Goal: Information Seeking & Learning: Learn about a topic

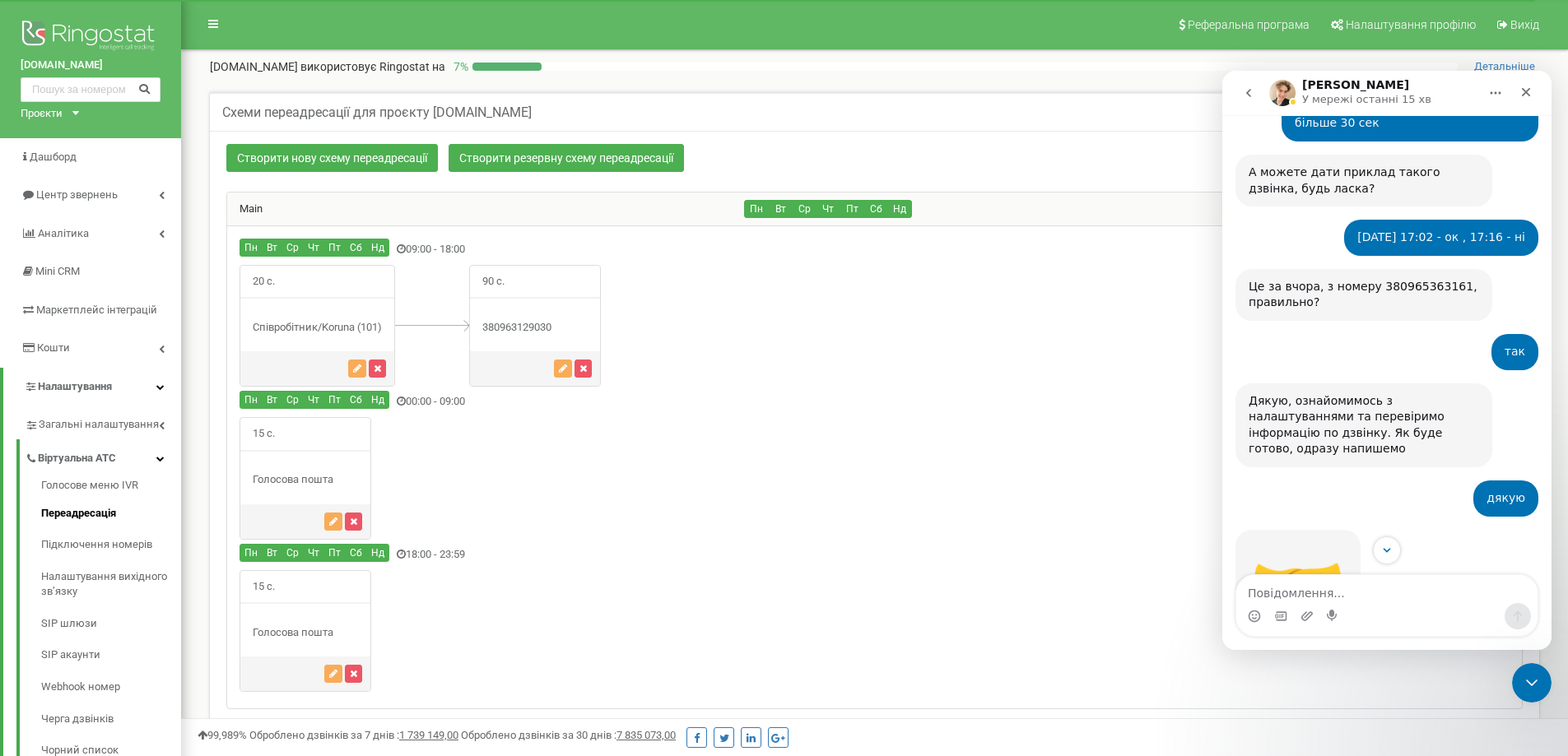
scroll to position [950, 0]
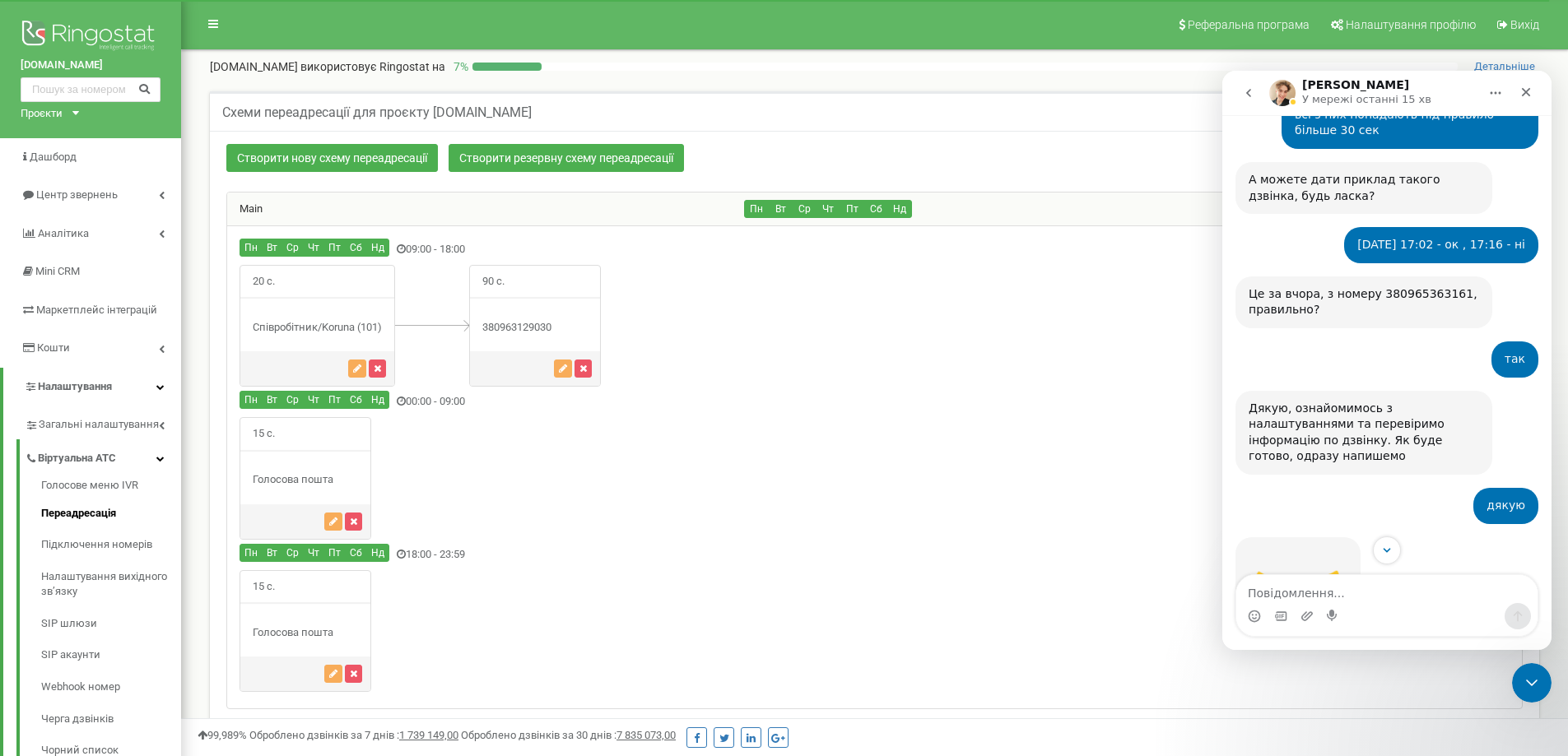
drag, startPoint x: 1435, startPoint y: 349, endPoint x: 1459, endPoint y: 342, distance: 25.0
click at [1459, 401] on div "Дякую, ознайомимось з налаштуваннями та перевіримо інформацію по дзвінку. Як бу…" at bounding box center [1364, 433] width 230 height 64
click at [1518, 391] on div "Дякую, ознайомимось з налаштуваннями та перевіримо інформацію по дзвінку. Як бу…" at bounding box center [1387, 448] width 303 height 113
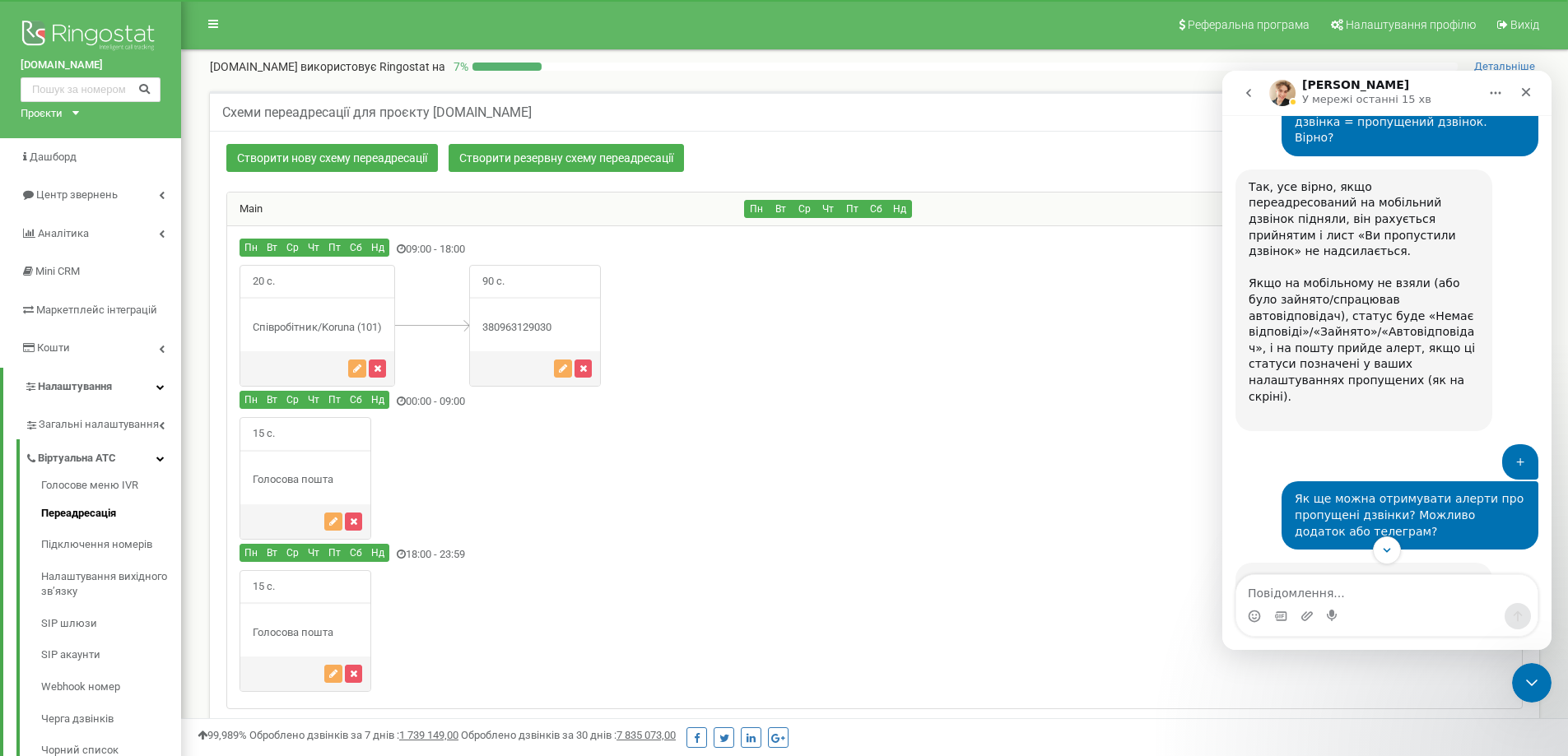
scroll to position [2448, 0]
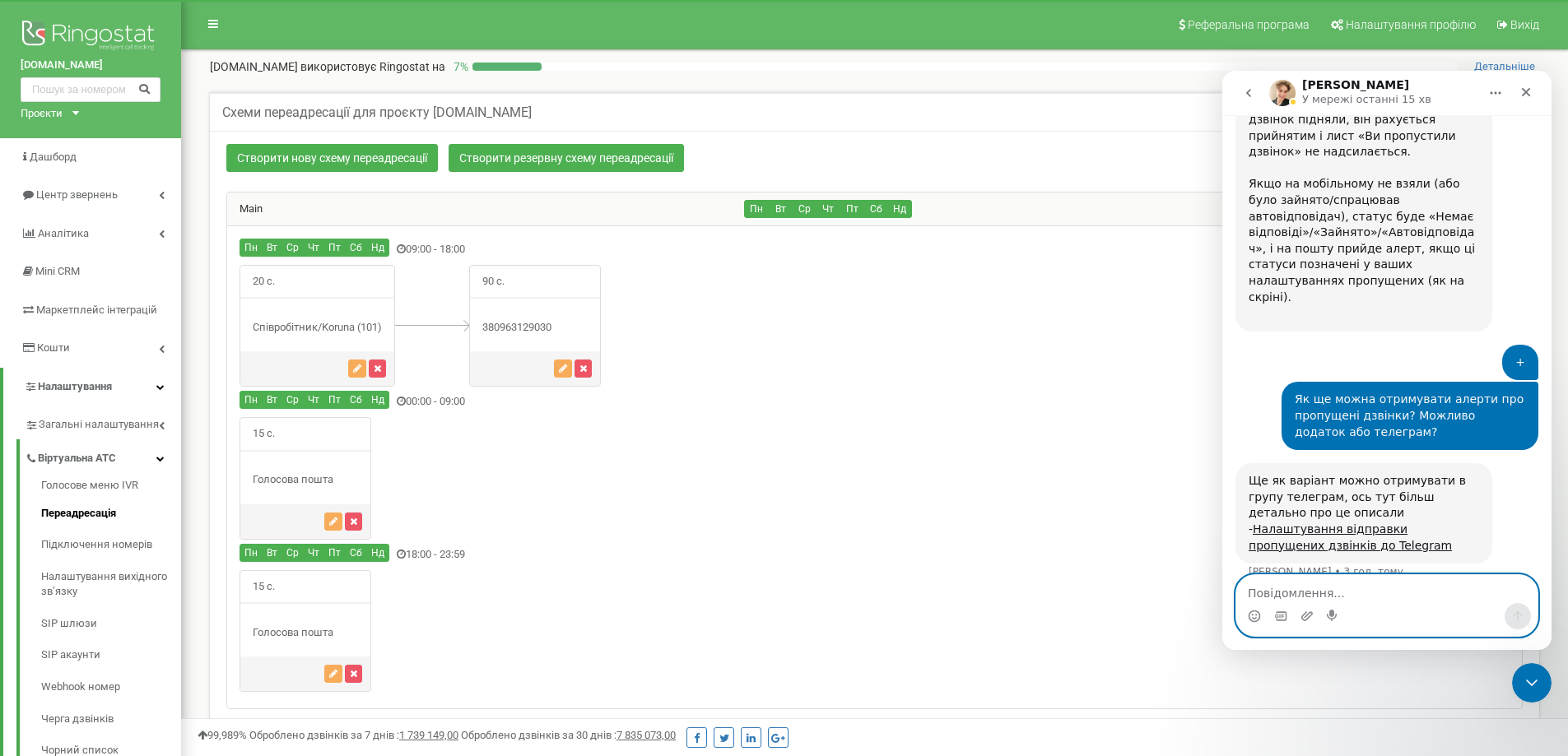
click at [1338, 594] on textarea "Повідомлення..." at bounding box center [1387, 589] width 301 height 28
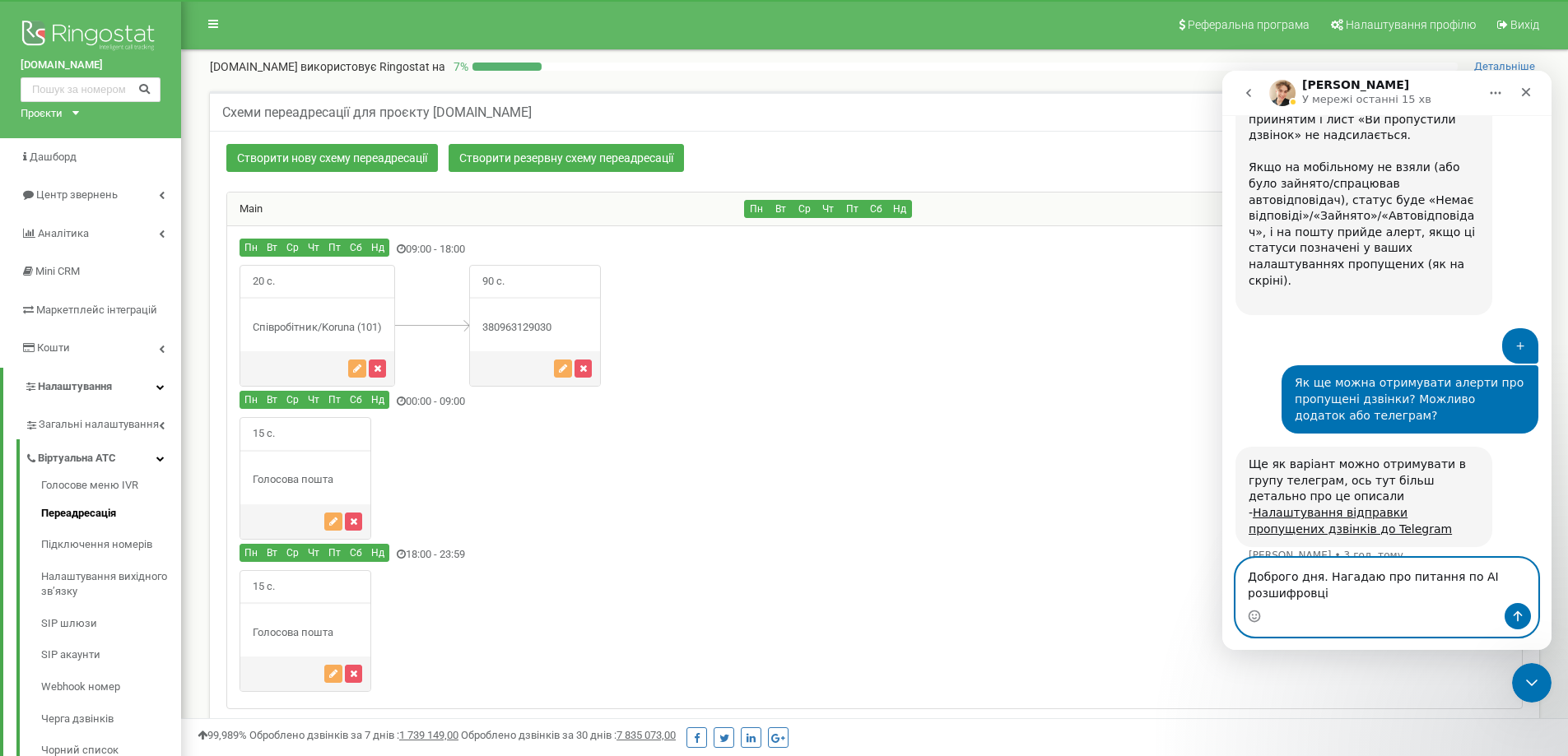
type textarea "Доброго дня. Нагадаю про питання по АІ розшифровці."
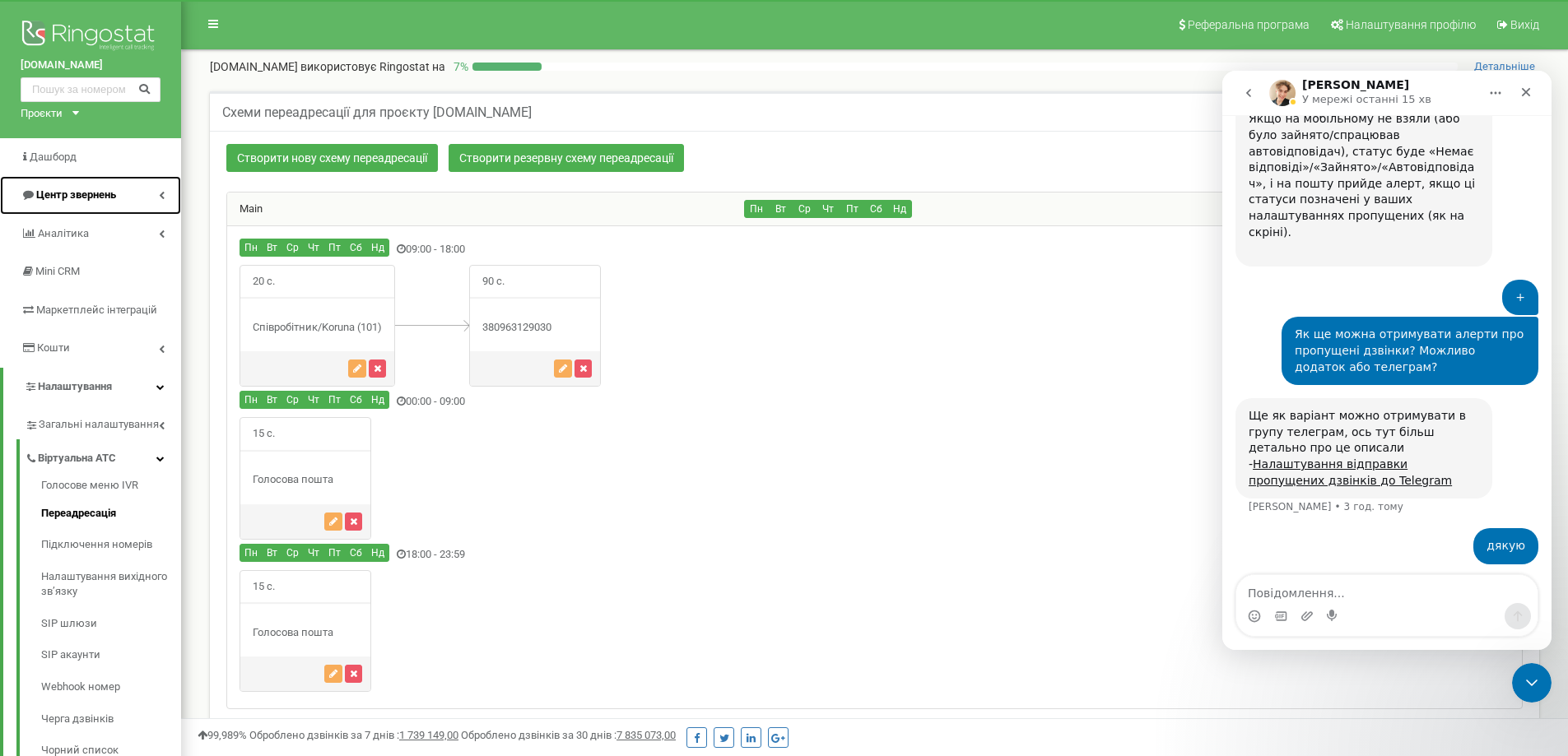
click at [61, 191] on span "Центр звернень" at bounding box center [75, 194] width 80 height 12
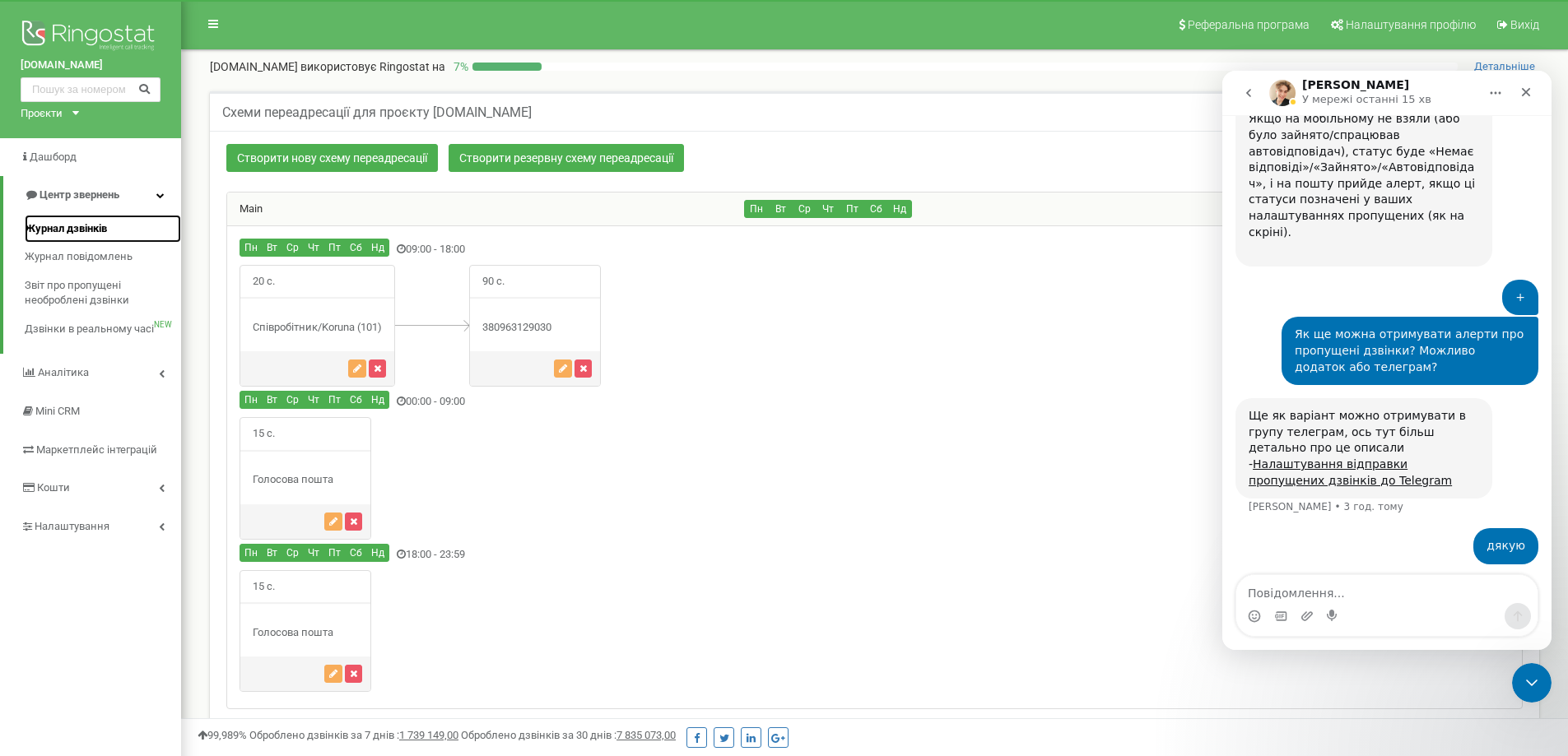
click at [75, 230] on span "Журнал дзвінків" at bounding box center [65, 228] width 82 height 16
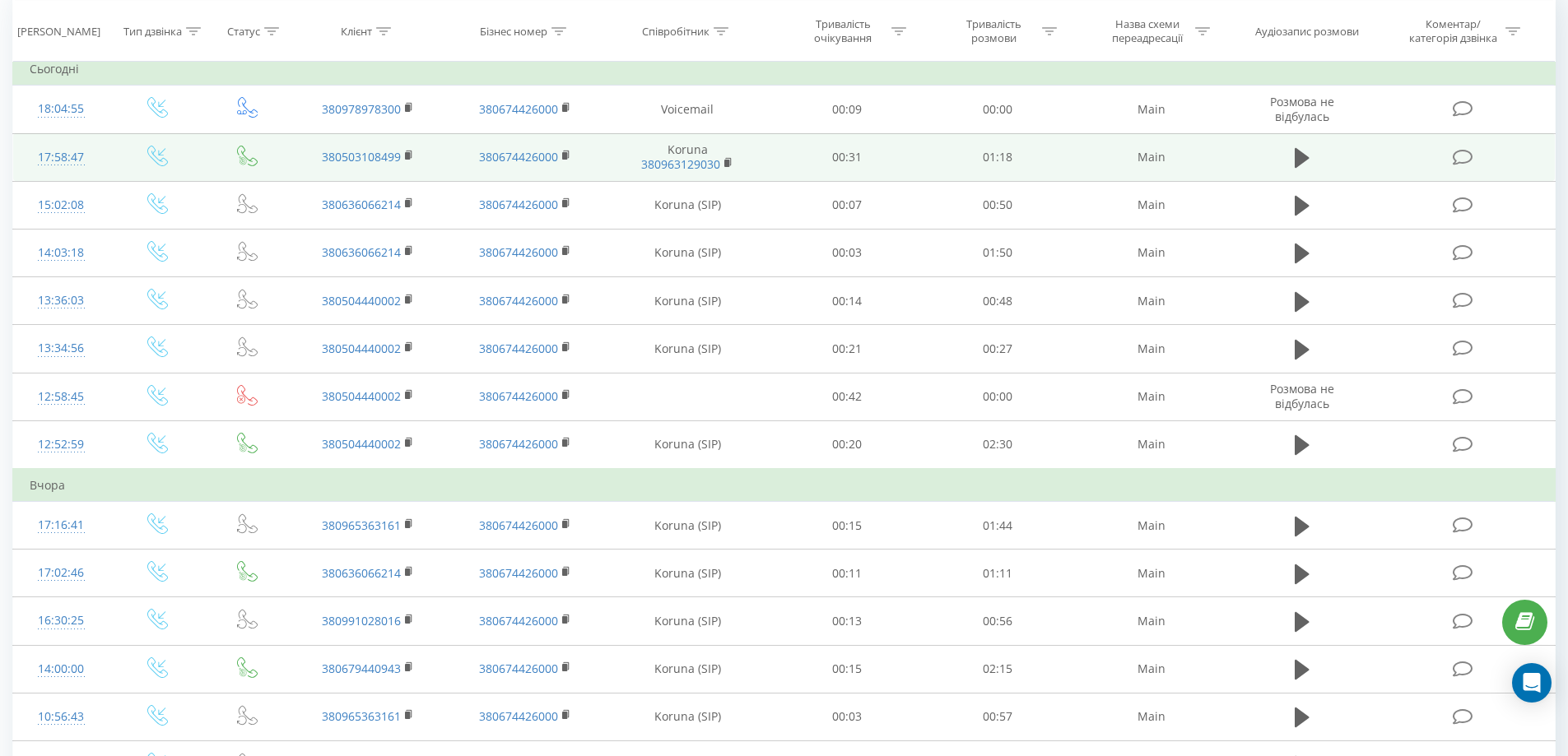
scroll to position [165, 0]
click at [1458, 157] on icon at bounding box center [1463, 153] width 20 height 17
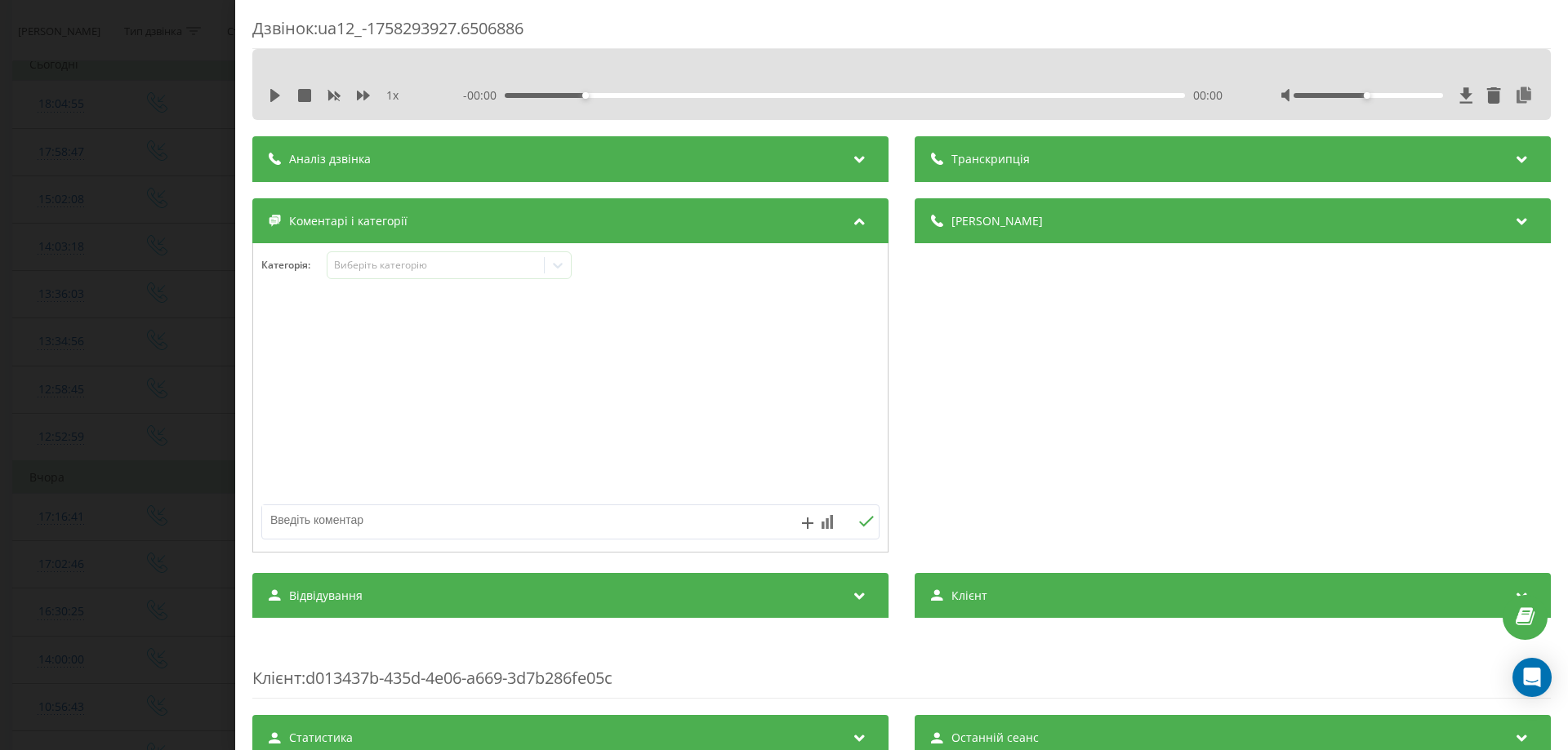
click at [620, 148] on div "Аналіз дзвінка" at bounding box center [570, 159] width 636 height 46
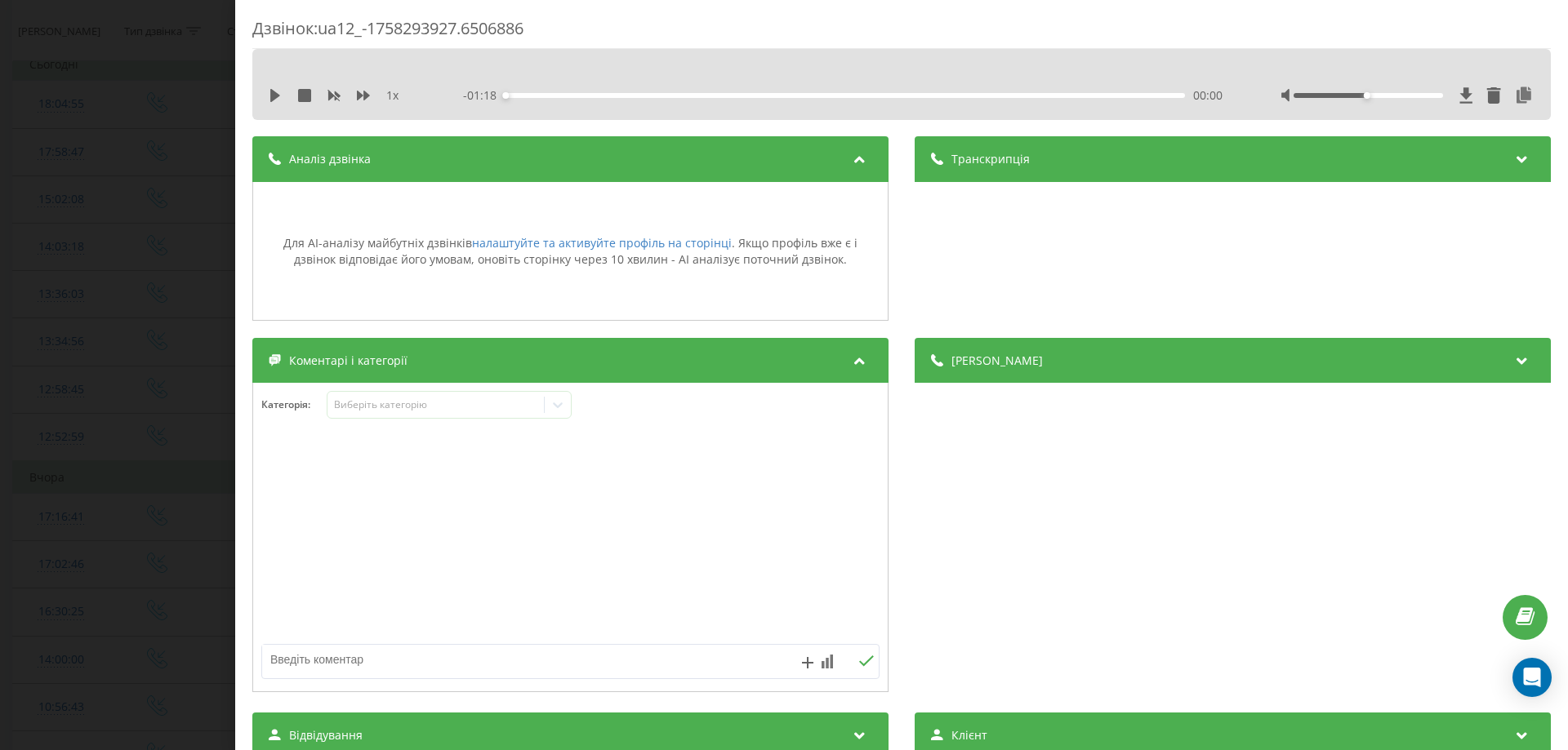
click at [630, 161] on div "Аналіз дзвінка" at bounding box center [570, 159] width 636 height 46
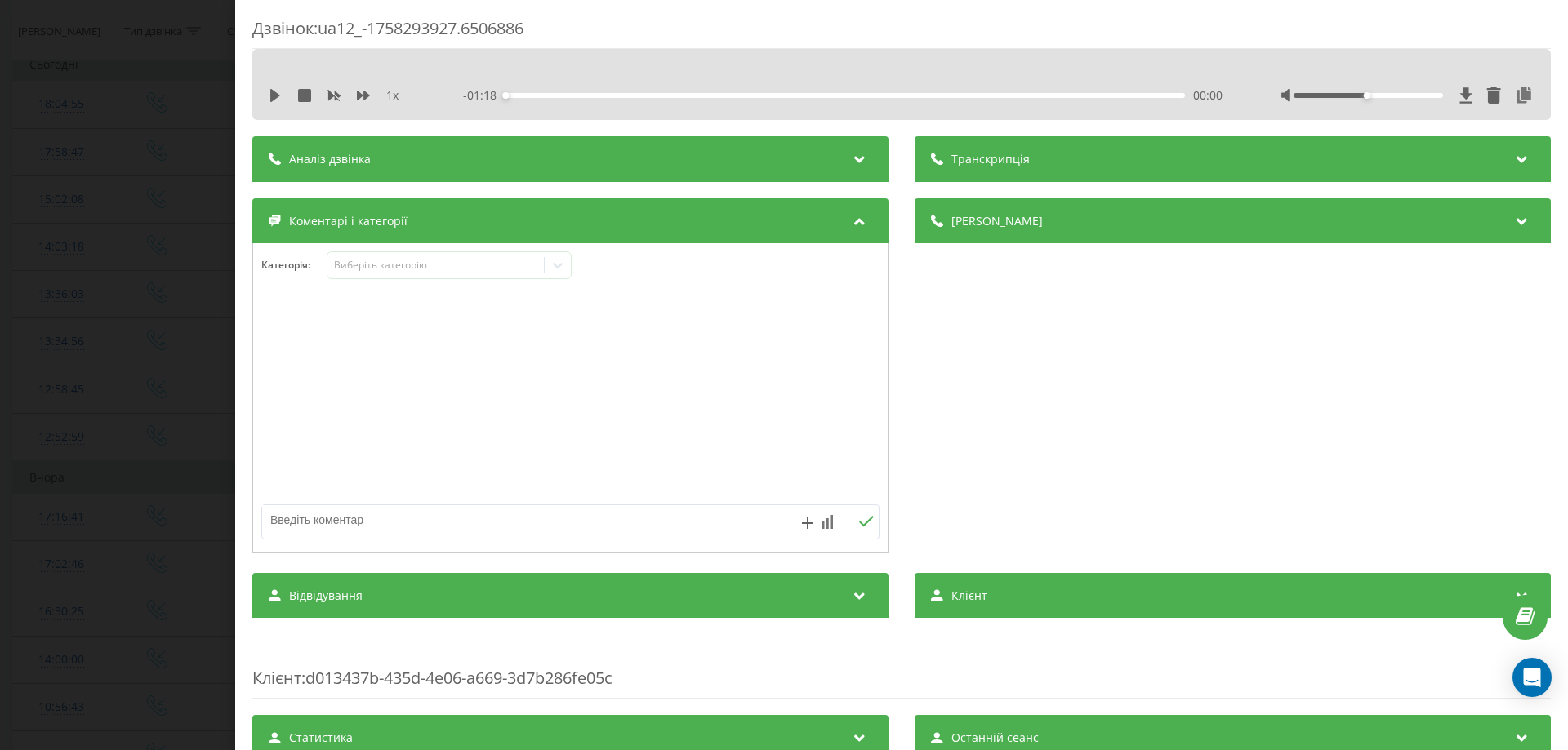
click at [217, 59] on div "Дзвінок : ua12_-1758293927.6506886 1 x - 01:18 00:00 00:00 Транскрипція Для AI-…" at bounding box center [784, 375] width 1568 height 750
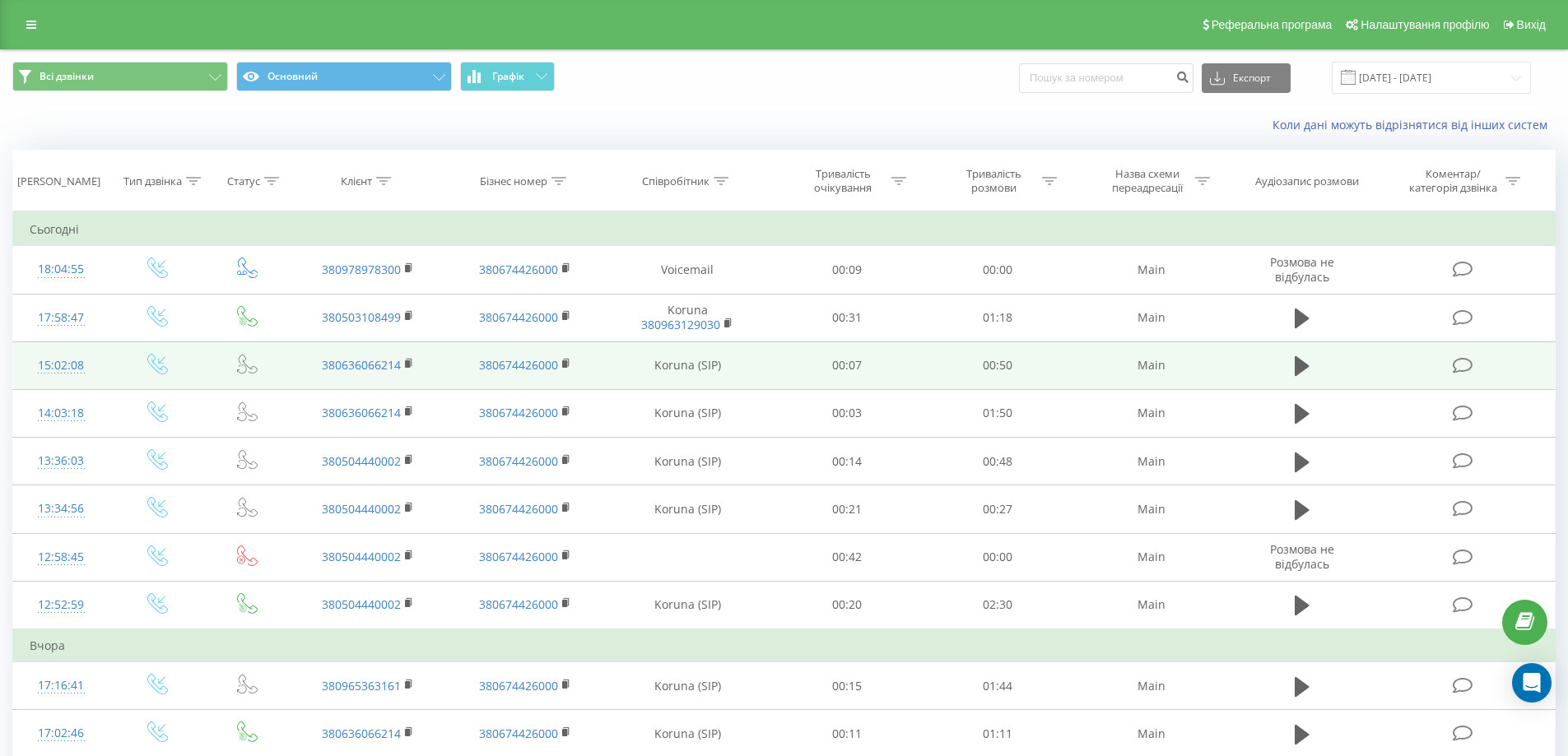
click at [1458, 366] on icon at bounding box center [1463, 366] width 20 height 17
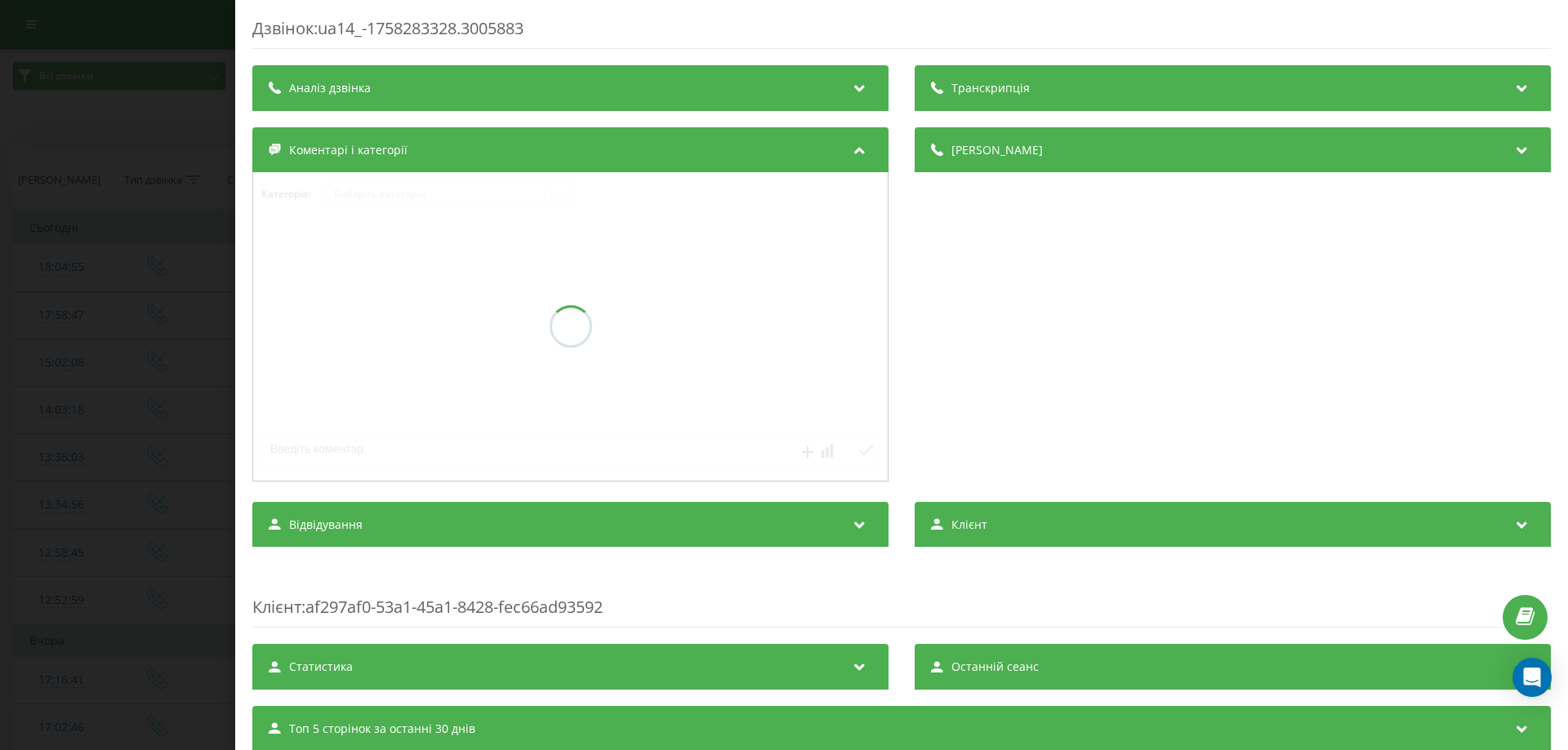
click at [791, 84] on div "Дзвінок : ua14_-1758283328.3005883 Транскрипція Аналіз дзвінка Деталі дзвінка К…" at bounding box center [901, 431] width 1298 height 829
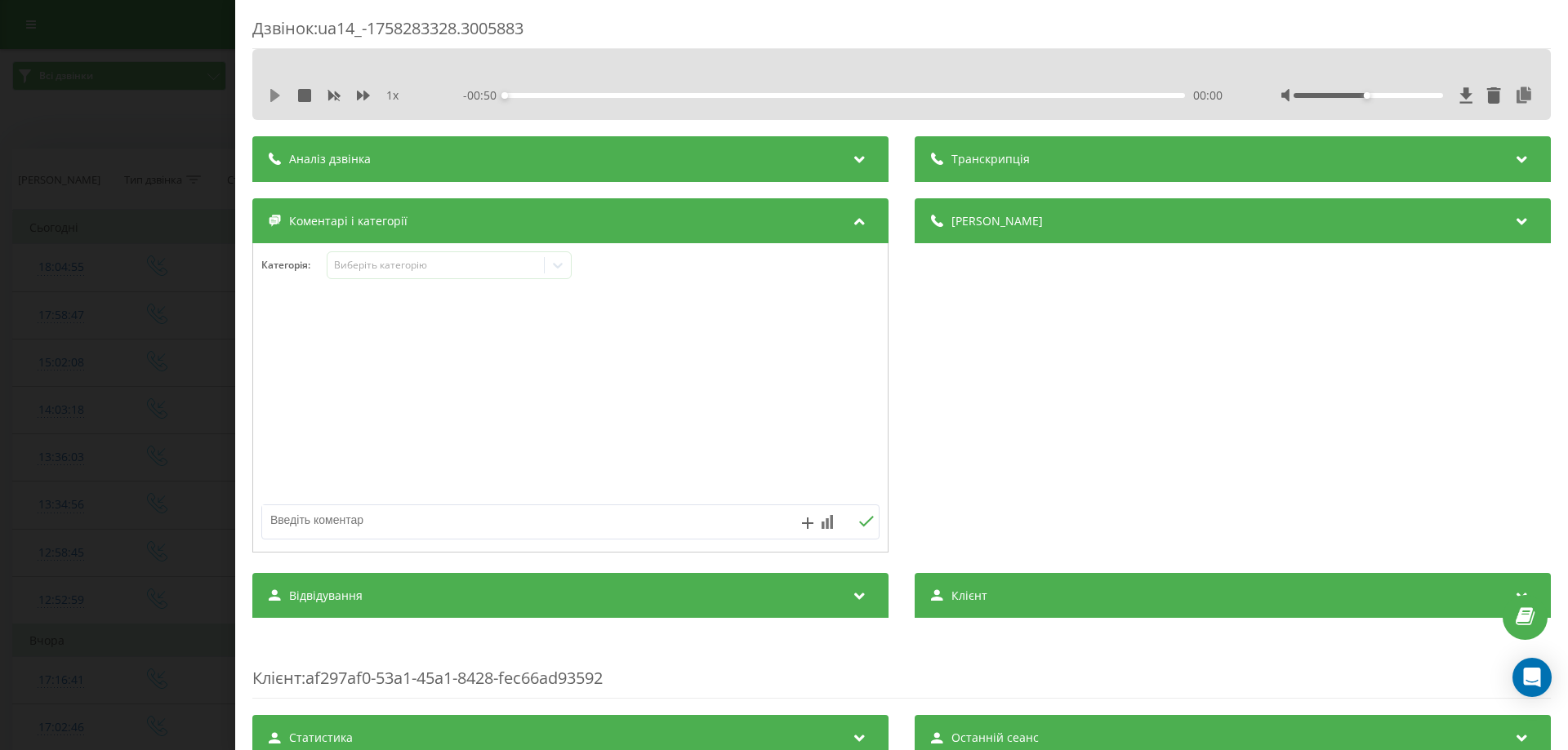
click at [277, 95] on icon at bounding box center [275, 95] width 10 height 13
click at [382, 159] on div "Аналіз дзвінка" at bounding box center [570, 159] width 636 height 46
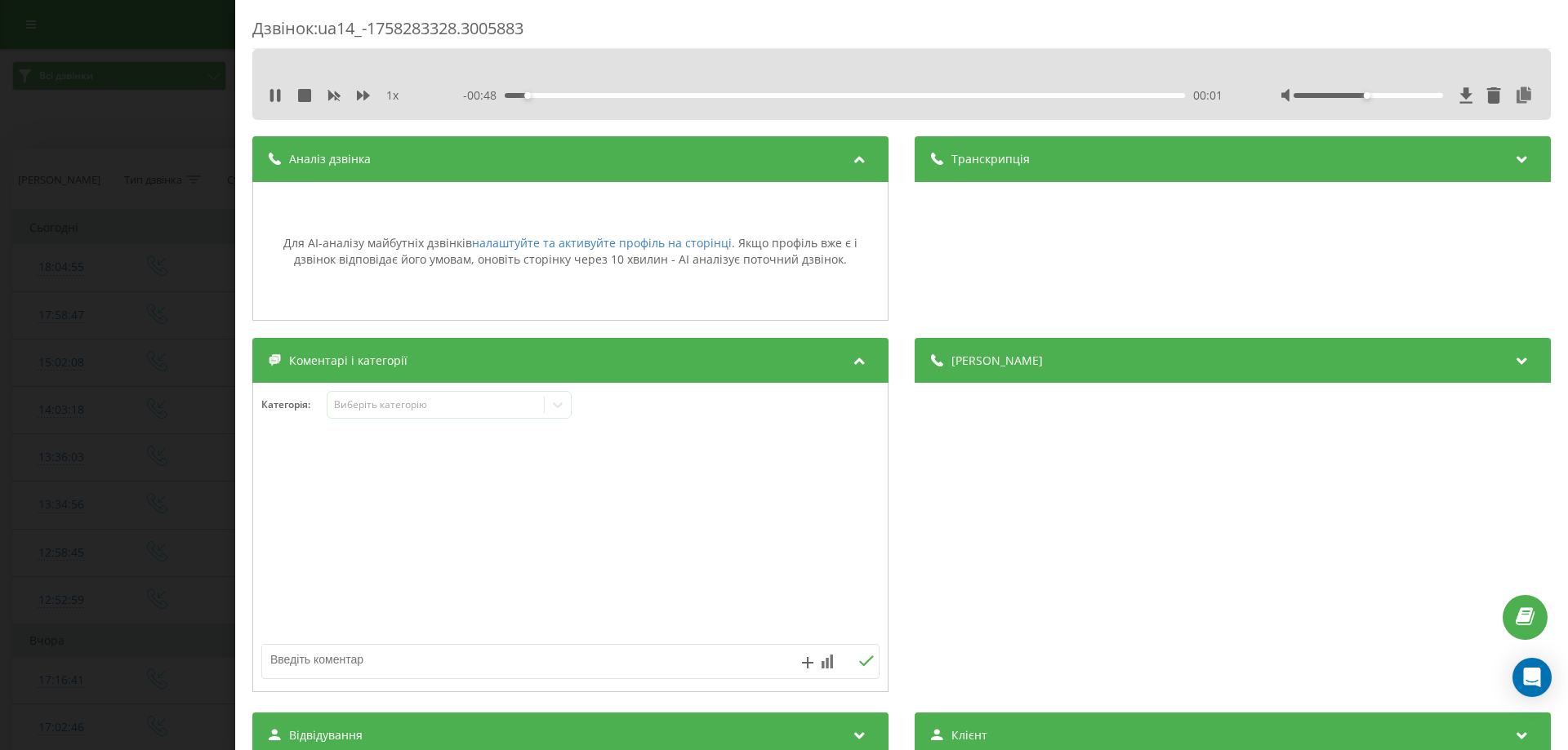
click at [382, 159] on div "Аналіз дзвінка" at bounding box center [570, 159] width 636 height 46
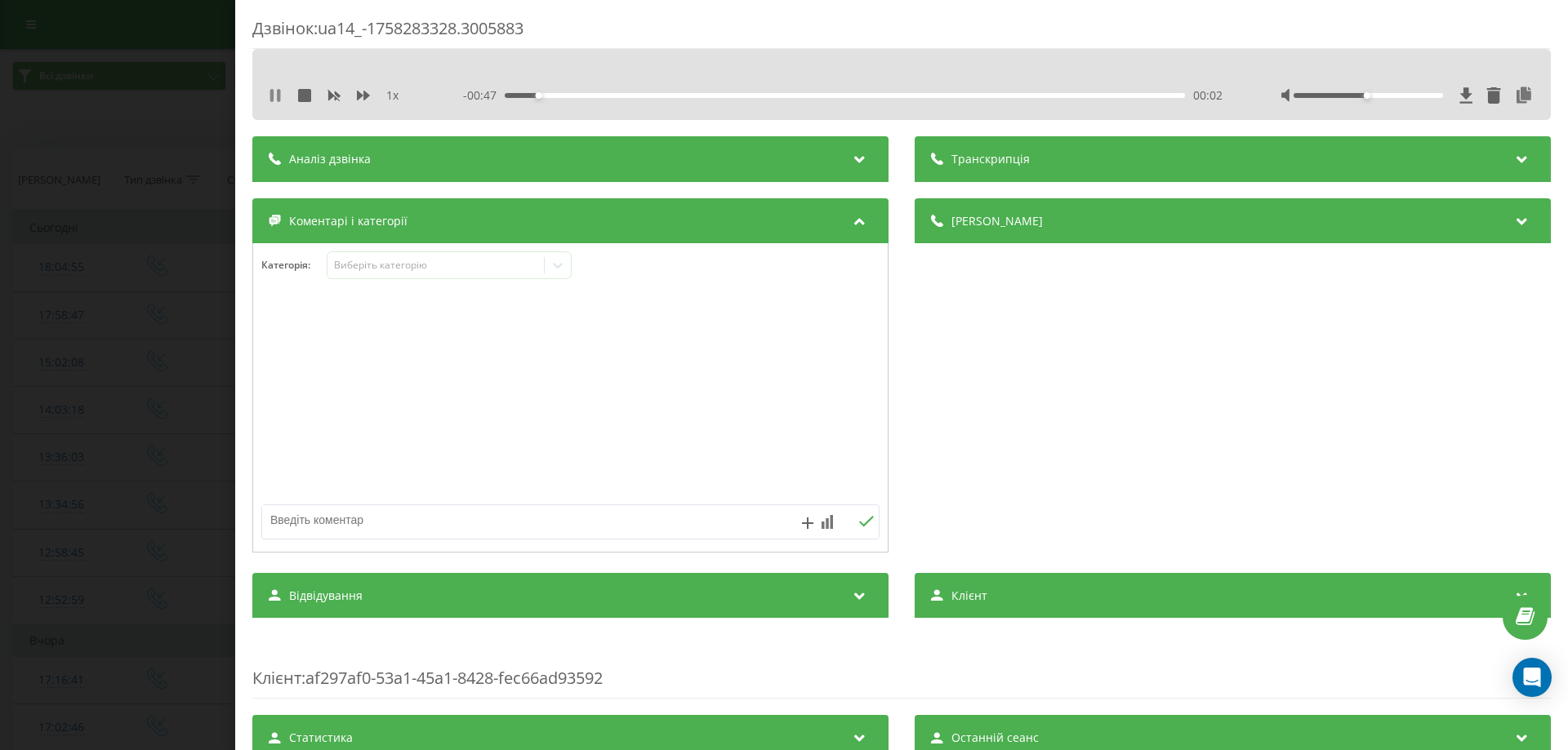
click at [272, 92] on icon at bounding box center [272, 95] width 4 height 13
click at [234, 104] on div "Дзвінок : ua14_-1758283328.3005883 1 x - 00:47 00:02 00:02 Транскрипція Для AI-…" at bounding box center [784, 375] width 1568 height 750
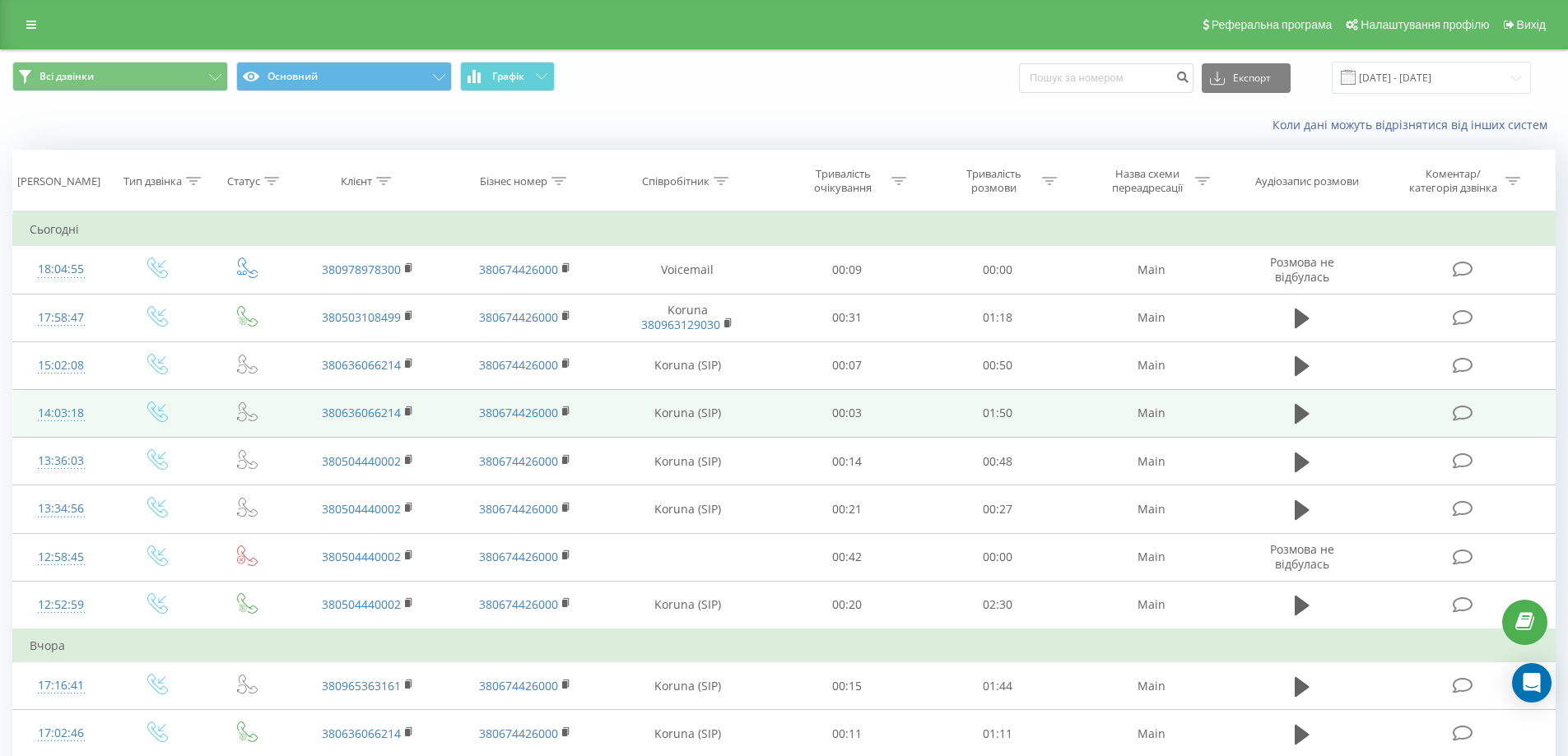
click at [1458, 418] on icon at bounding box center [1463, 413] width 20 height 17
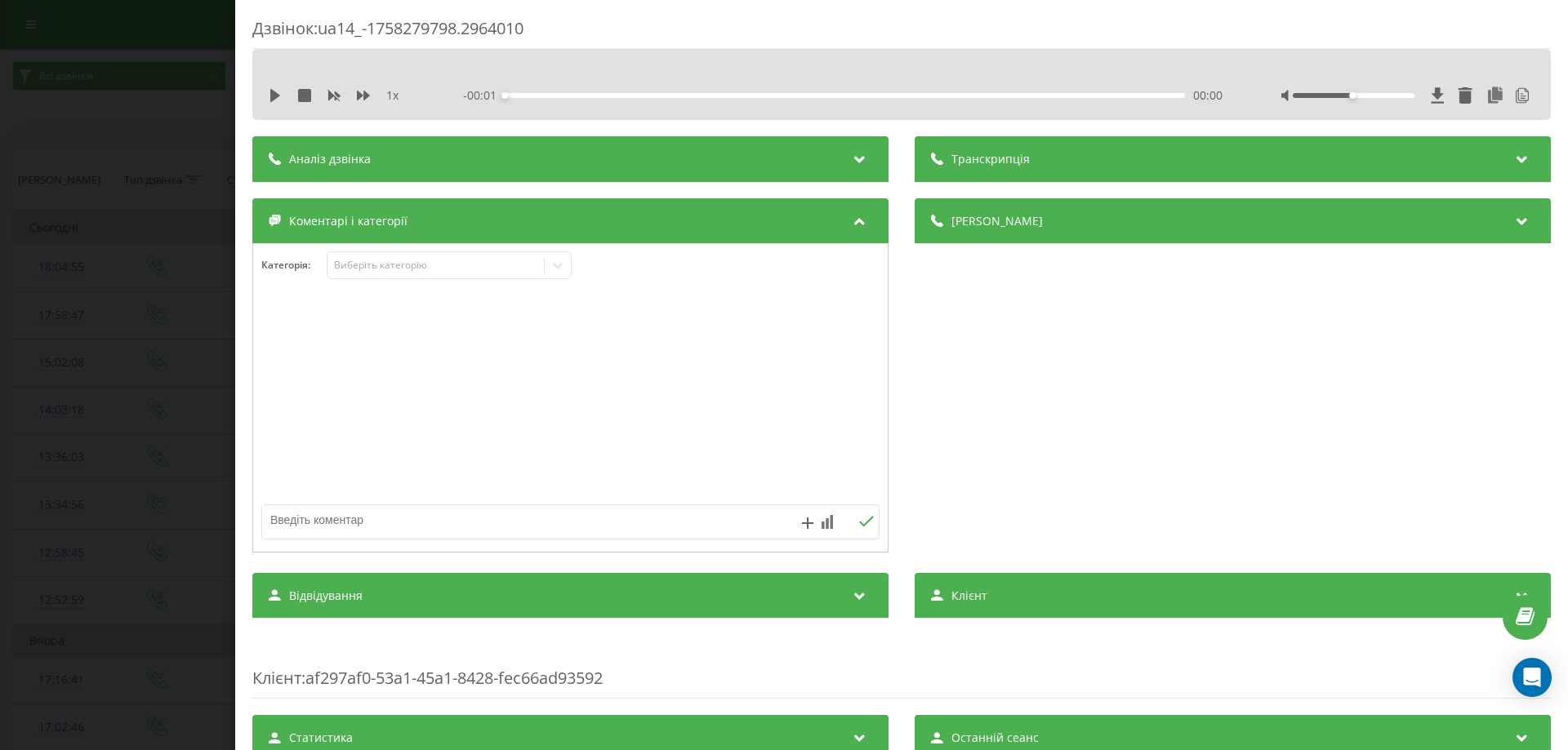
click at [313, 87] on div "1 x - 00:01 00:00 00:00" at bounding box center [902, 95] width 1274 height 25
click at [312, 143] on div "Аналіз дзвінка" at bounding box center [570, 159] width 636 height 46
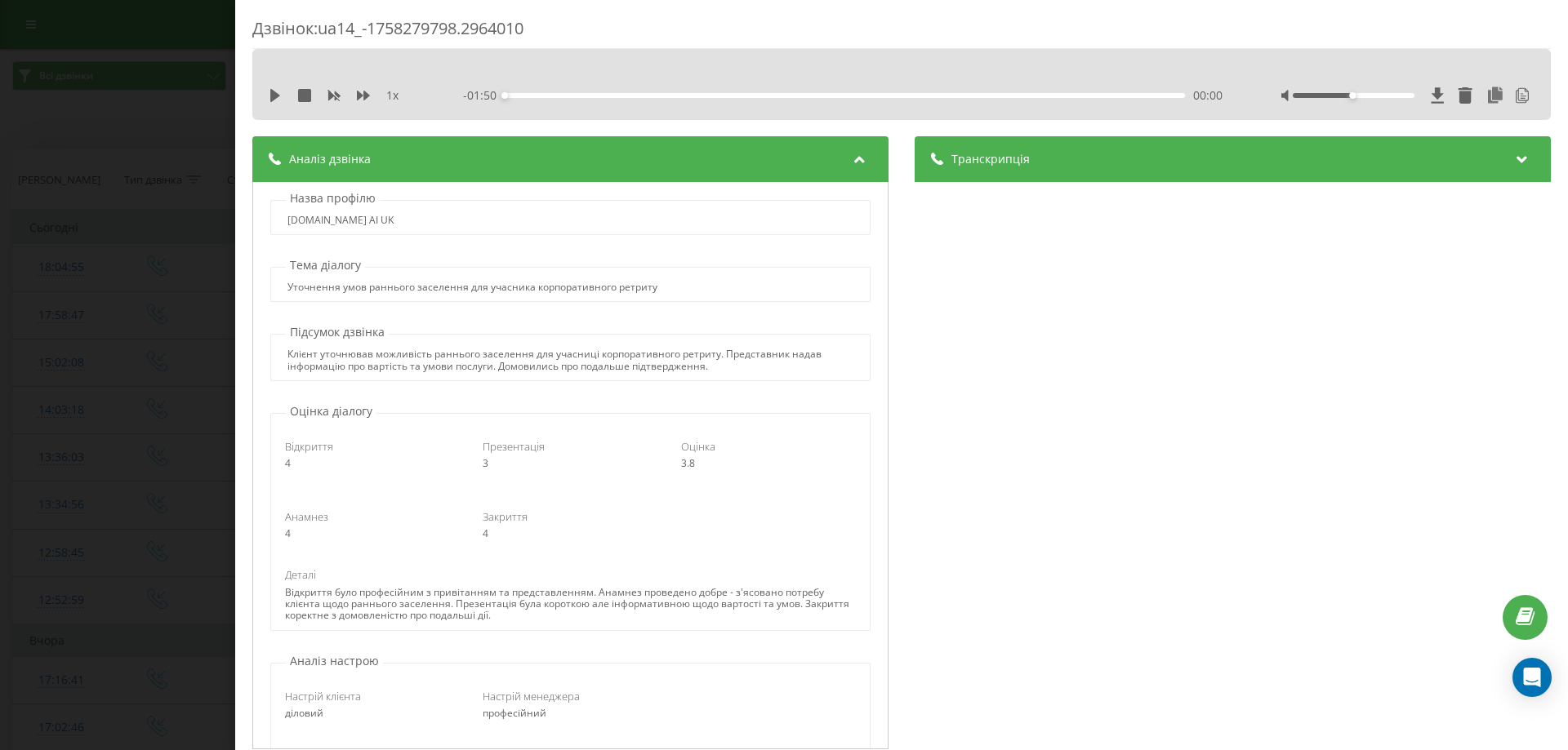
click at [313, 148] on div "Аналіз дзвінка" at bounding box center [570, 159] width 636 height 46
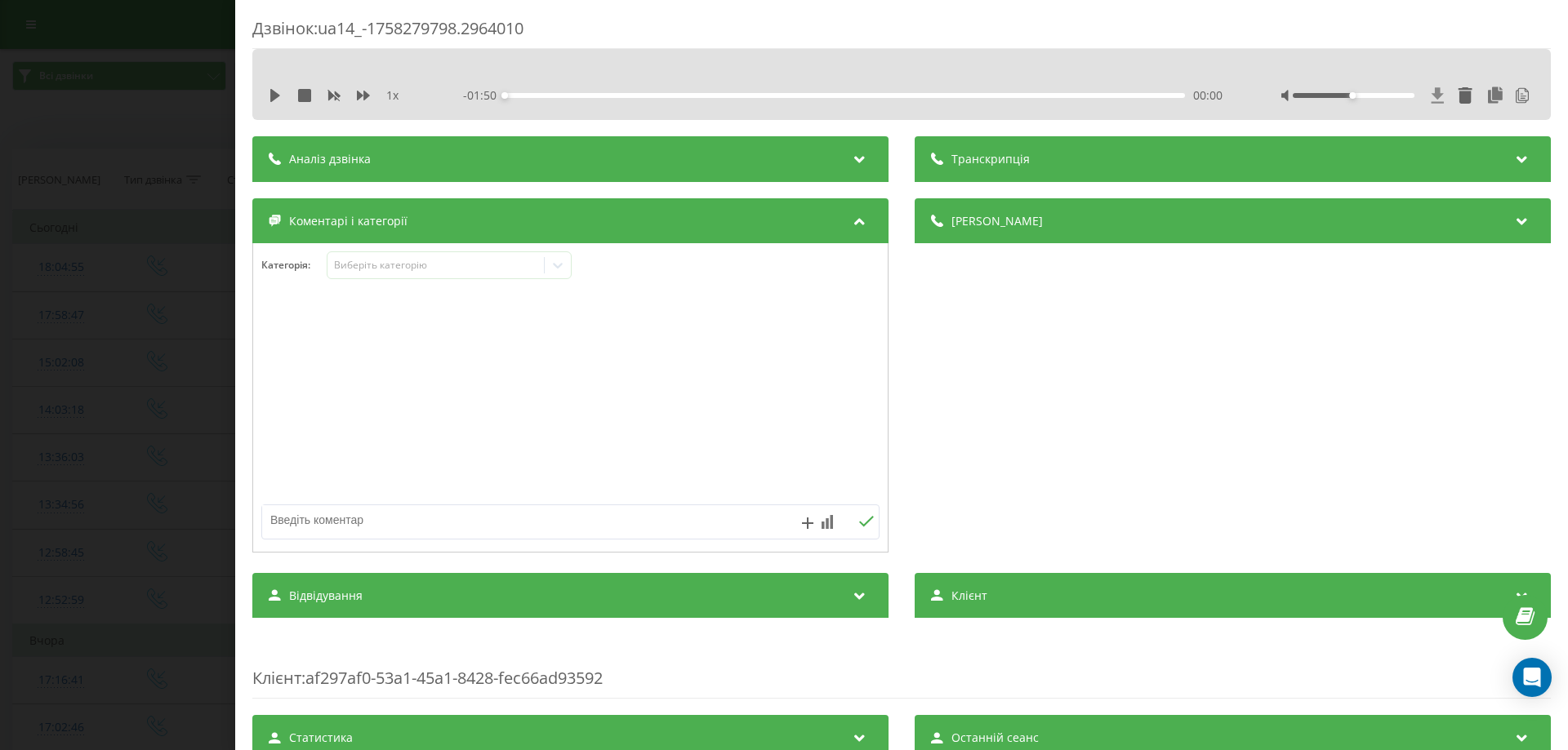
click at [1432, 97] on icon at bounding box center [1437, 95] width 12 height 16
click at [696, 146] on div "Аналіз дзвінка" at bounding box center [570, 159] width 636 height 46
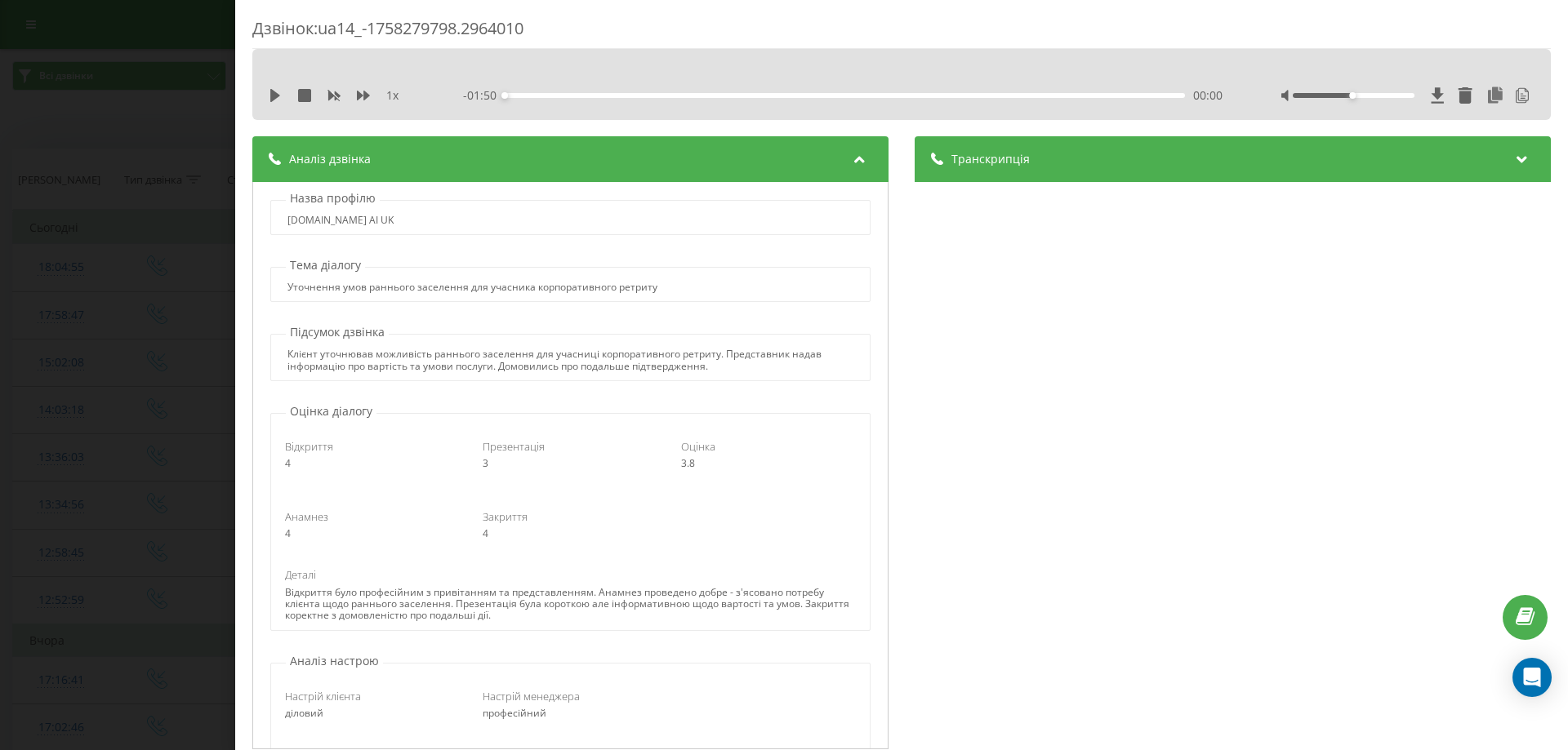
click at [195, 72] on div "Дзвінок : ua14_-1758279798.2964010 1 x - 01:50 00:00 00:00 Транскрипція 00:00 Д…" at bounding box center [784, 375] width 1568 height 750
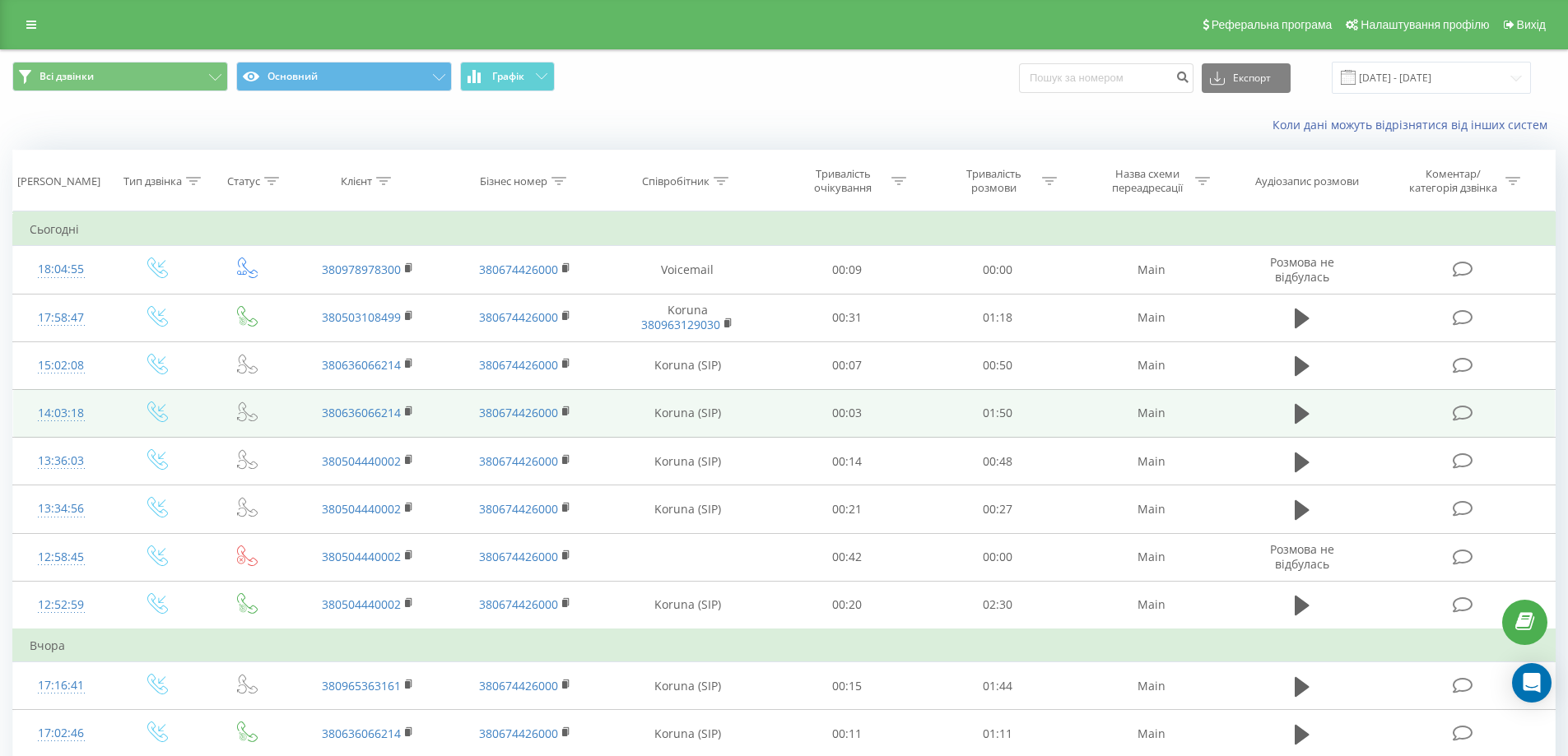
click at [1459, 416] on icon at bounding box center [1463, 413] width 20 height 17
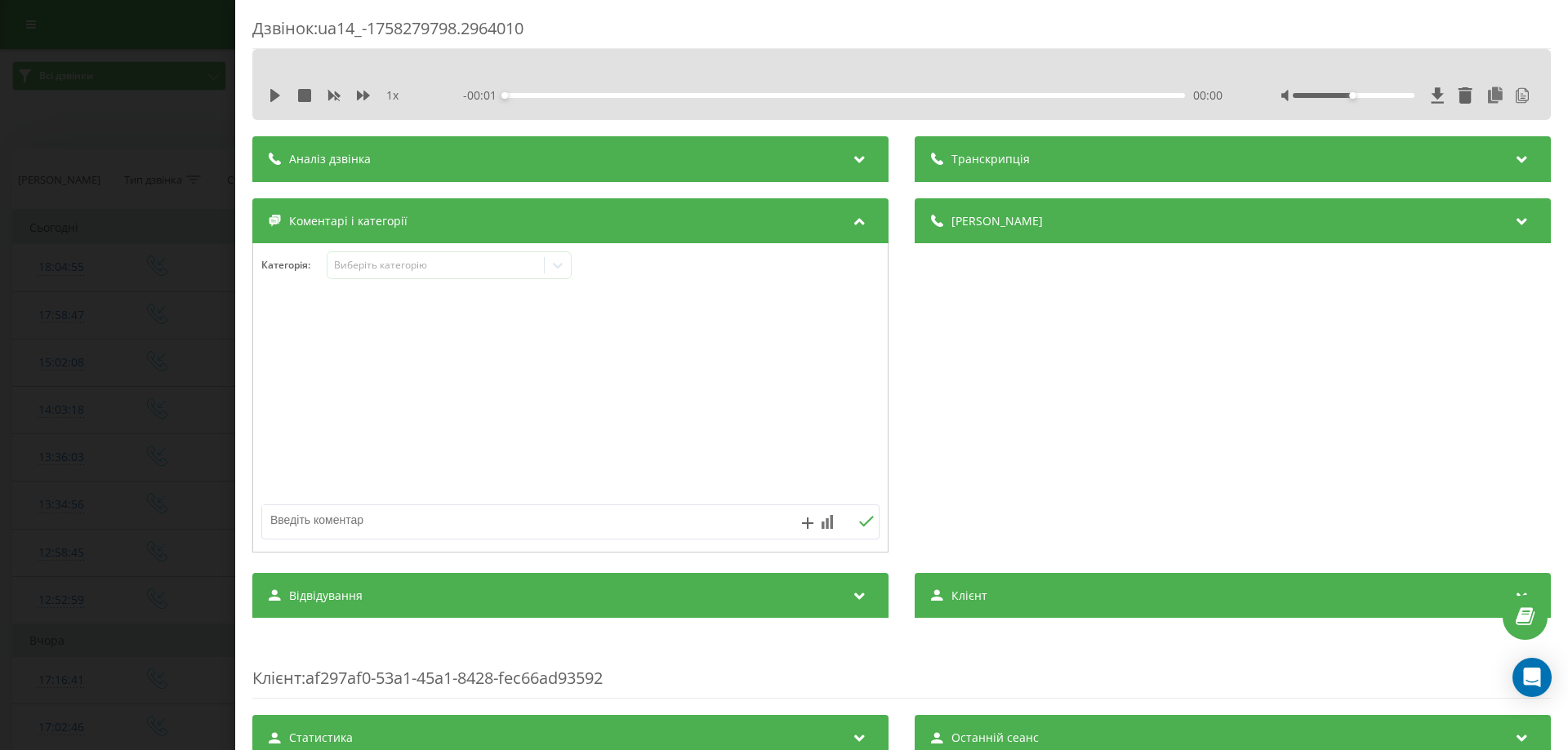
click at [666, 98] on div "- 00:01 00:00 00:00" at bounding box center [842, 96] width 759 height 16
click at [662, 156] on div "Аналіз дзвінка" at bounding box center [570, 159] width 636 height 46
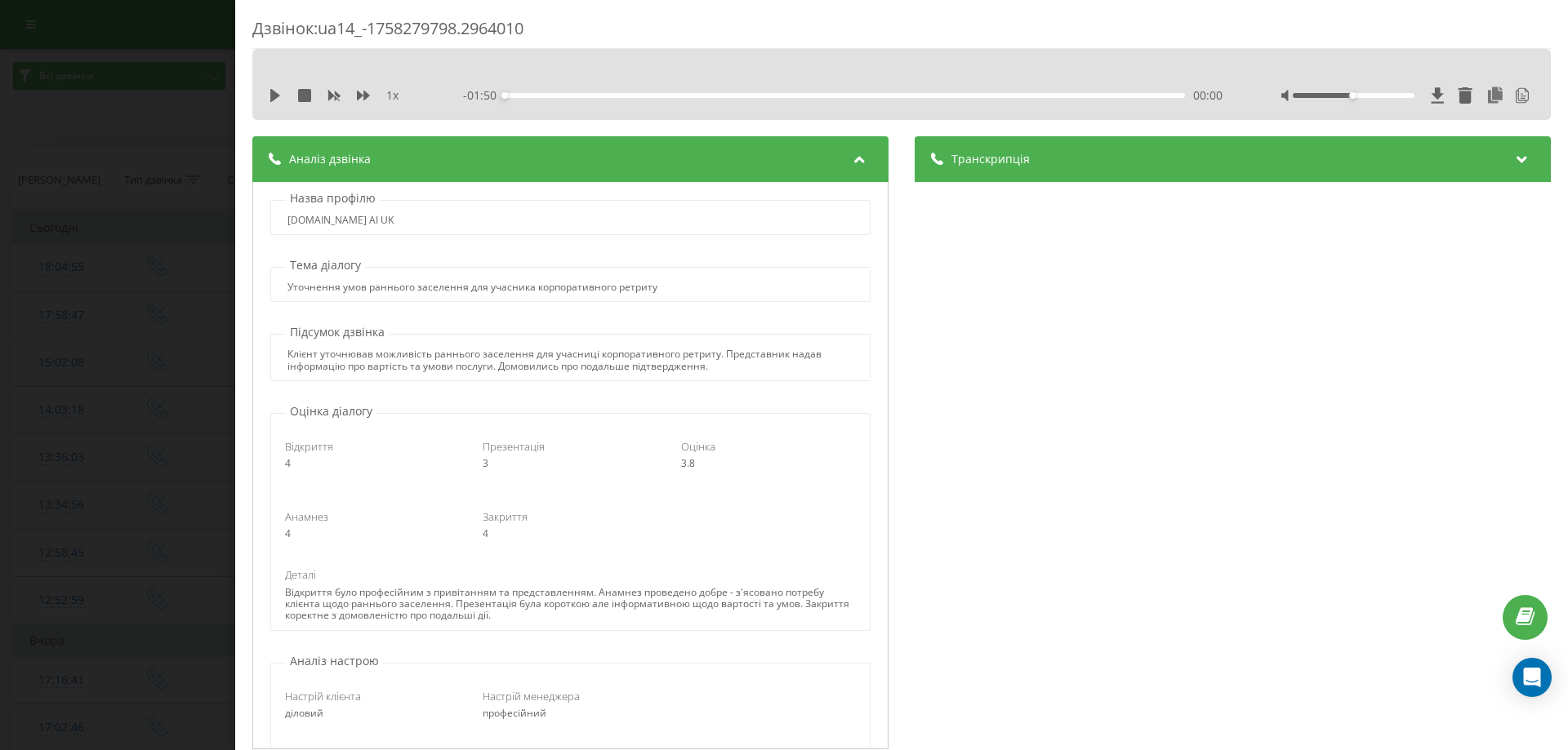
click at [662, 156] on div "Аналіз дзвінка" at bounding box center [570, 159] width 636 height 46
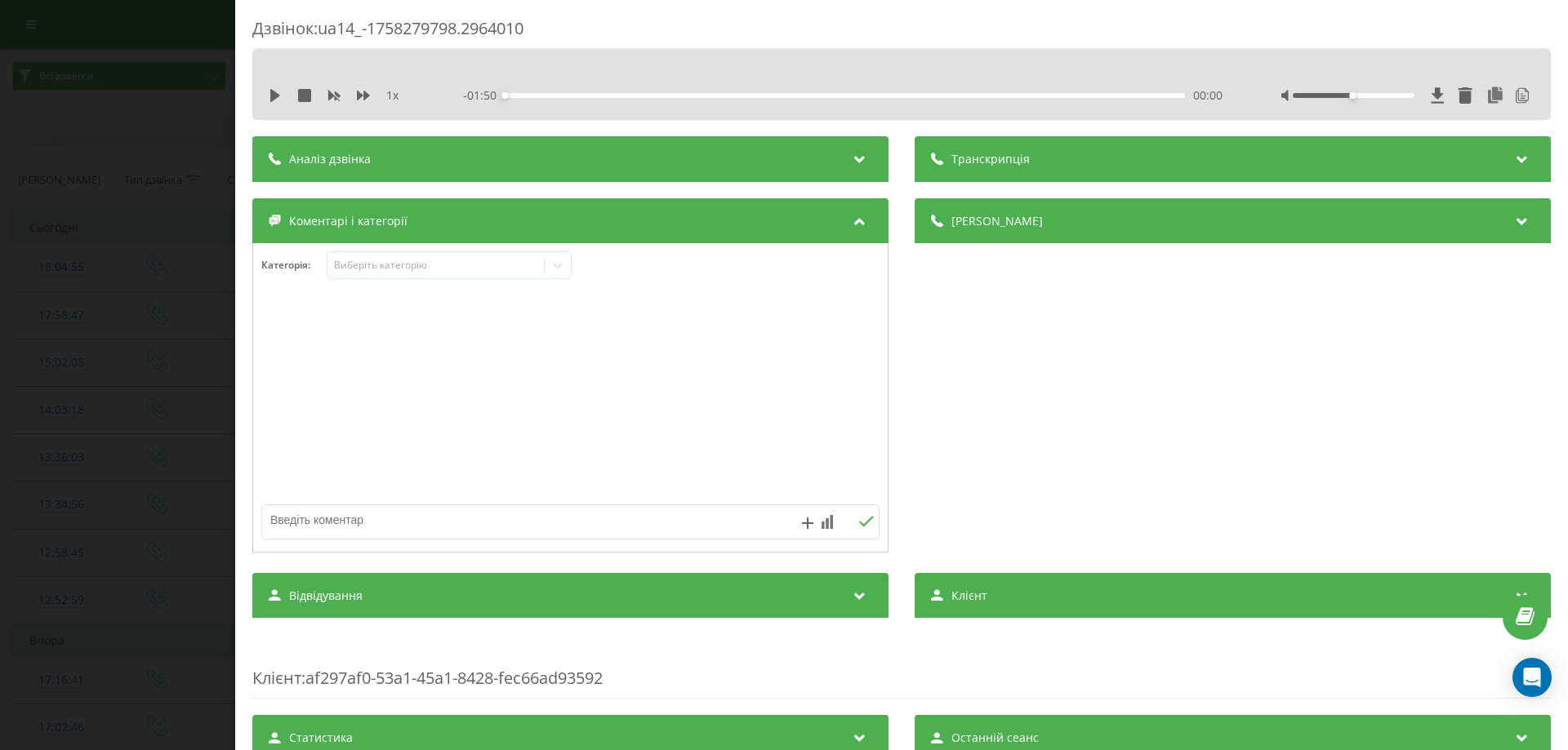
click at [984, 155] on span "Транскрипція" at bounding box center [991, 159] width 79 height 16
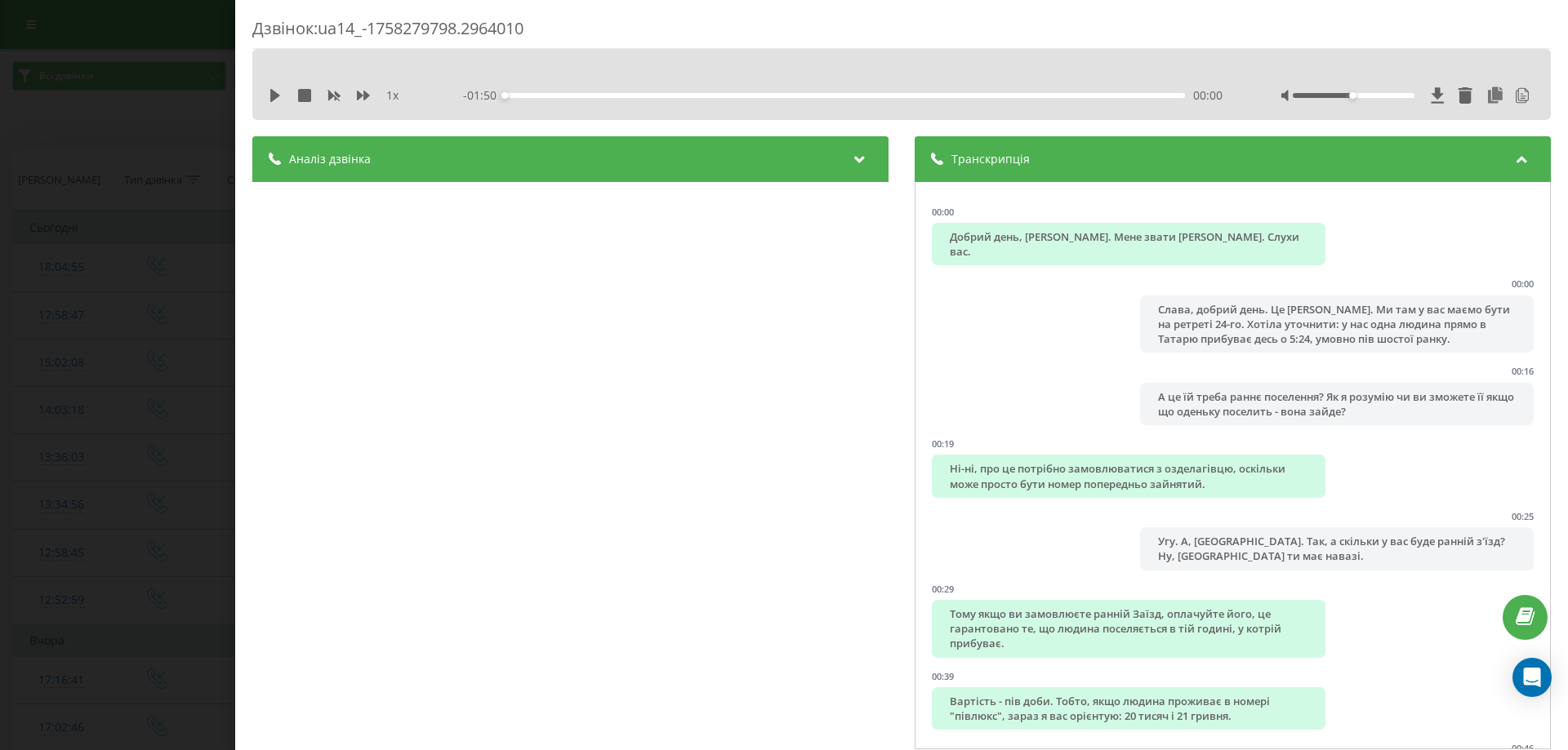
click at [984, 155] on span "Транскрипція" at bounding box center [991, 159] width 79 height 16
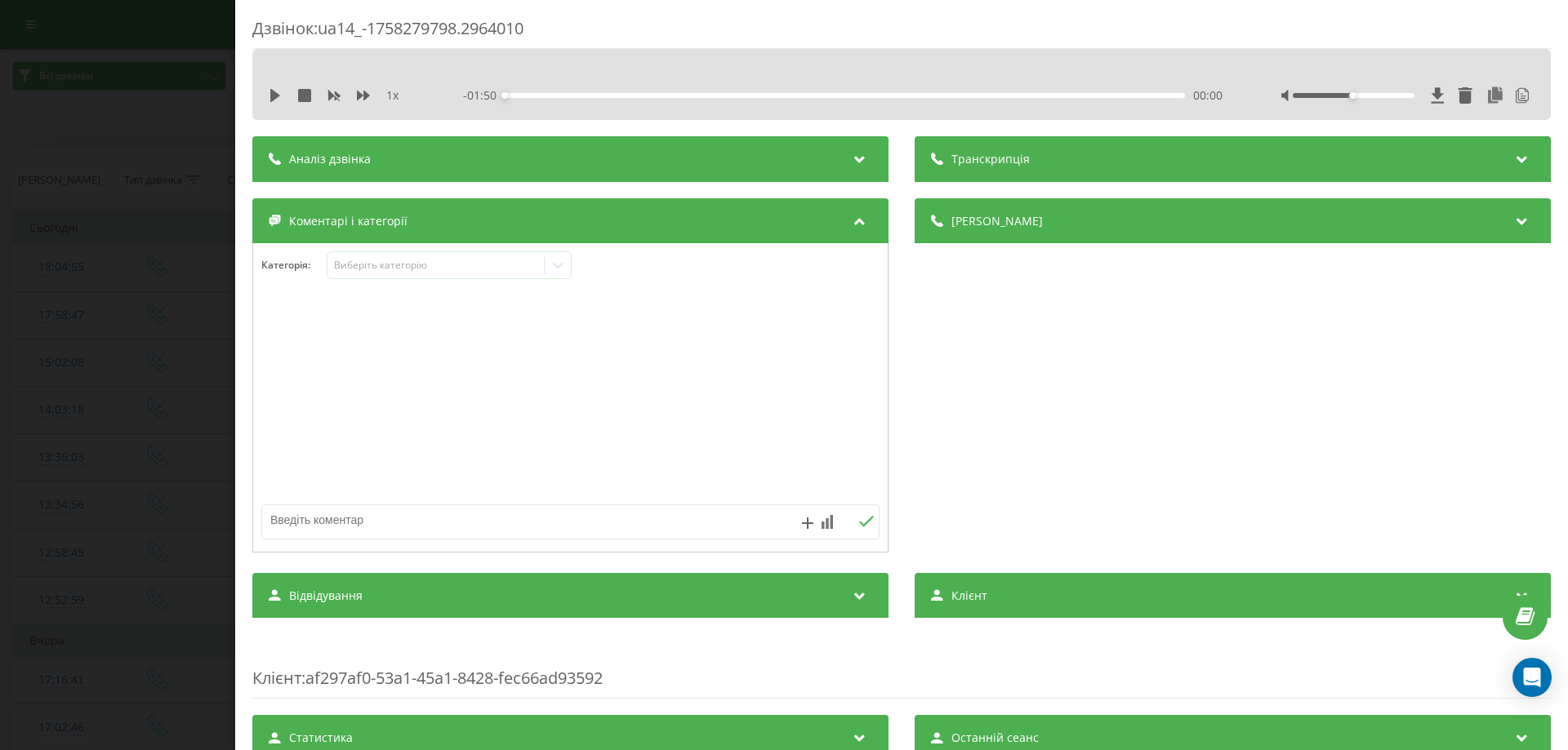
click at [990, 216] on span "[PERSON_NAME]" at bounding box center [997, 221] width 91 height 16
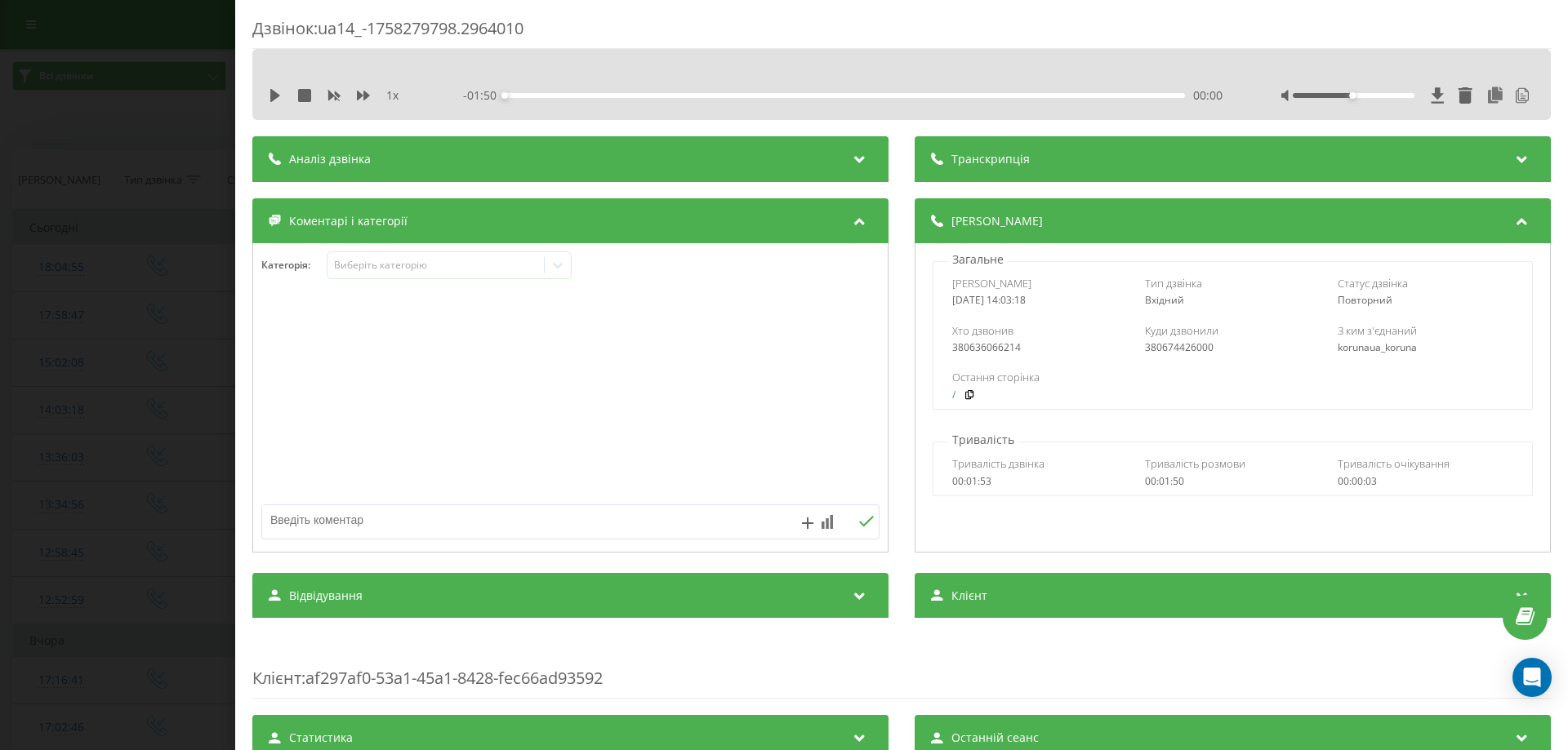
click at [720, 164] on div "Аналіз дзвінка" at bounding box center [570, 159] width 636 height 46
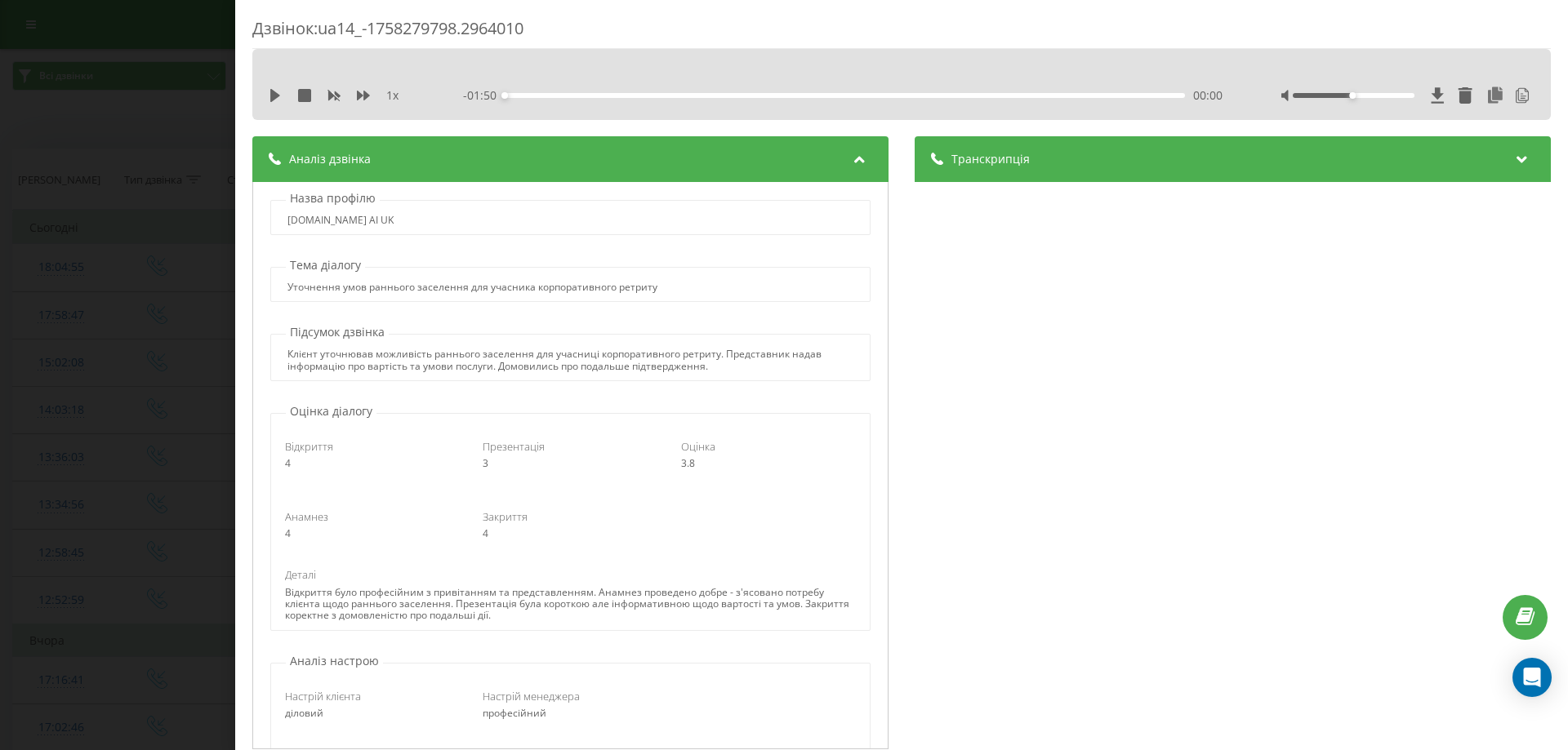
click at [228, 48] on div "Дзвінок : ua14_-1758279798.2964010 1 x - 01:50 00:00 00:00 Транскрипція 00:00 Д…" at bounding box center [784, 375] width 1568 height 750
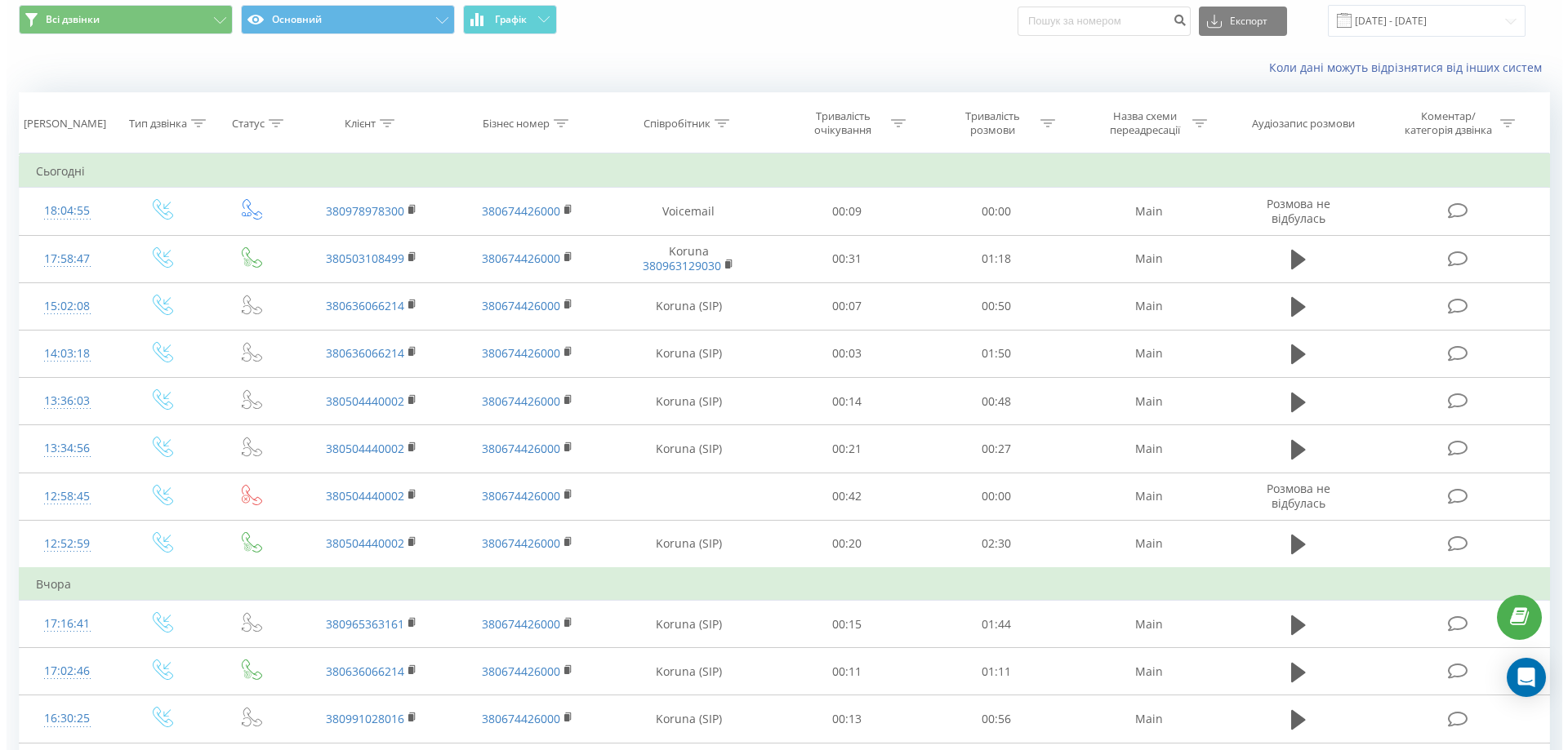
scroll to position [81, 0]
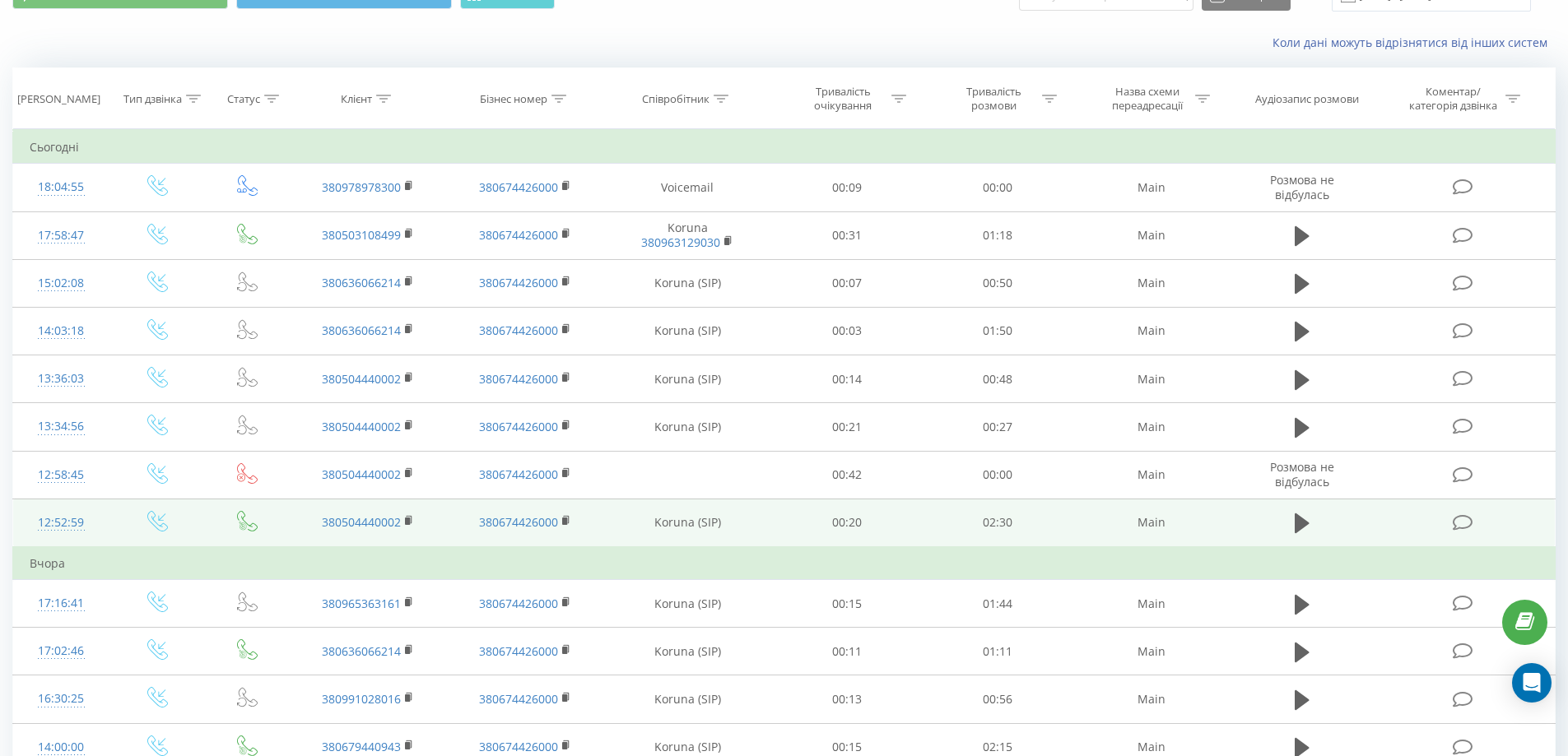
click at [1458, 522] on icon at bounding box center [1463, 523] width 20 height 17
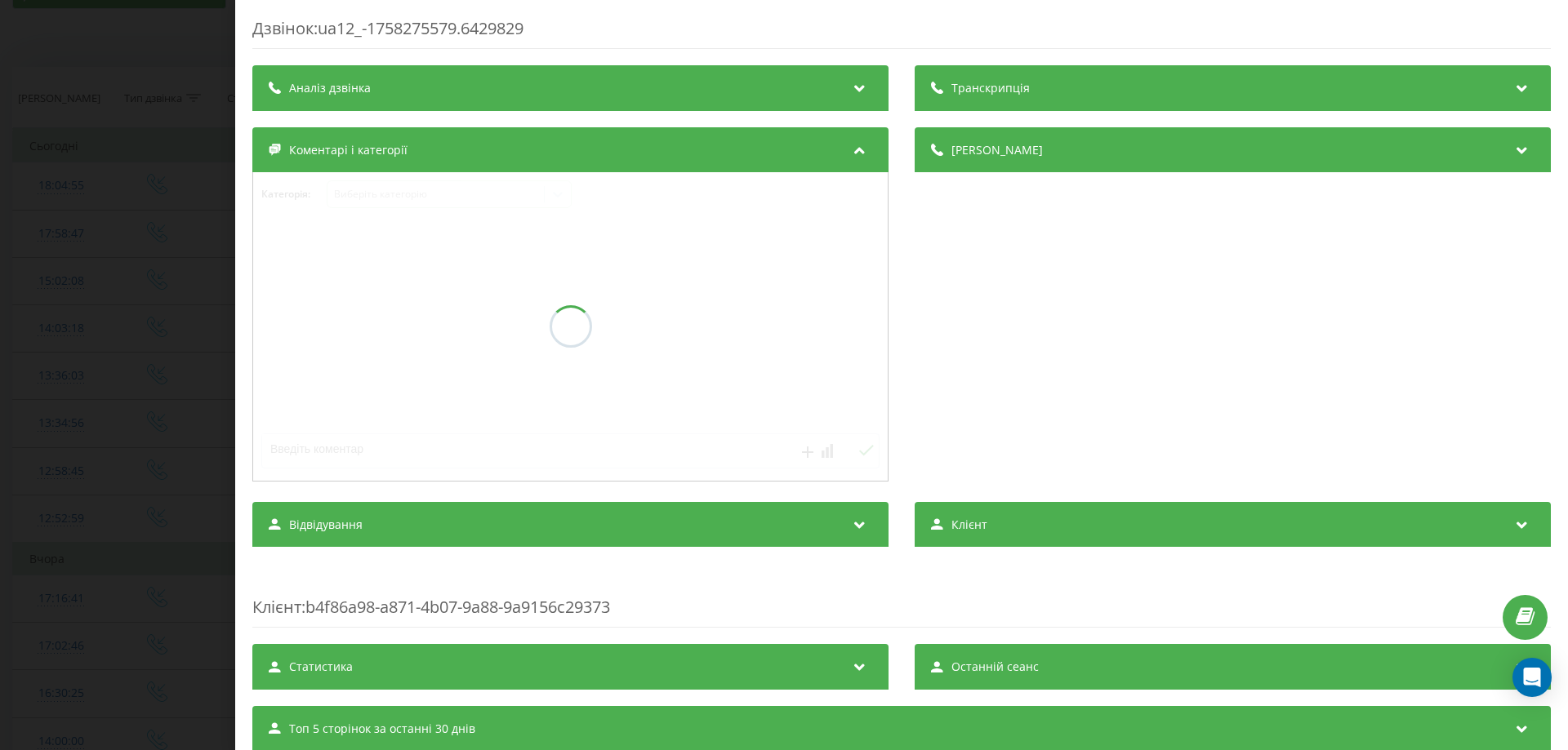
click at [652, 89] on div "Дзвінок : ua12_-1758275579.6429829 Транскрипція Аналіз дзвінка Деталі дзвінка К…" at bounding box center [901, 431] width 1298 height 829
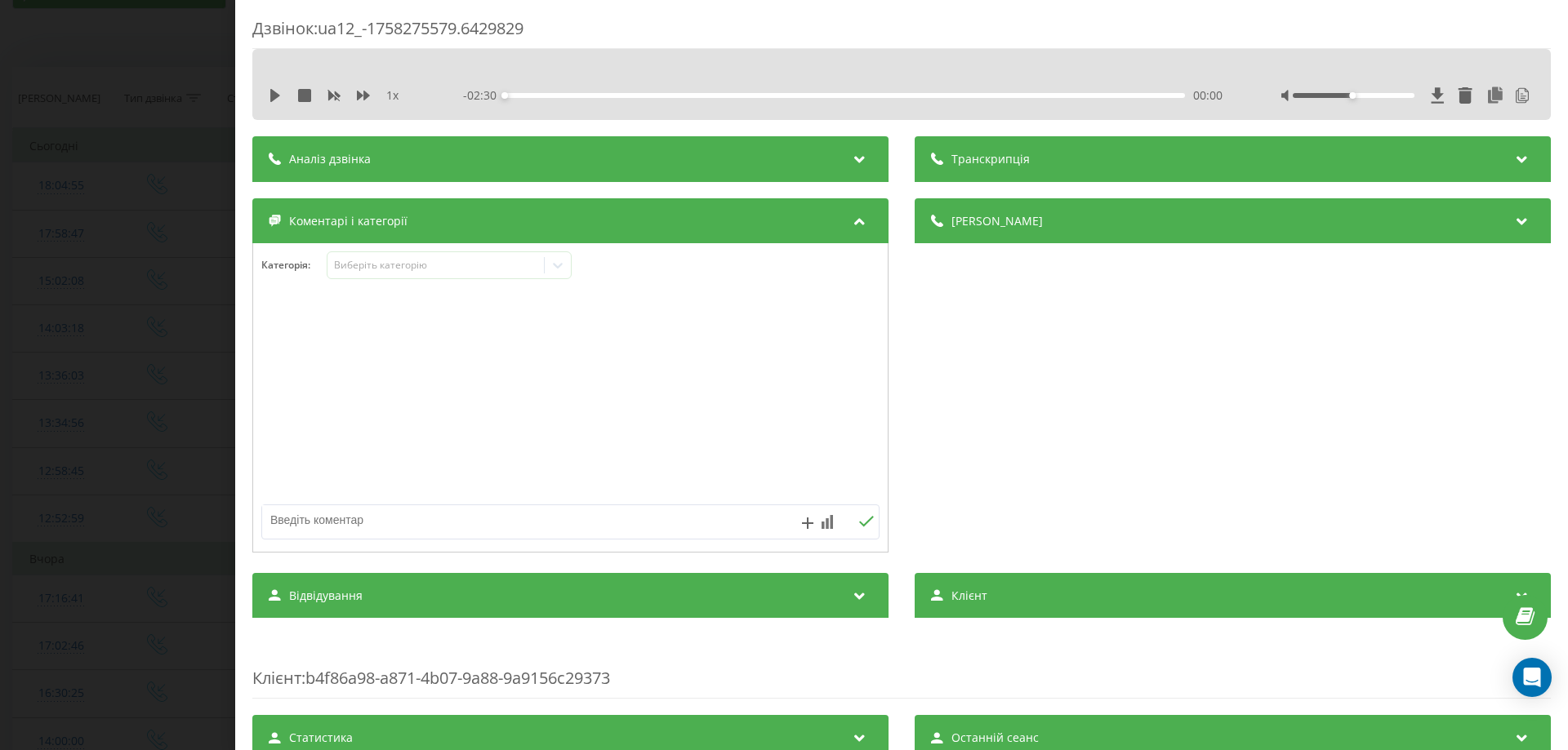
click at [647, 152] on div "Аналіз дзвінка" at bounding box center [570, 159] width 636 height 46
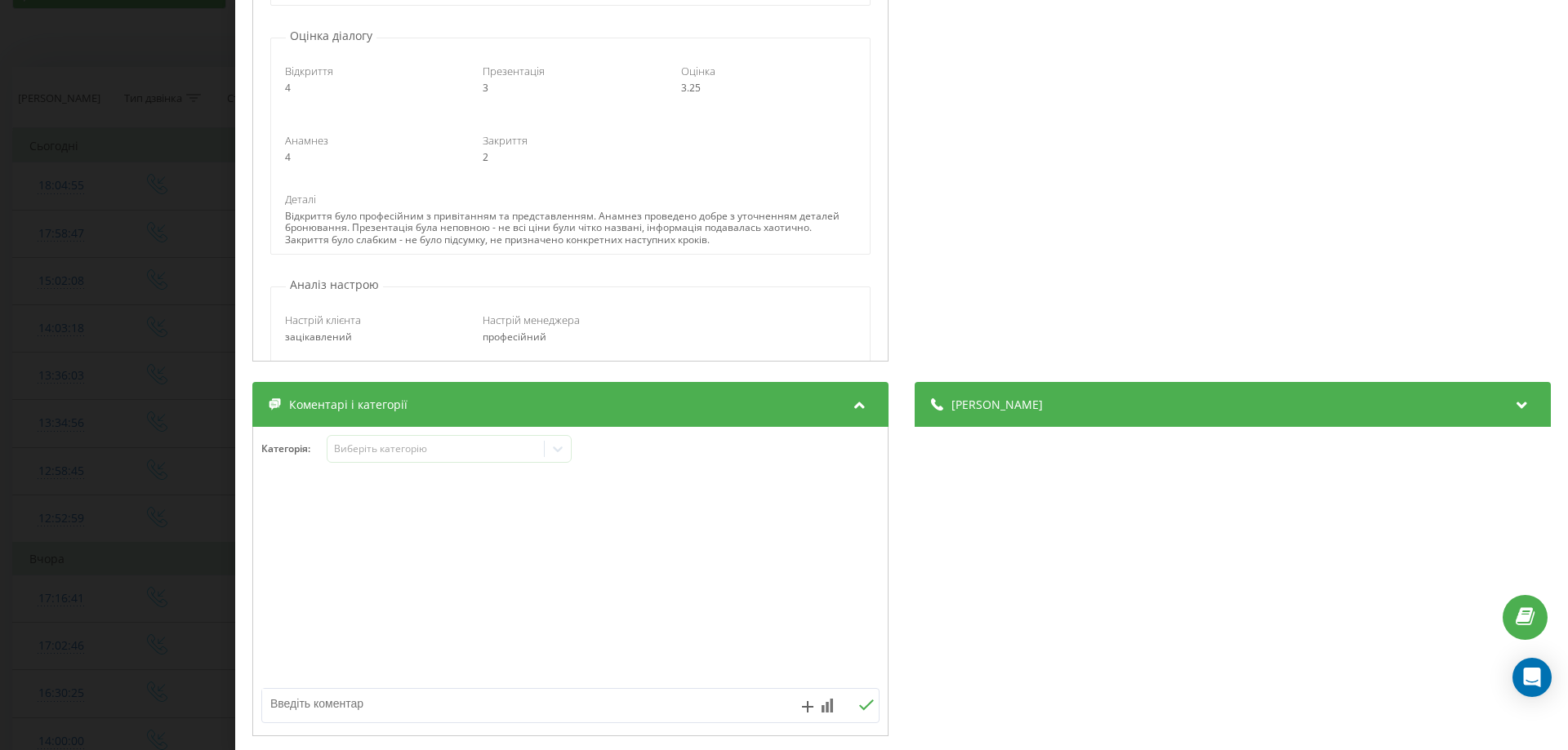
scroll to position [408, 0]
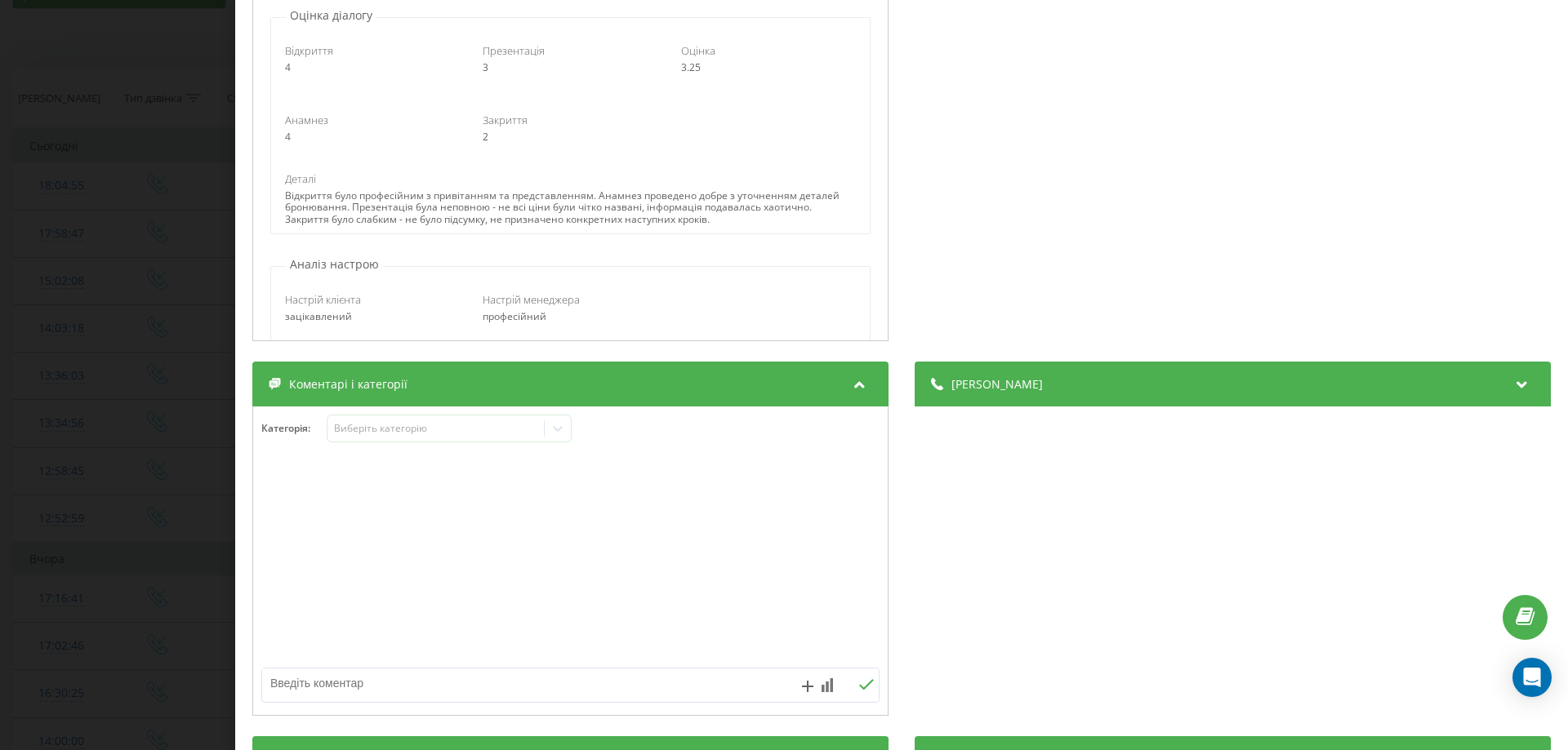
click at [1191, 380] on div "[PERSON_NAME]" at bounding box center [1233, 385] width 636 height 46
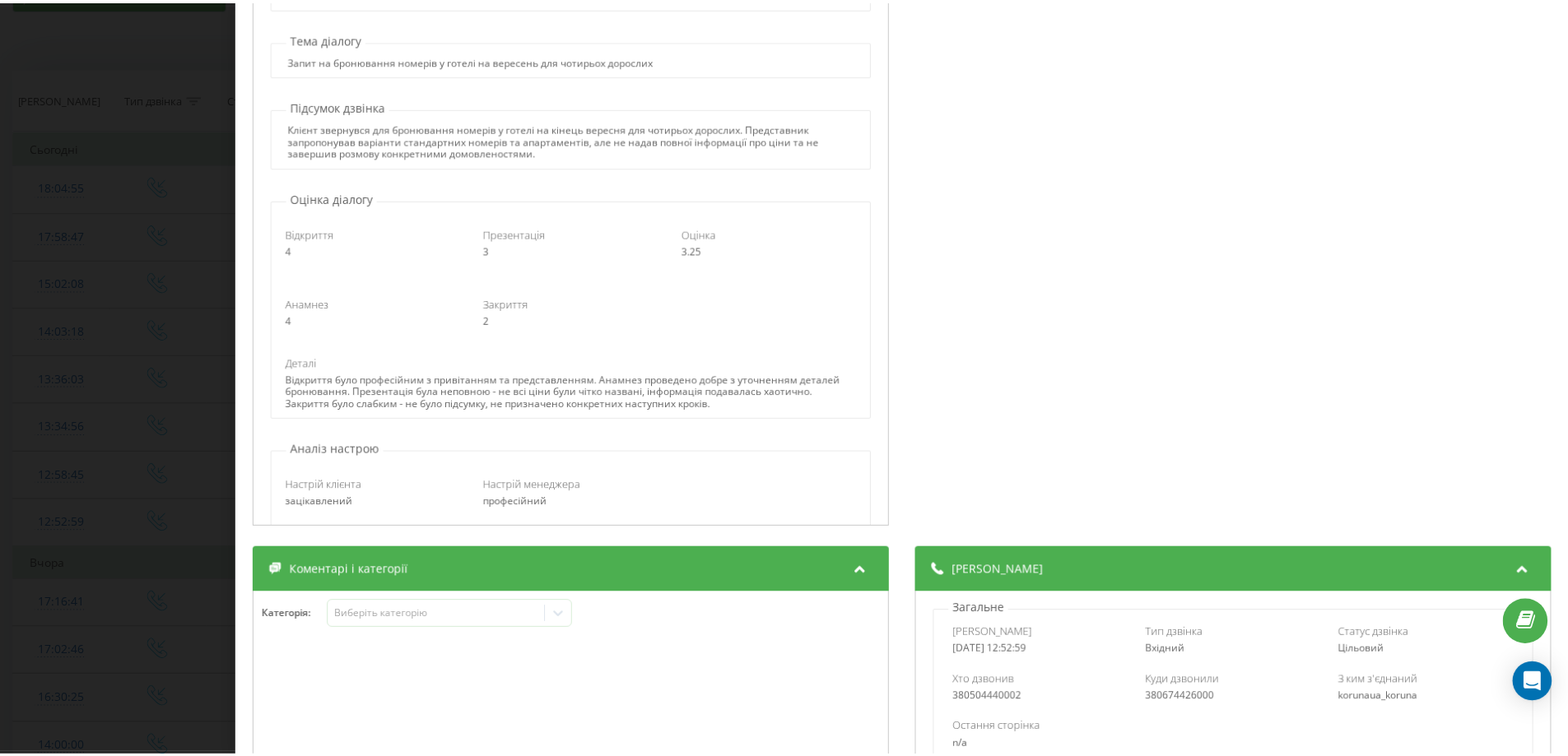
scroll to position [0, 0]
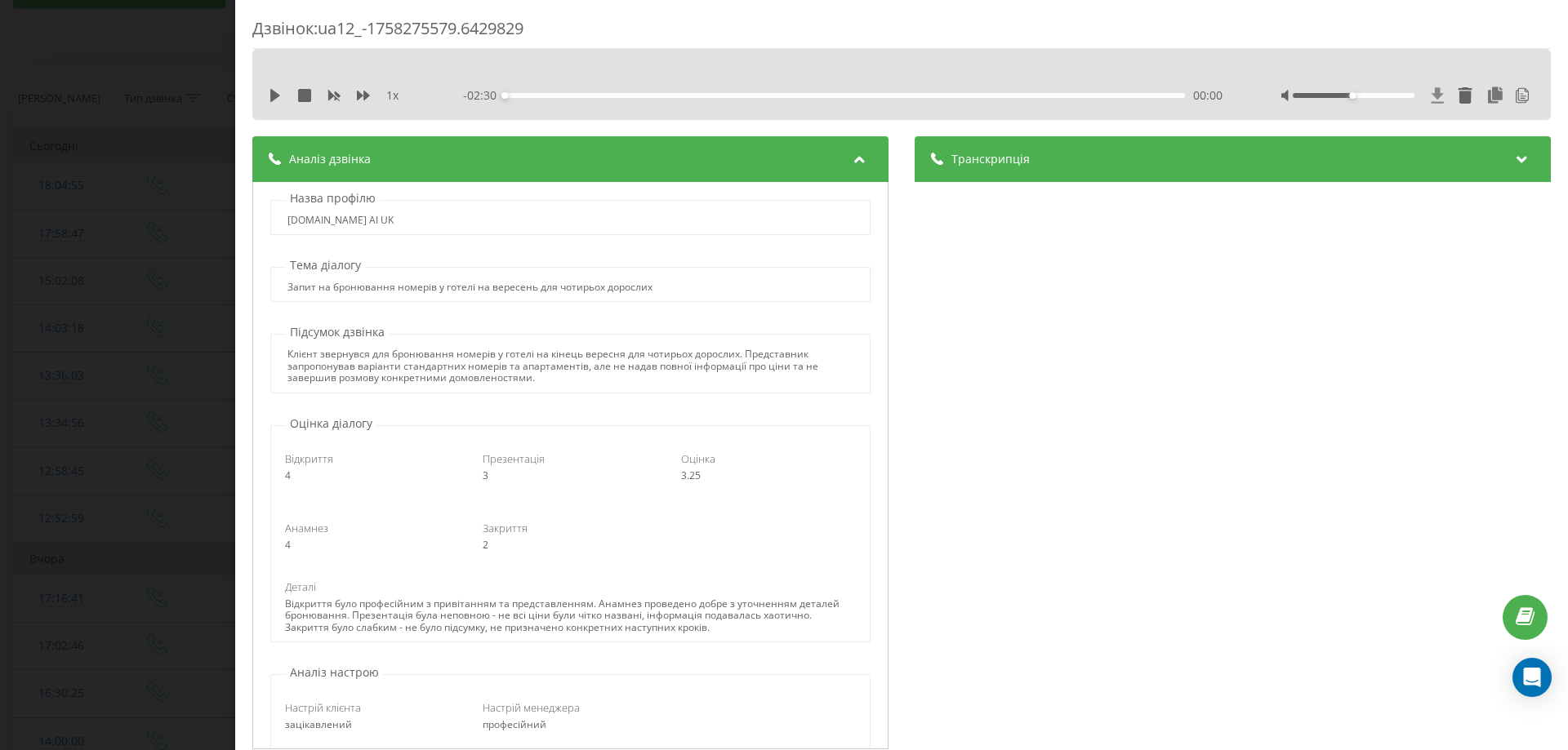
click at [1432, 93] on icon at bounding box center [1437, 95] width 12 height 16
click at [207, 170] on div "Дзвінок : ua12_-1758275579.6429829 1 x - 02:30 00:00 00:00 Транскрипція 00:00 Д…" at bounding box center [784, 375] width 1568 height 750
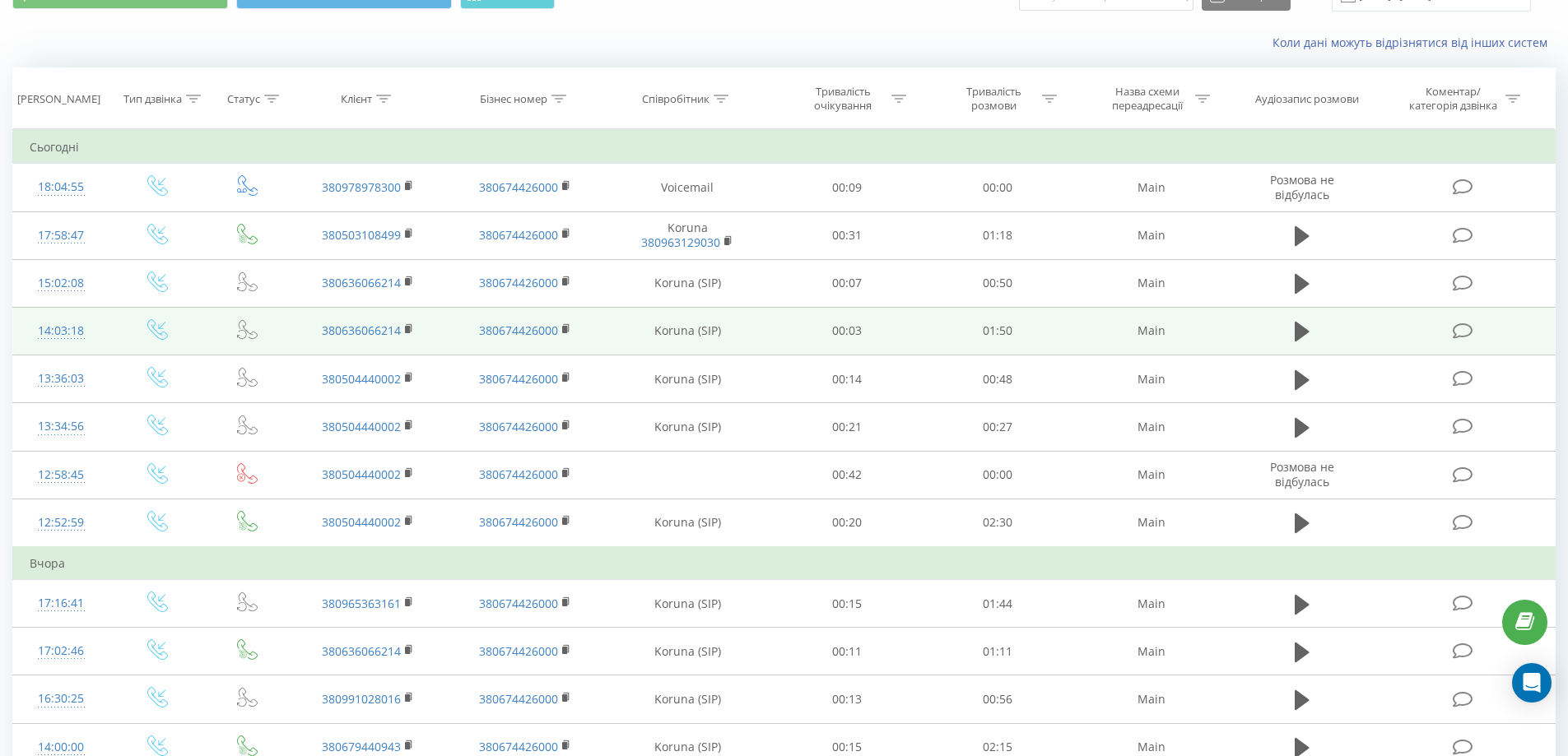
click at [1462, 328] on icon at bounding box center [1463, 331] width 20 height 17
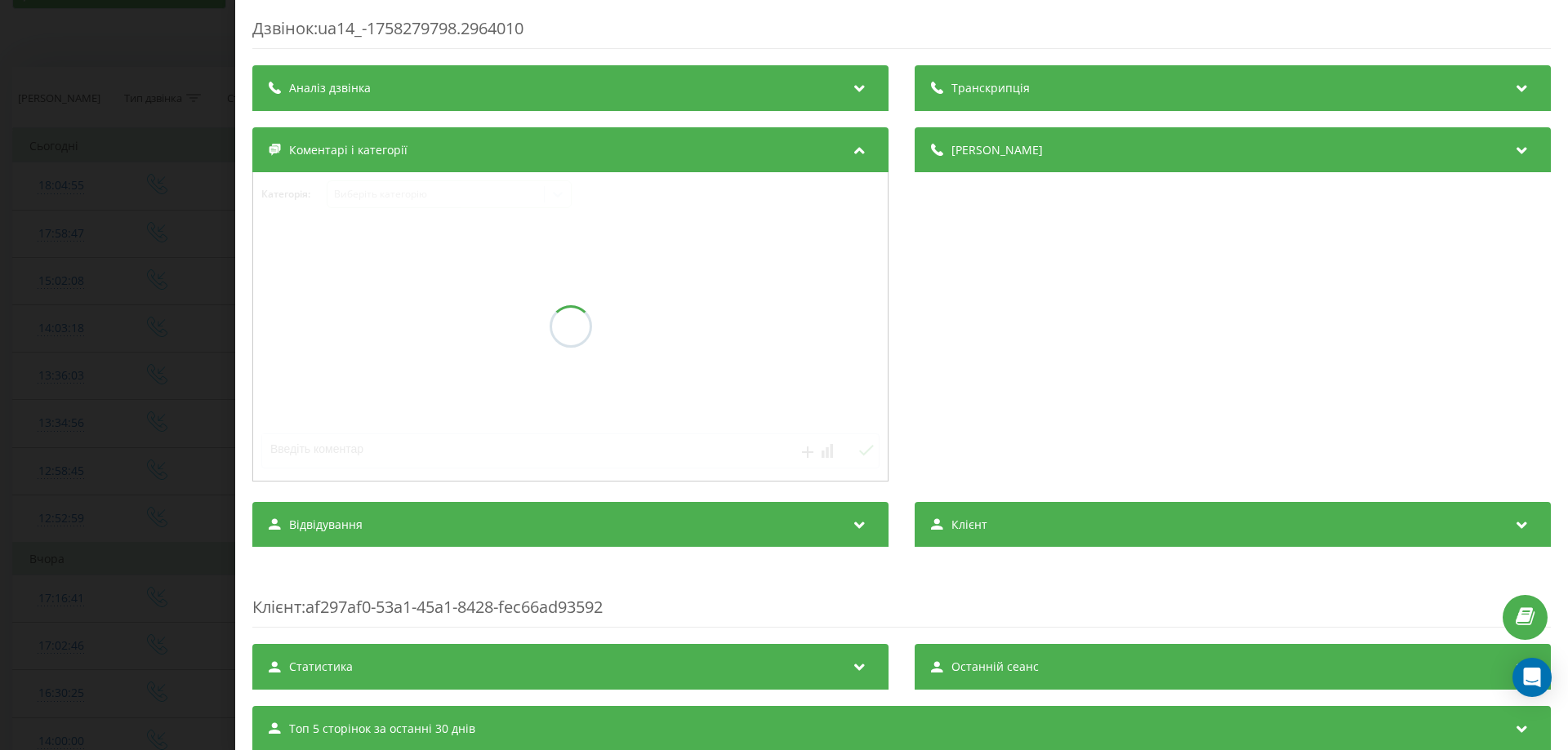
click at [388, 93] on div "Дзвінок : ua14_-1758279798.2964010 Транскрипція Аналіз дзвінка Деталі дзвінка К…" at bounding box center [901, 431] width 1298 height 829
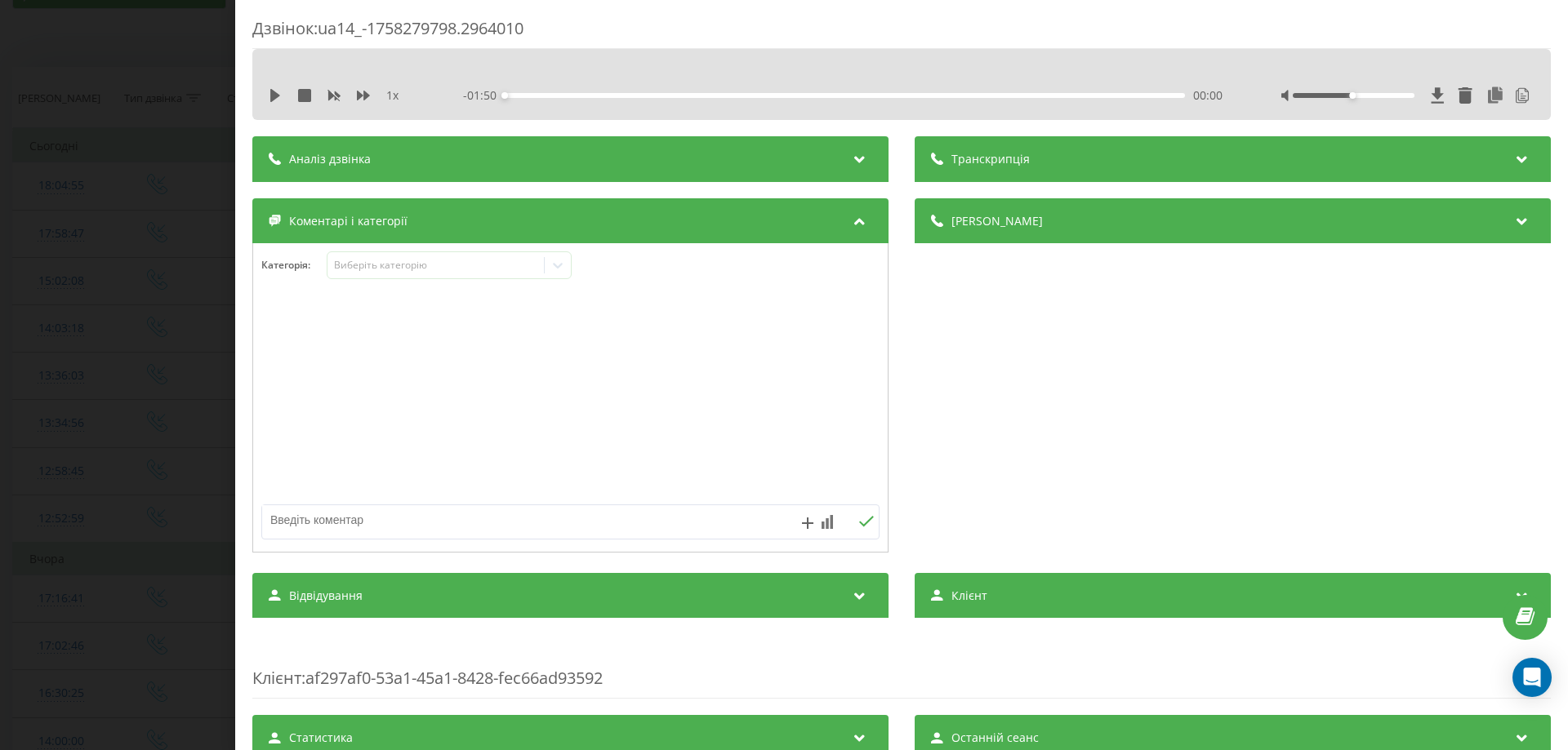
click at [455, 153] on div "Аналіз дзвінка" at bounding box center [570, 159] width 636 height 46
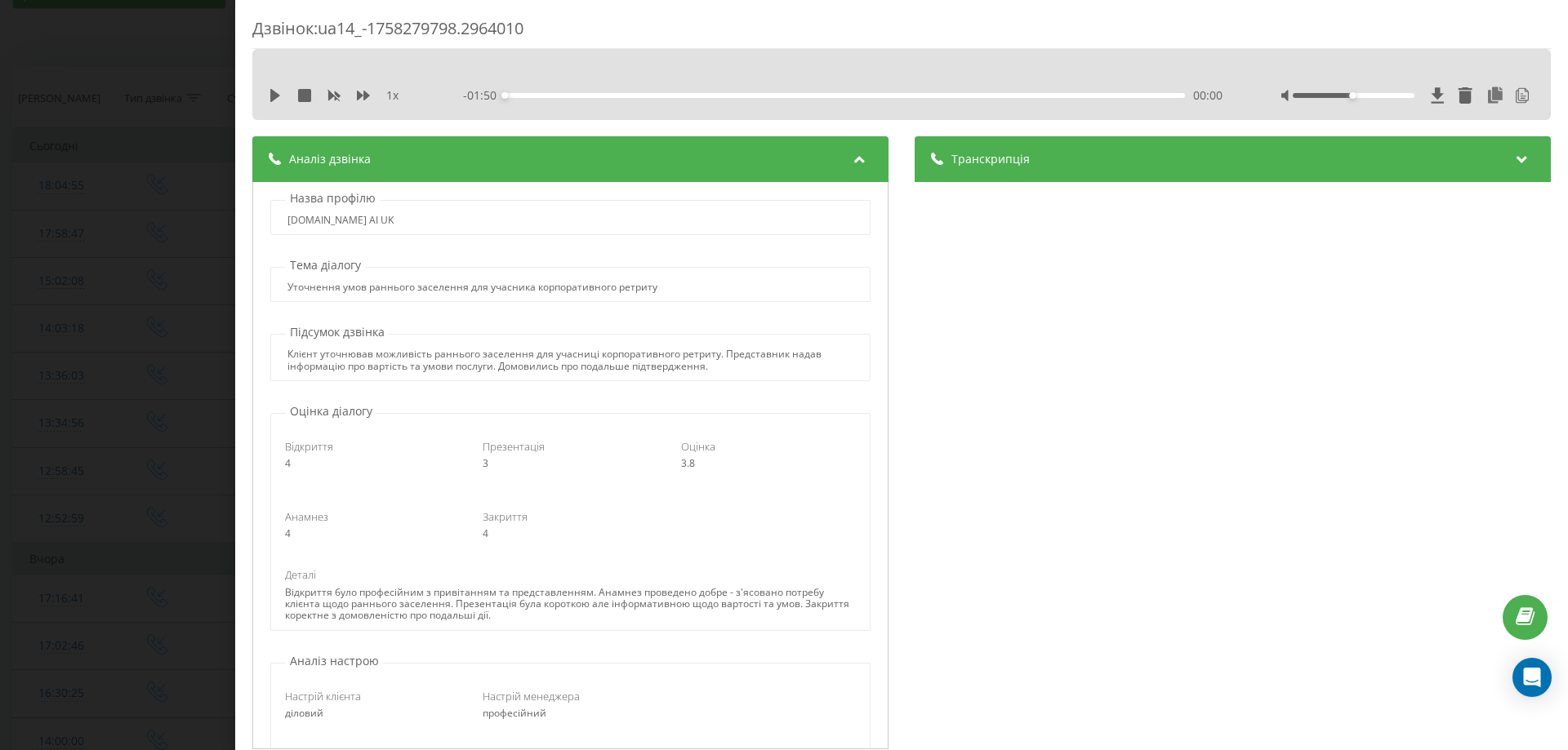
click at [155, 69] on div "Дзвінок : ua14_-1758279798.2964010 1 x - 01:50 00:00 00:00 Транскрипція 00:00 Д…" at bounding box center [784, 375] width 1568 height 750
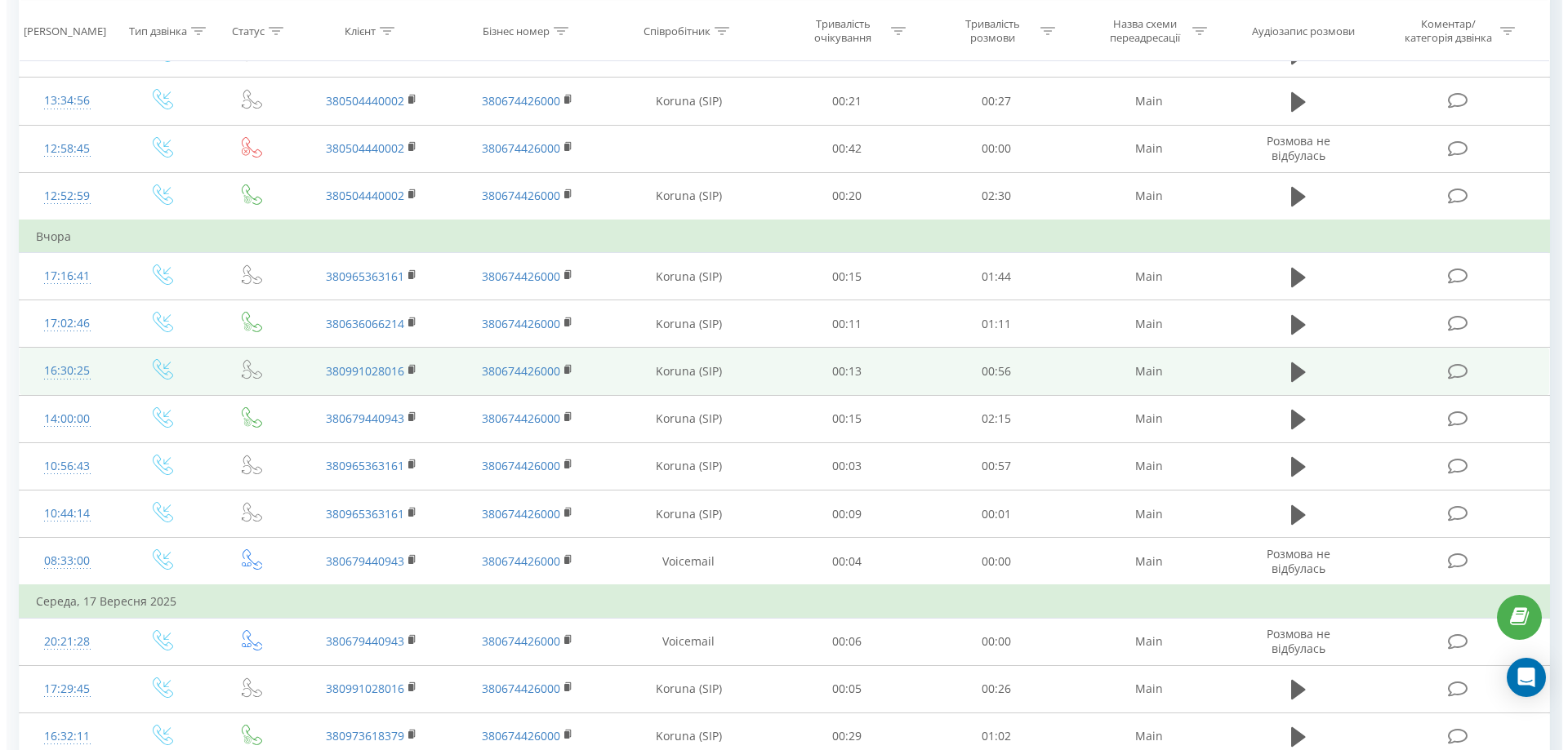
scroll to position [408, 0]
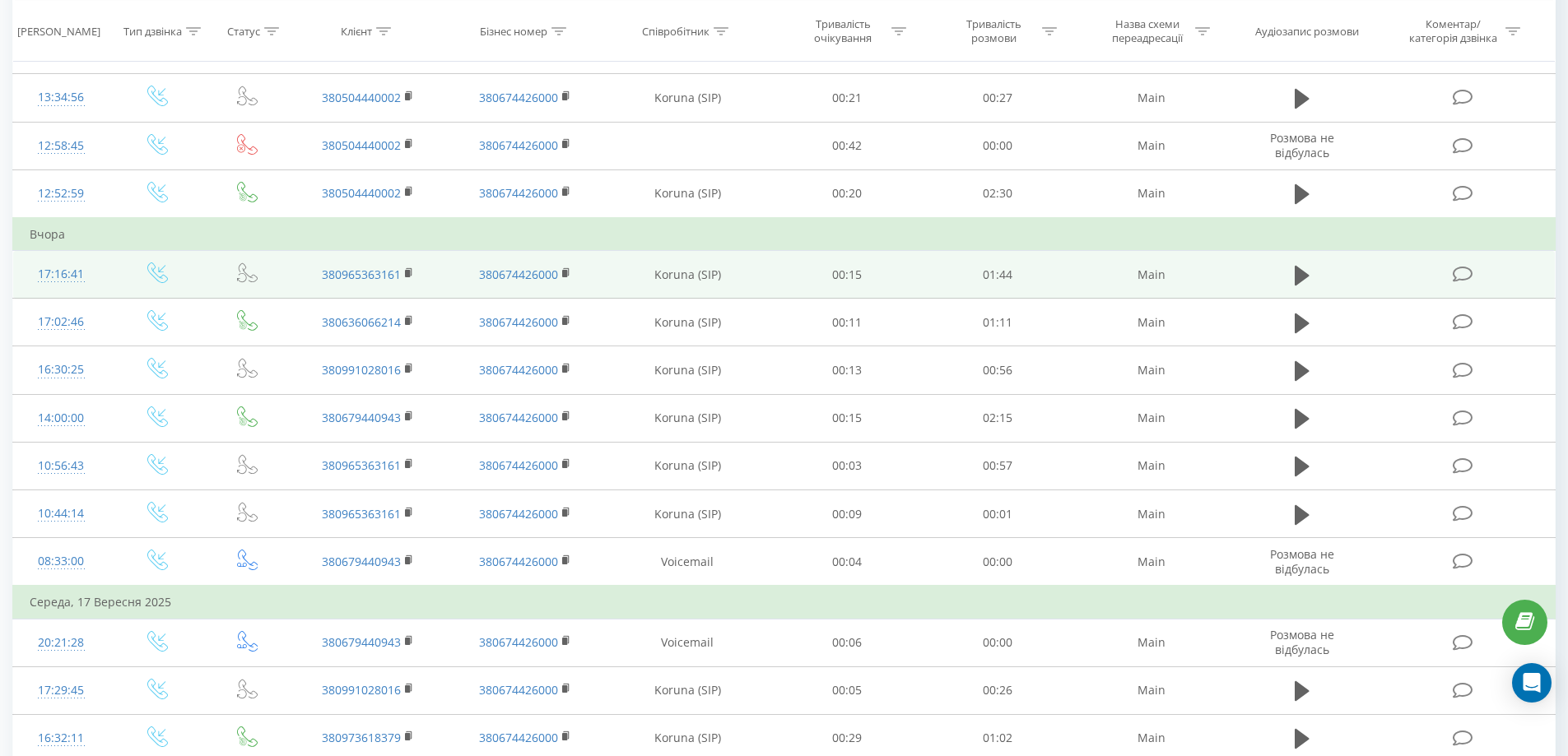
click at [1462, 271] on icon at bounding box center [1463, 274] width 20 height 17
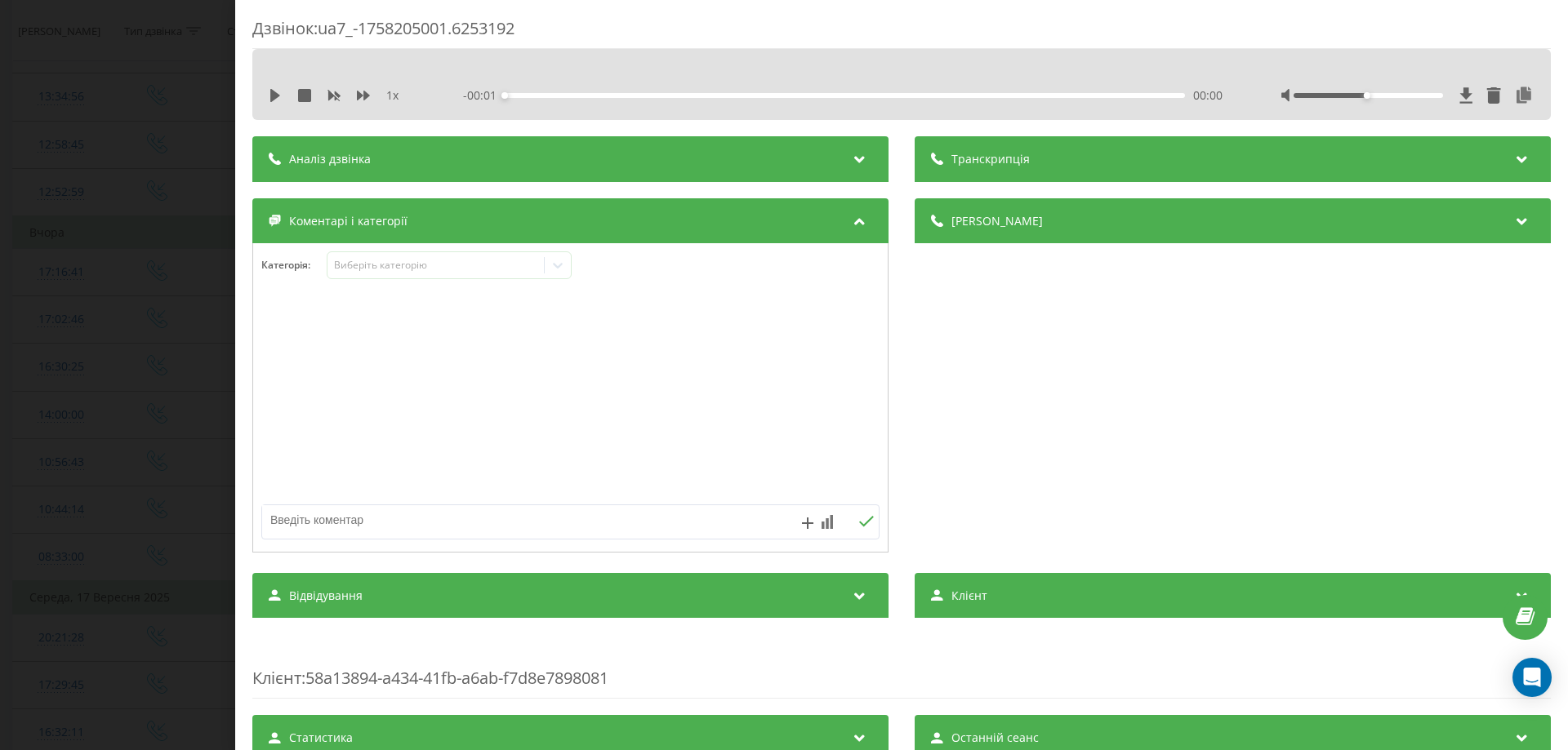
click at [612, 96] on div "00:00" at bounding box center [844, 95] width 681 height 5
click at [609, 153] on div "Аналіз дзвінка" at bounding box center [570, 159] width 636 height 46
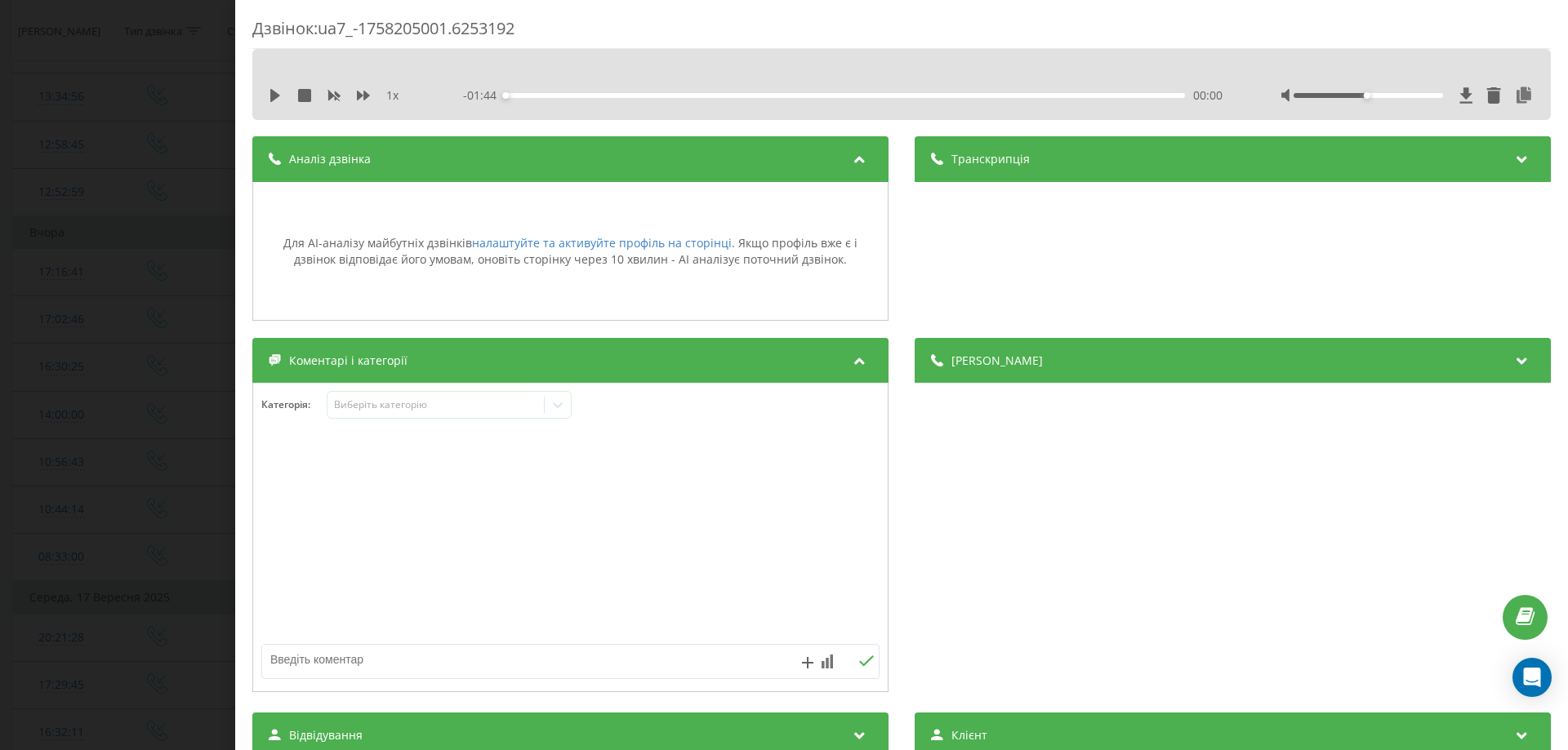
click at [609, 153] on div "Аналіз дзвінка" at bounding box center [570, 159] width 636 height 46
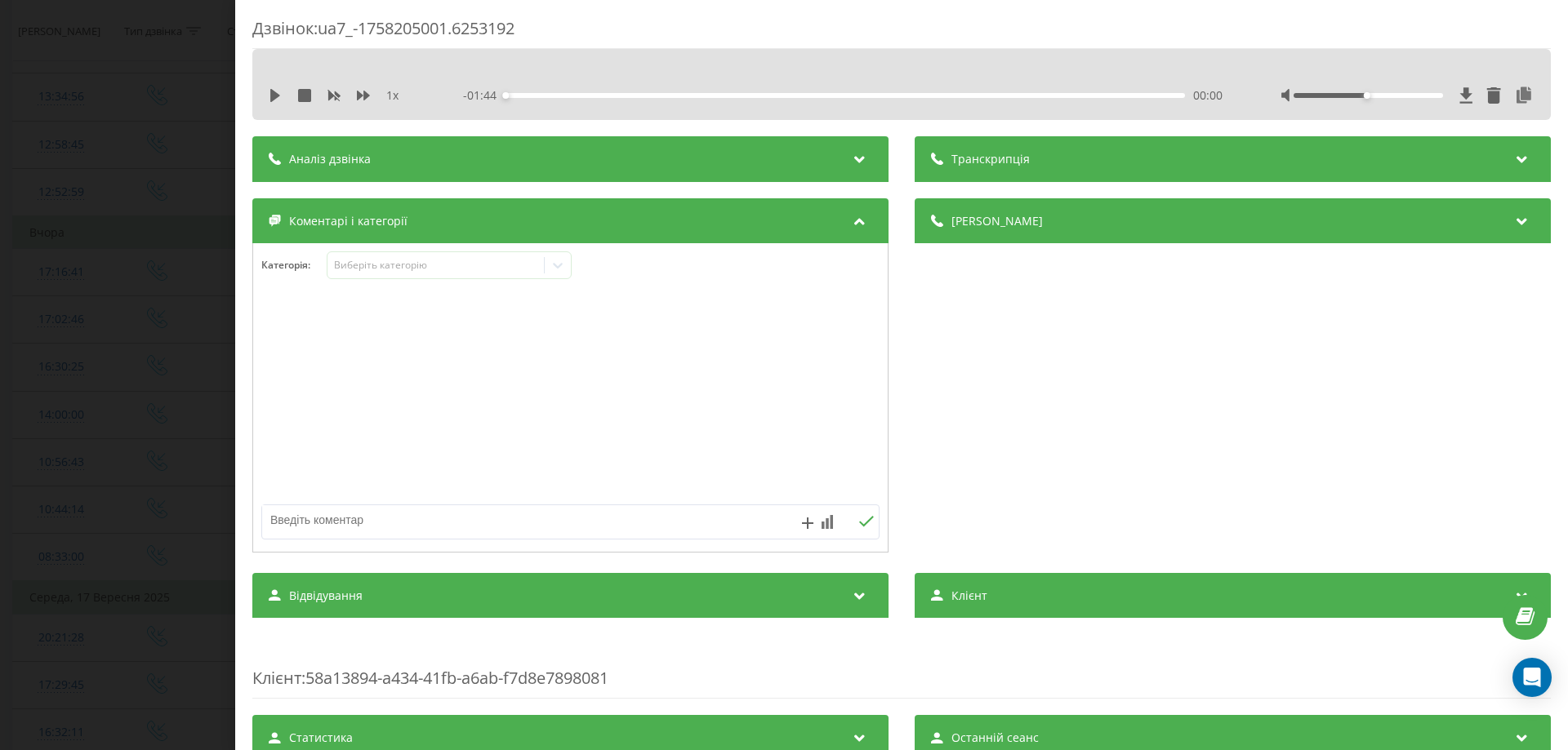
click at [194, 152] on div "Дзвінок : ua7_-1758205001.6253192 1 x - 01:44 00:00 00:00 Транскрипція Для AI-а…" at bounding box center [784, 375] width 1568 height 750
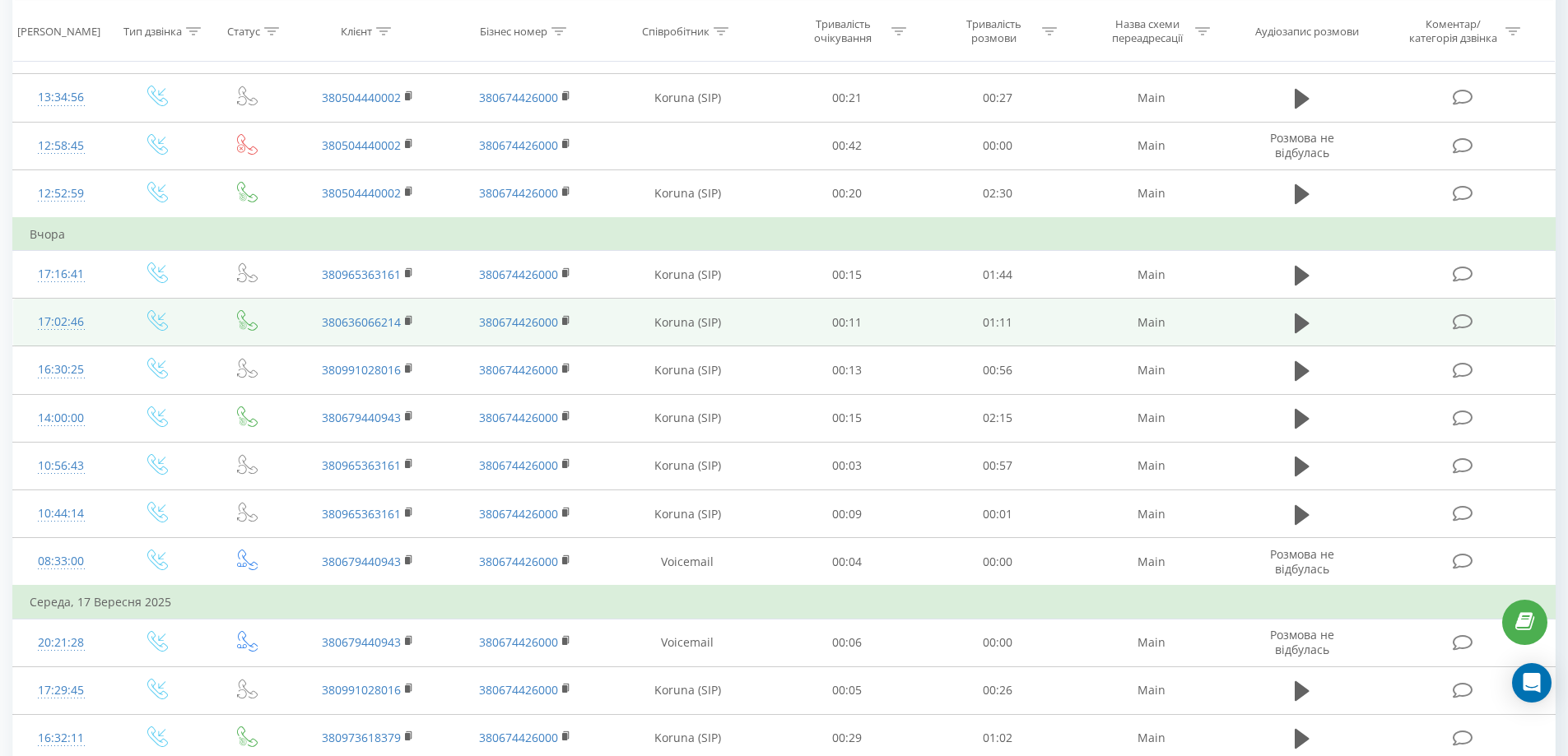
click at [1463, 319] on icon at bounding box center [1463, 322] width 20 height 17
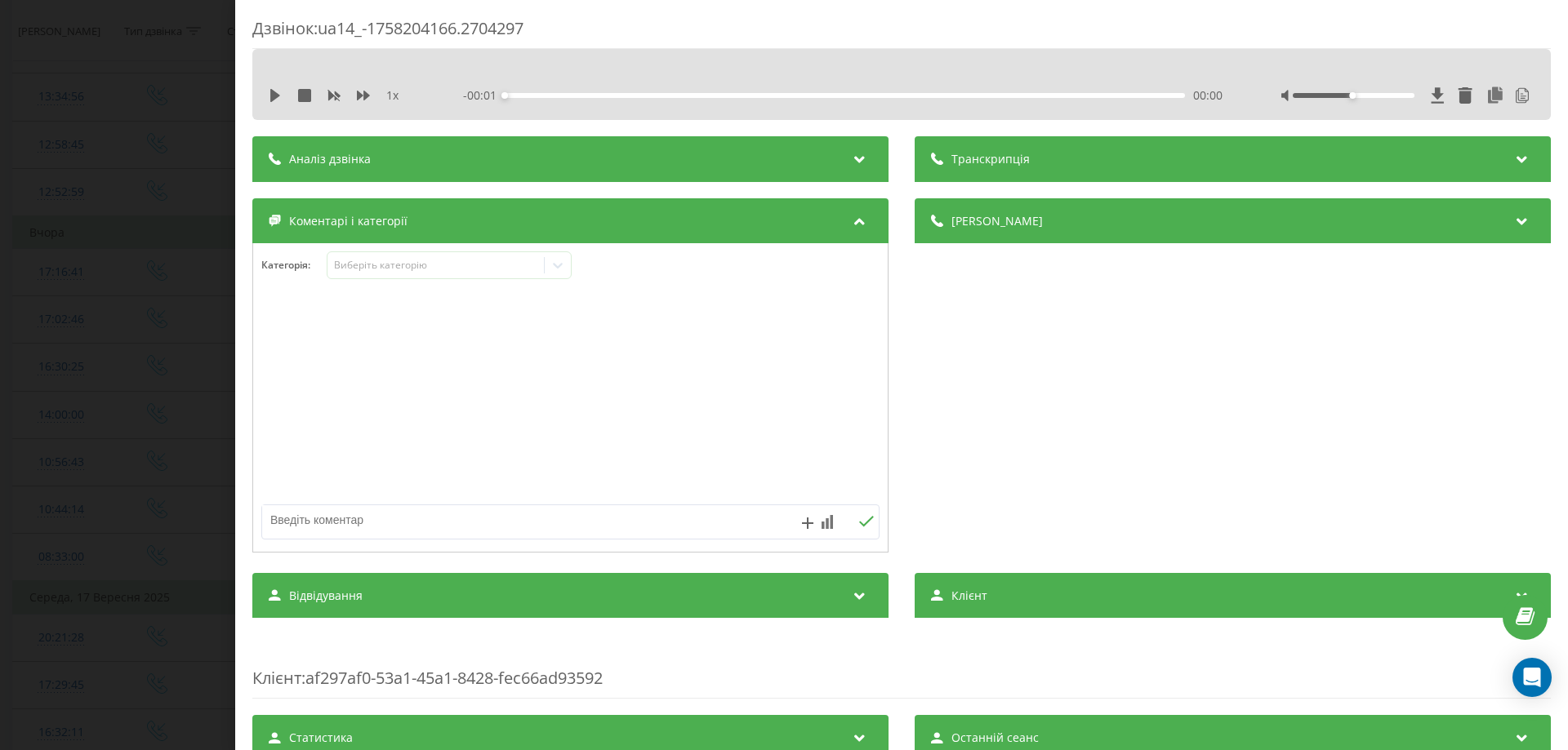
drag, startPoint x: 511, startPoint y: 100, endPoint x: 513, endPoint y: 134, distance: 34.1
click at [505, 116] on div "1 x - 00:01 00:00 00:00" at bounding box center [901, 85] width 1298 height 71
click at [532, 178] on div "Аналіз дзвінка" at bounding box center [570, 159] width 636 height 46
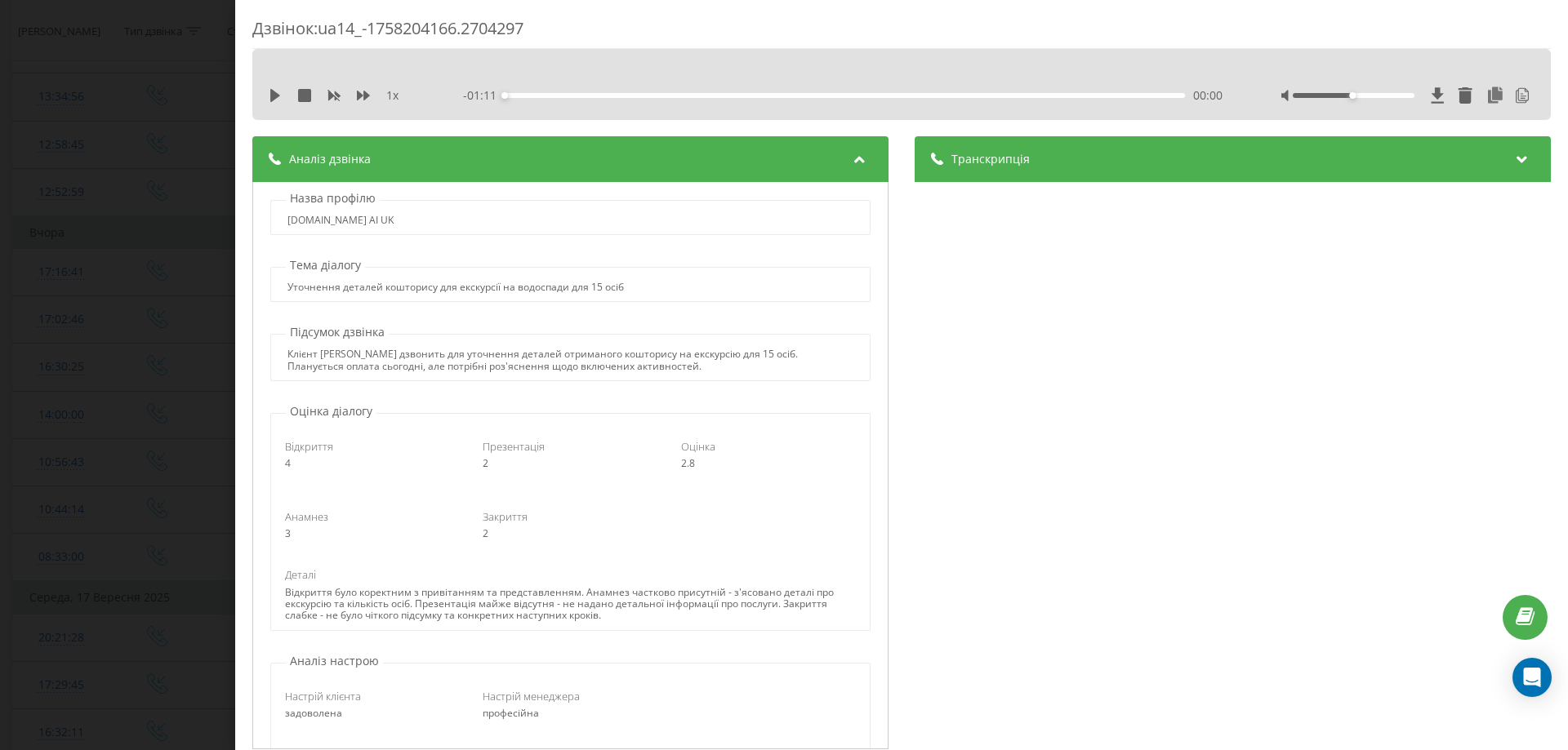
click at [533, 166] on div "Аналіз дзвінка" at bounding box center [570, 159] width 636 height 46
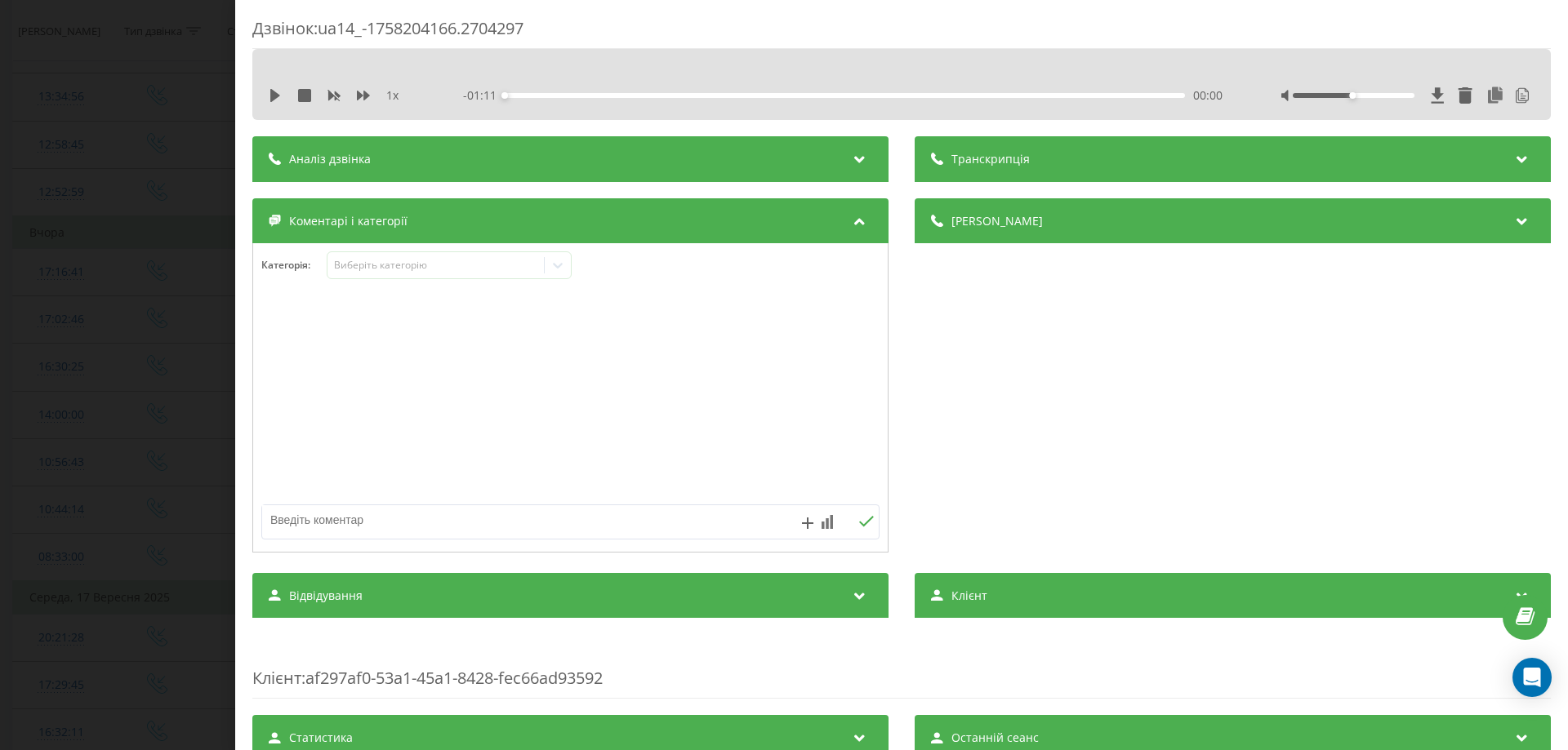
click at [533, 167] on div "Аналіз дзвінка" at bounding box center [570, 159] width 636 height 46
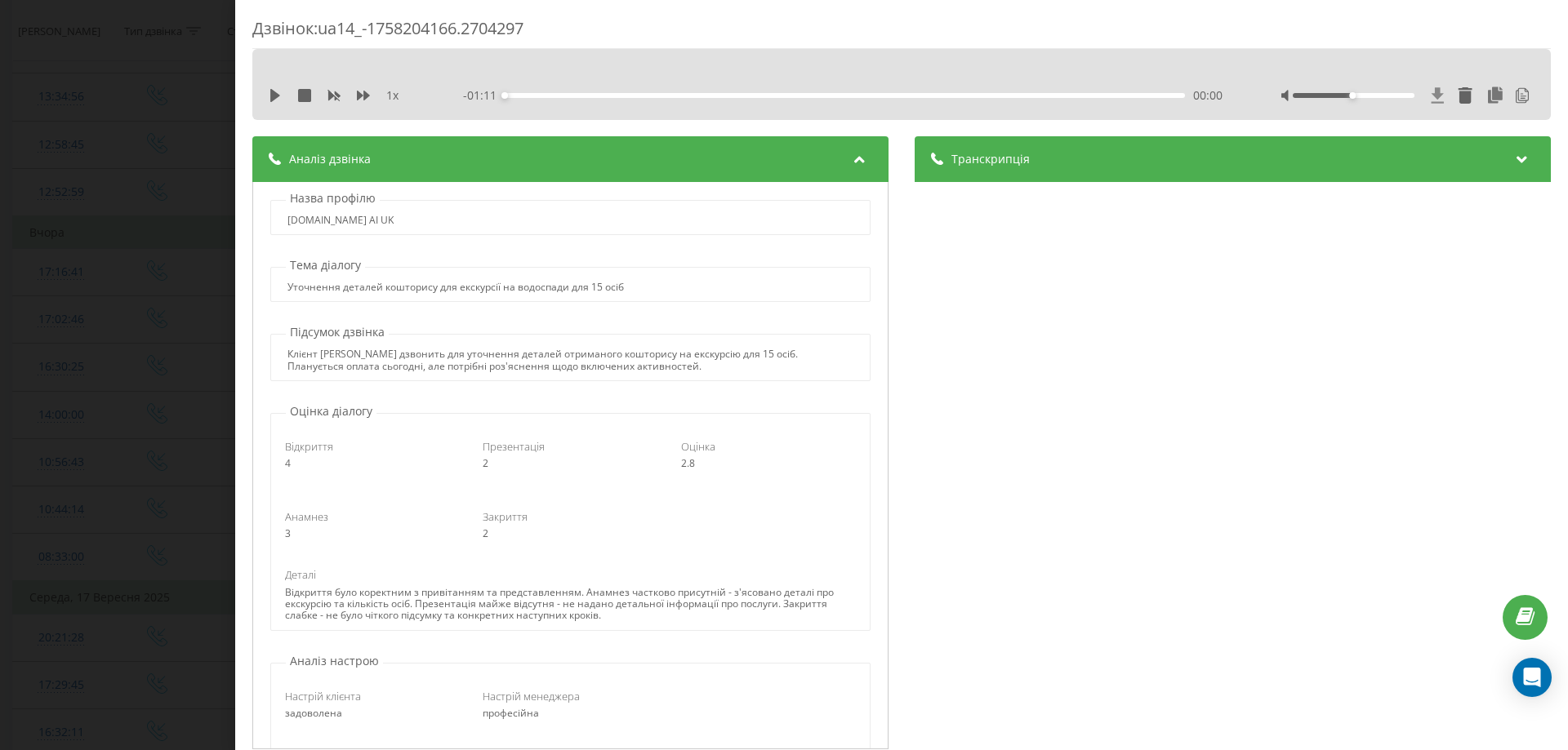
click at [1432, 94] on icon at bounding box center [1437, 95] width 12 height 16
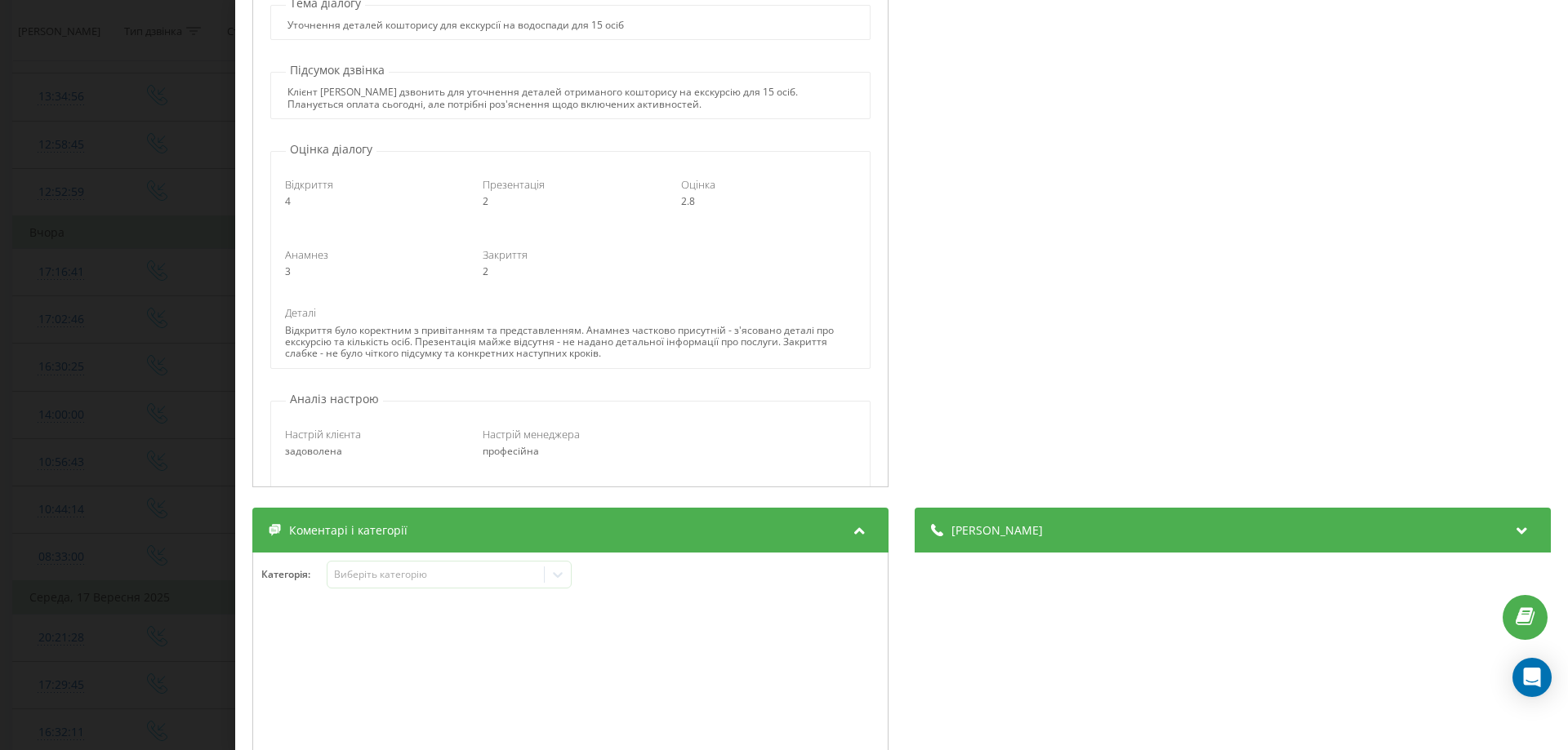
scroll to position [327, 0]
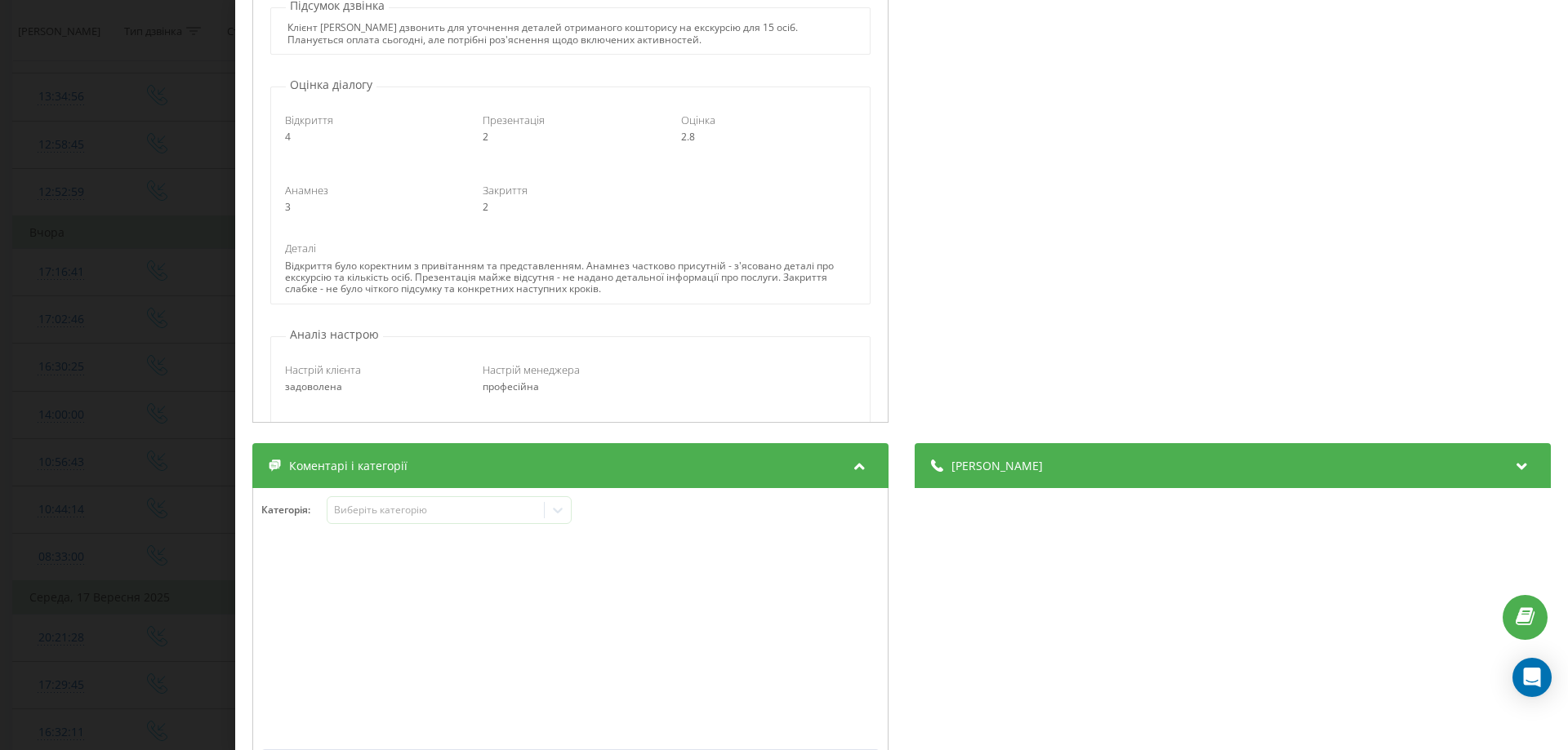
click at [1513, 461] on icon at bounding box center [1522, 464] width 19 height 16
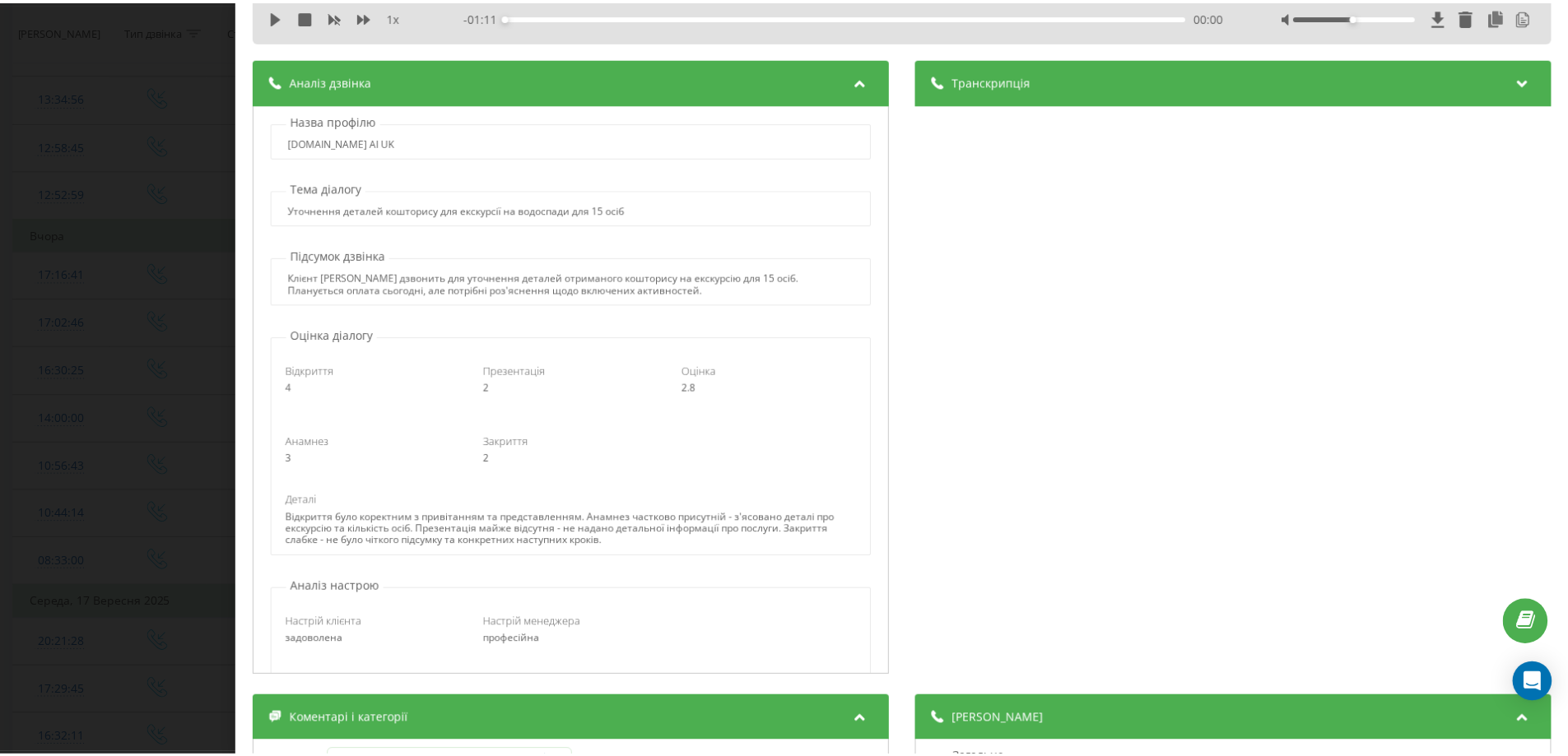
scroll to position [0, 0]
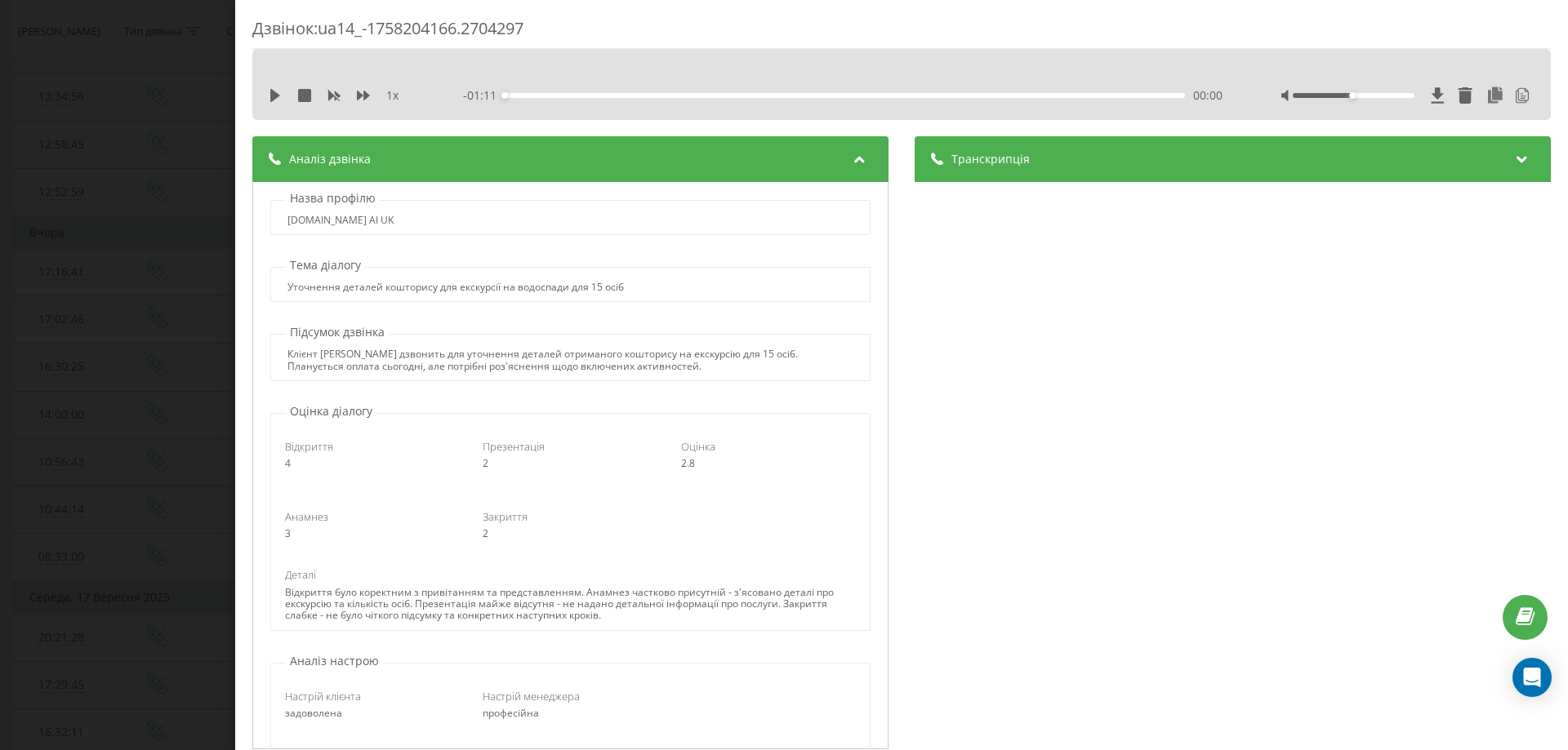
click at [188, 103] on div "Дзвінок : ua14_-1758204166.2704297 1 x - 01:11 00:00 00:00 Транскрипція 00:00 Д…" at bounding box center [784, 375] width 1568 height 750
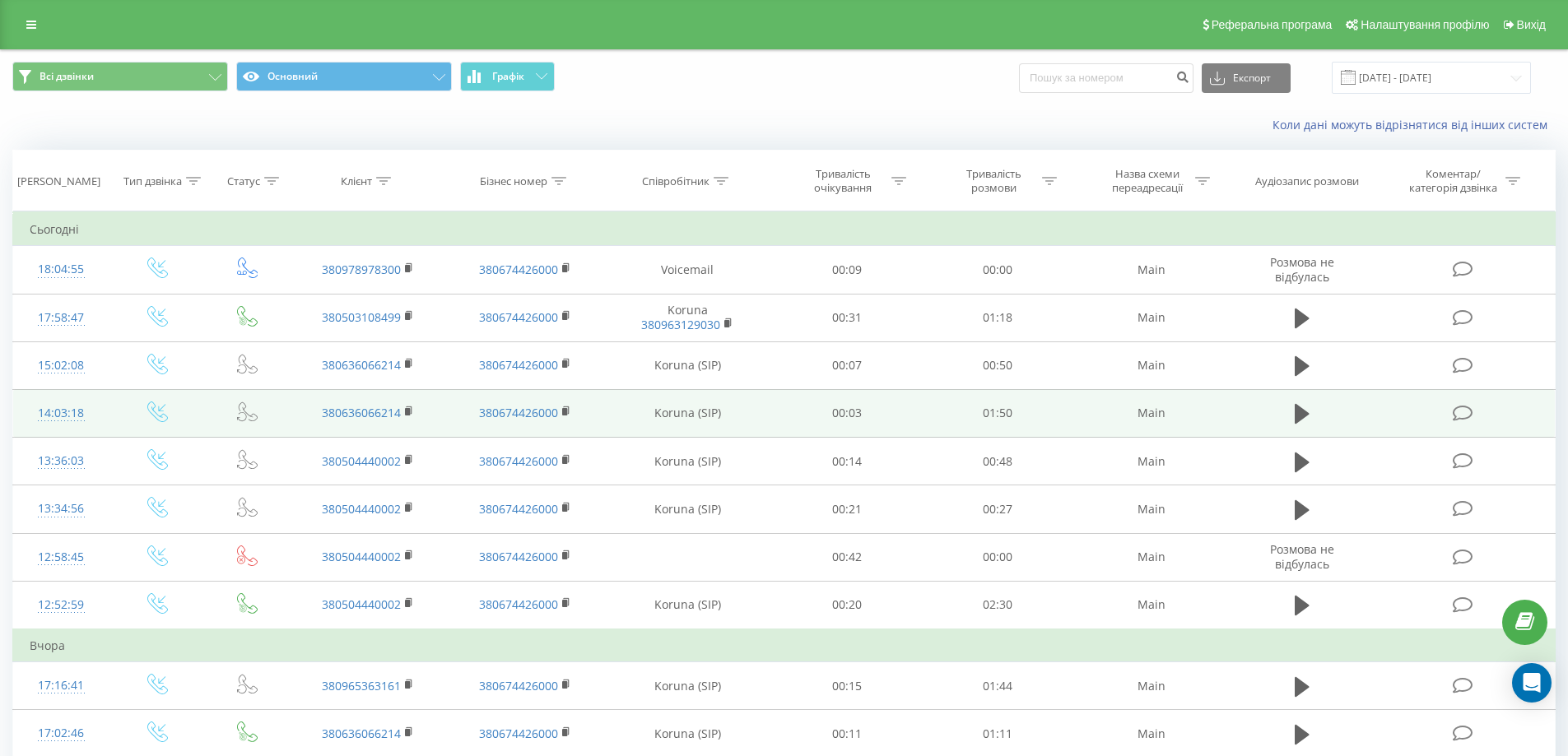
click at [1467, 414] on icon at bounding box center [1463, 413] width 20 height 17
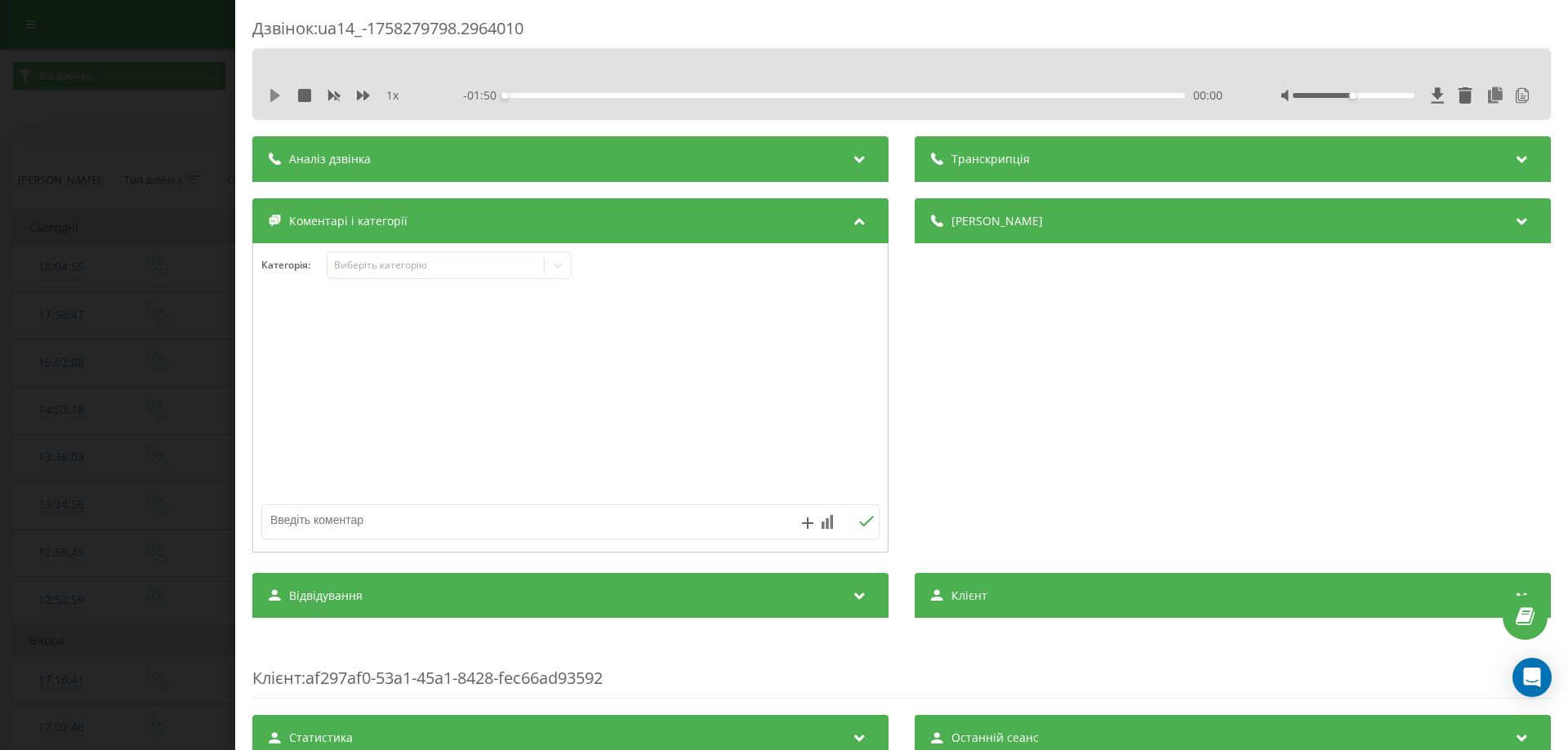
click at [273, 96] on icon at bounding box center [275, 95] width 10 height 13
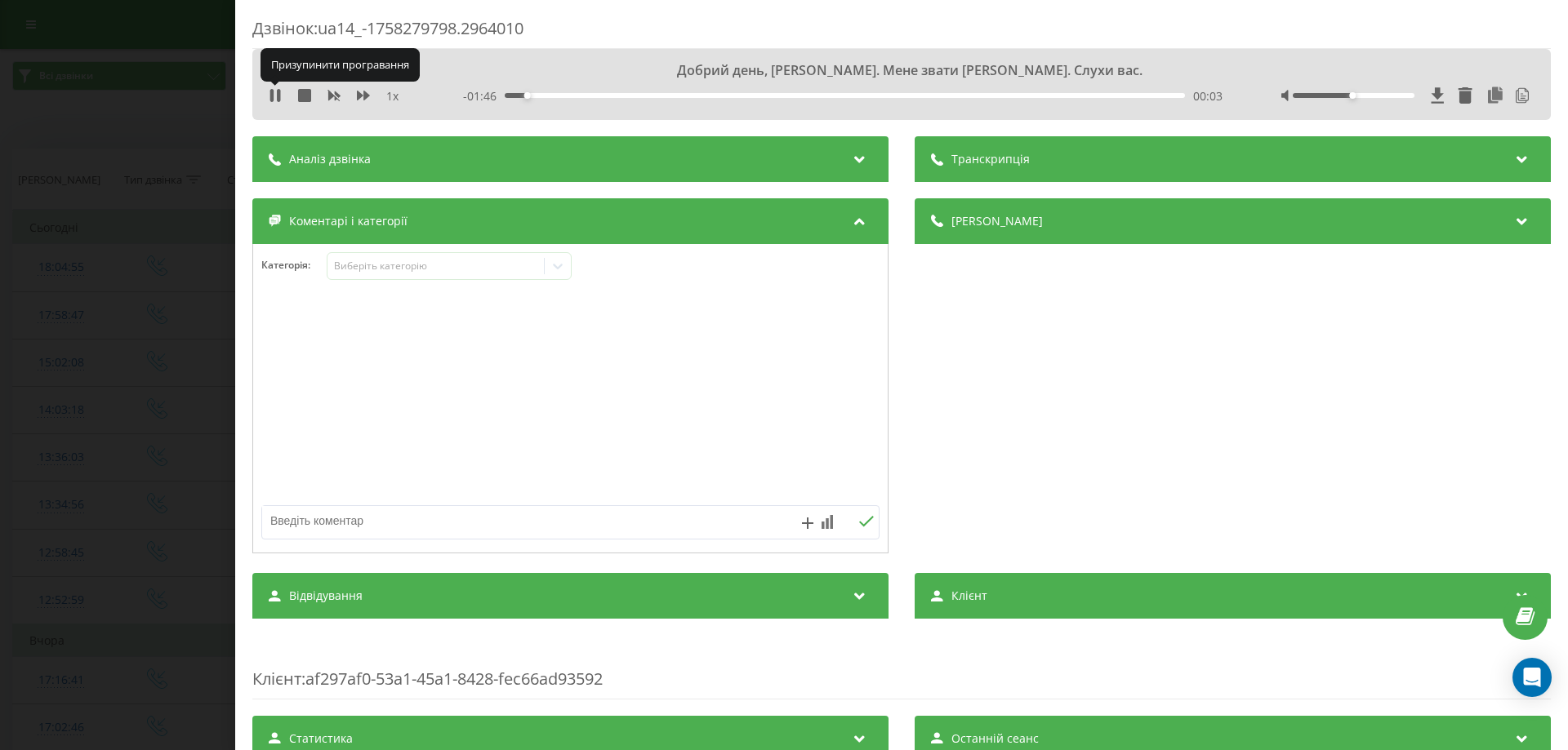
click at [273, 96] on icon at bounding box center [272, 95] width 4 height 13
click at [482, 158] on div "Аналіз дзвінка" at bounding box center [570, 159] width 636 height 46
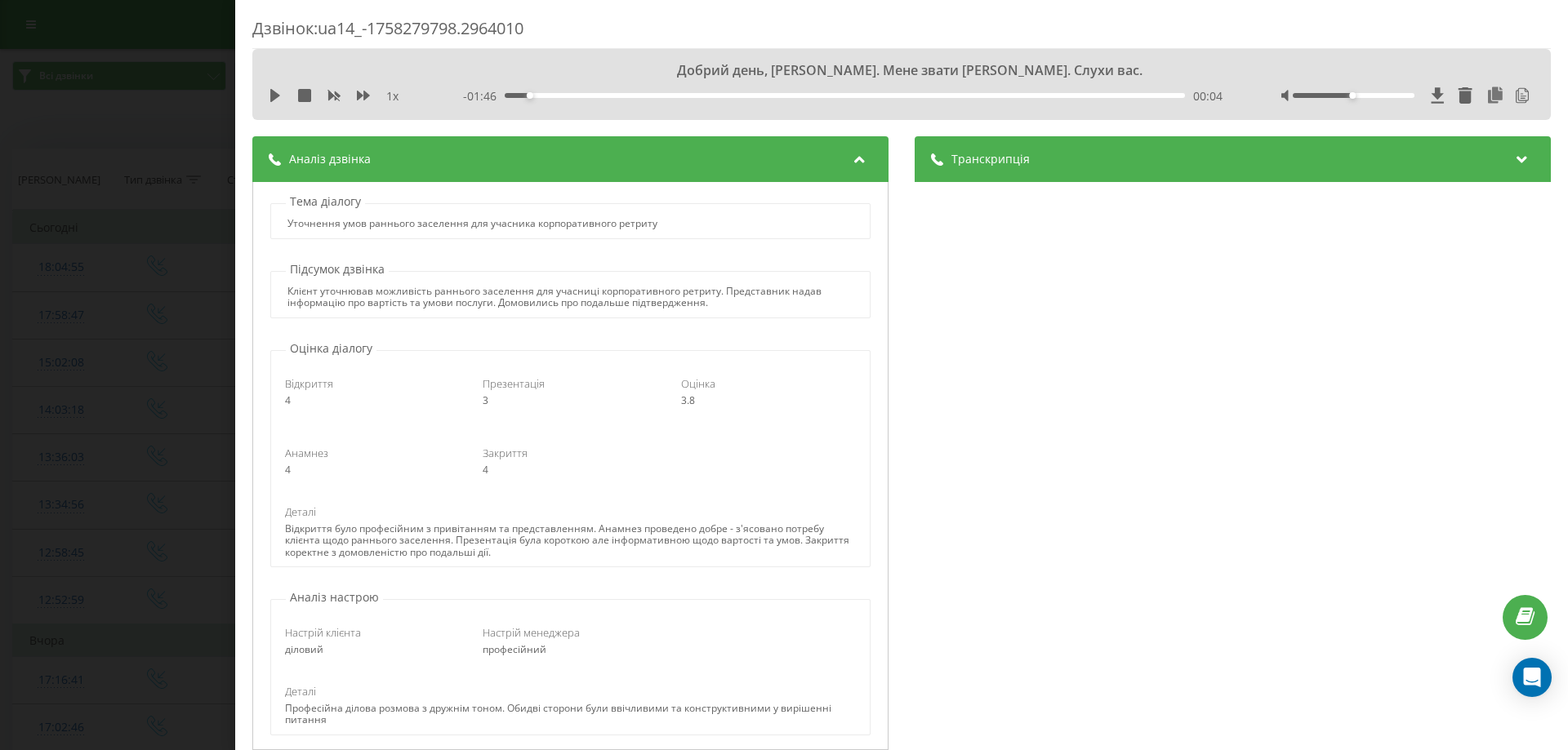
scroll to position [164, 0]
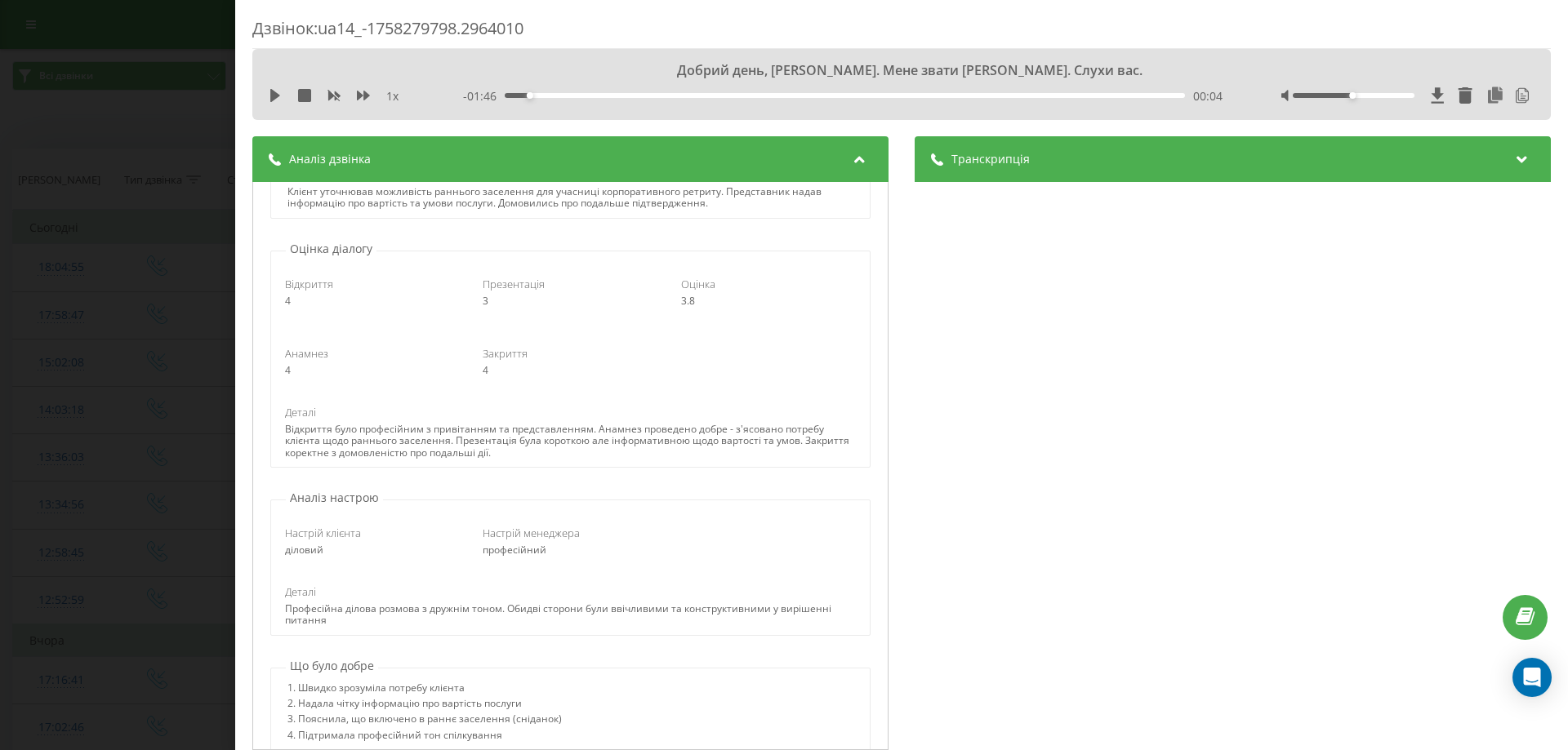
click at [219, 205] on div "Дзвінок : ua14_-1758279798.2964010 Добрий день, [PERSON_NAME]. Мене звати [PERS…" at bounding box center [784, 375] width 1568 height 750
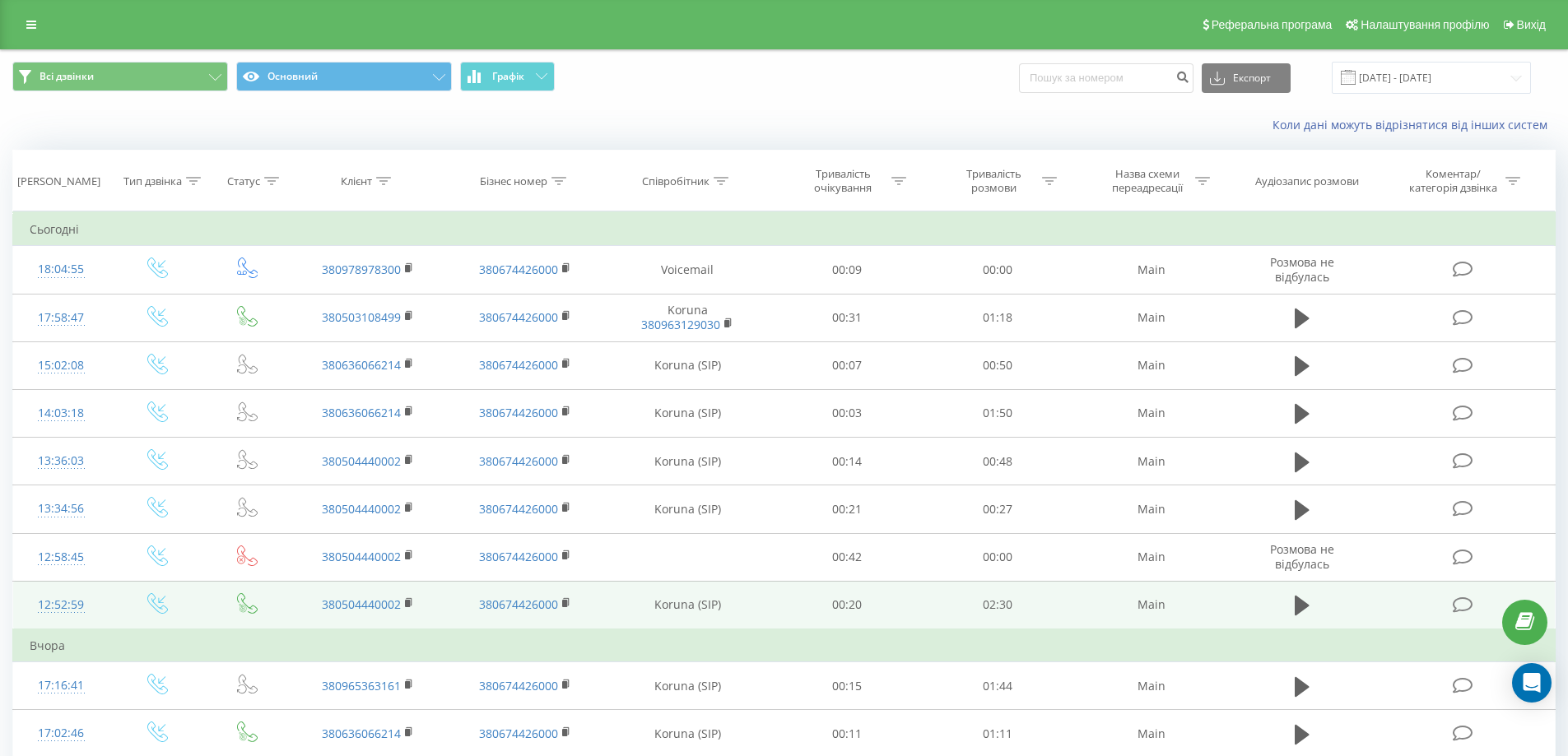
click at [1464, 604] on icon at bounding box center [1463, 605] width 20 height 17
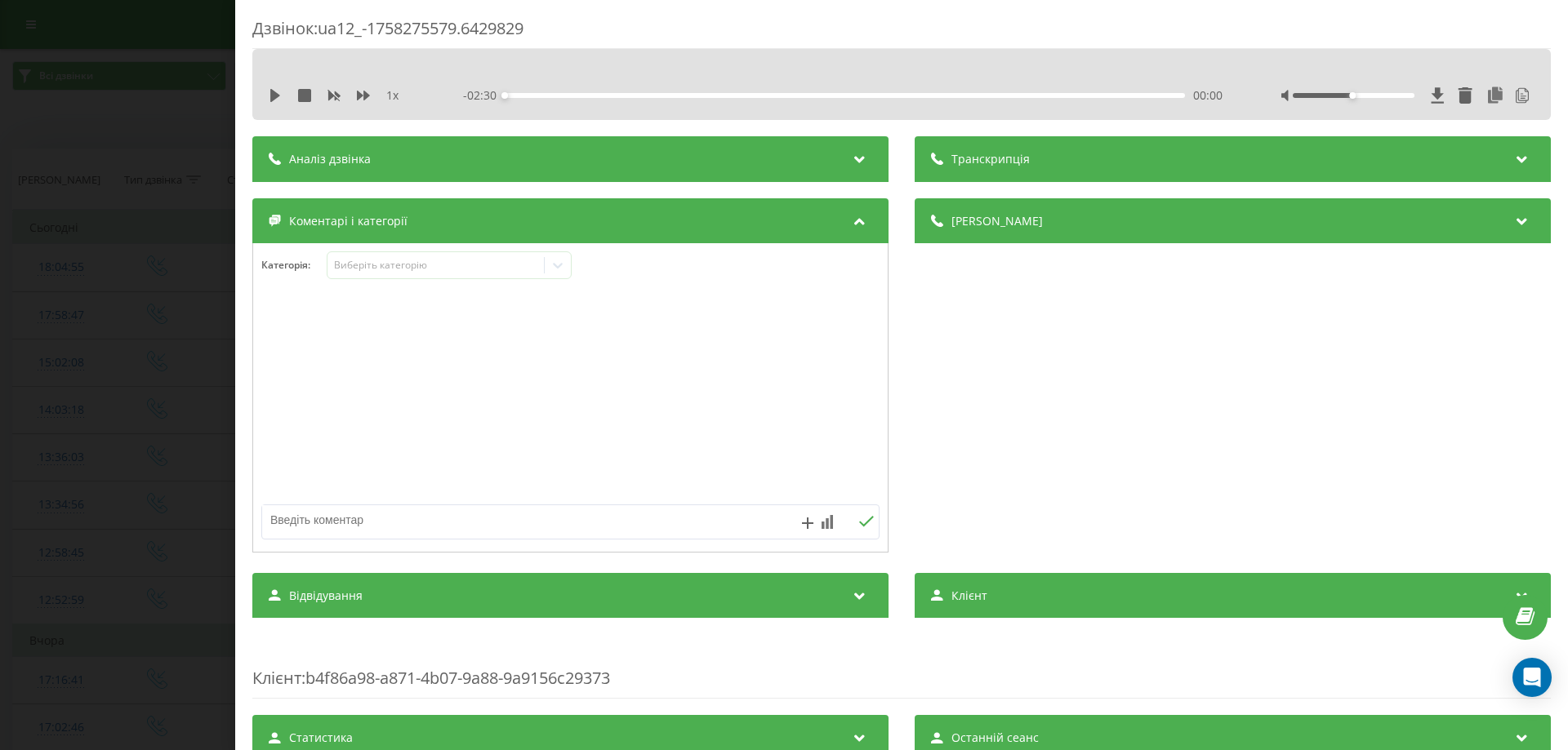
click at [597, 171] on div "Аналіз дзвінка" at bounding box center [570, 159] width 636 height 46
